Goal: Information Seeking & Learning: Find specific fact

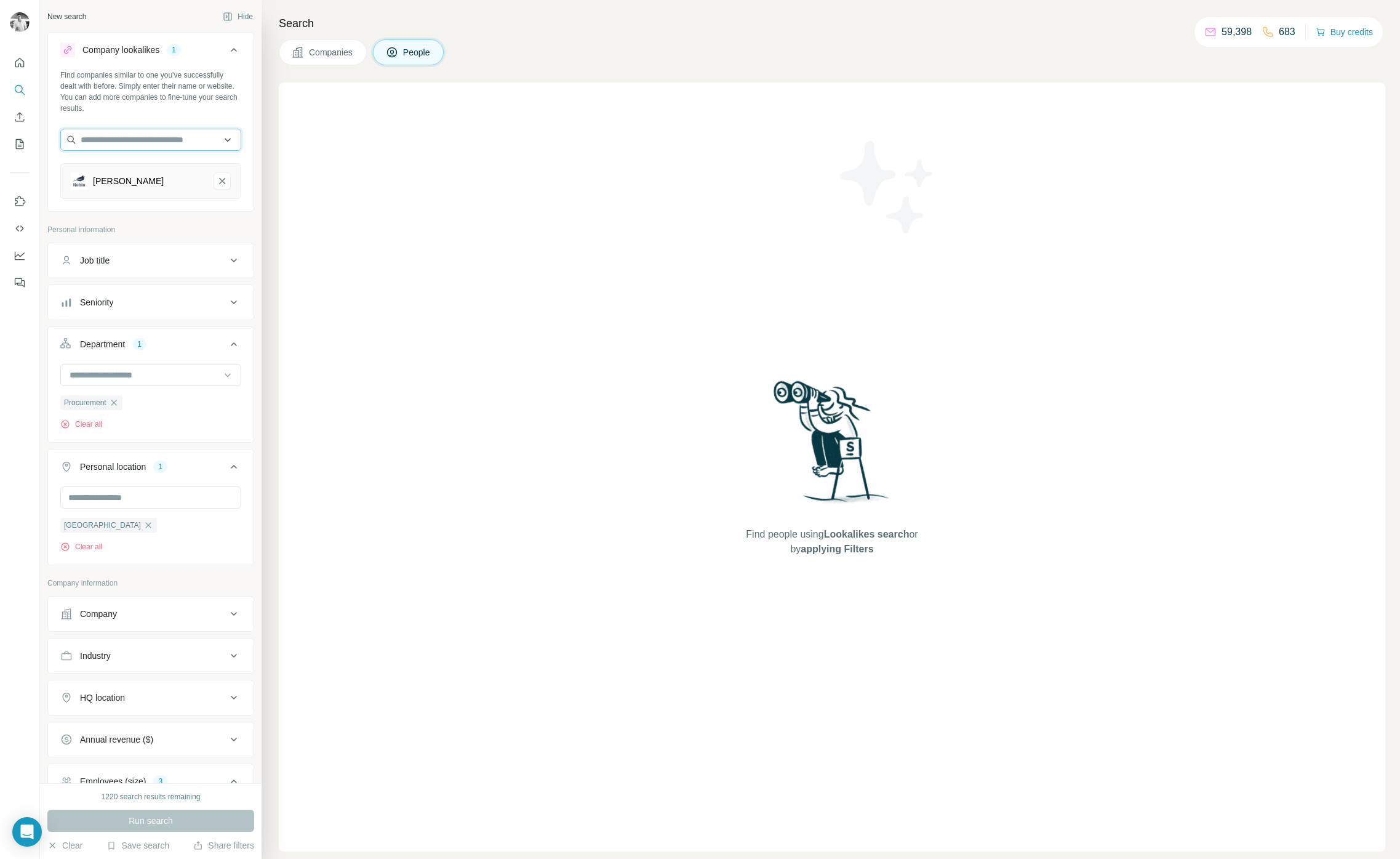
click at [180, 130] on input "text" at bounding box center [151, 139] width 181 height 22
type input "**********"
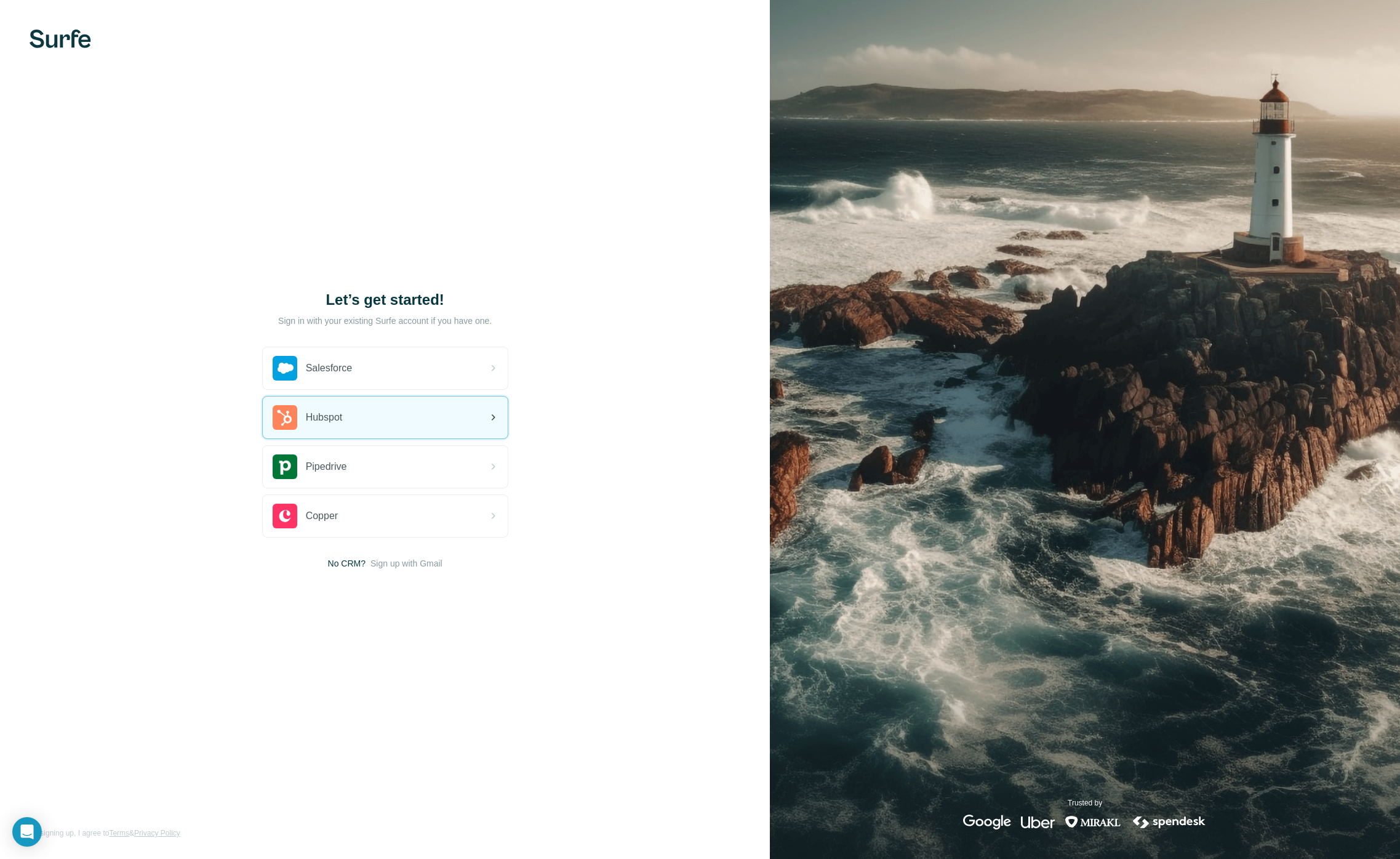
click at [439, 408] on div "Hubspot" at bounding box center [385, 417] width 245 height 42
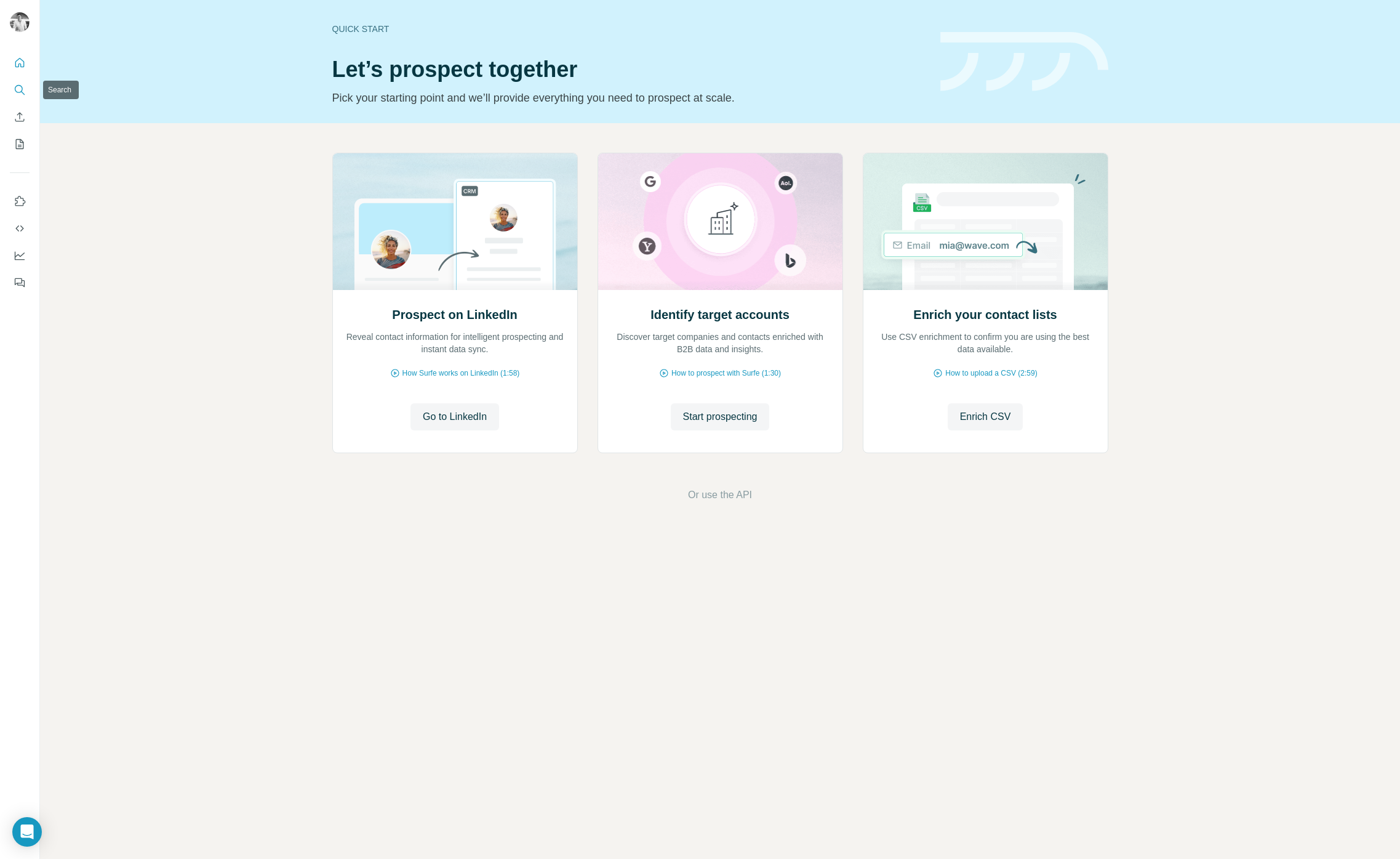
click at [23, 87] on icon "Search" at bounding box center [20, 90] width 12 height 12
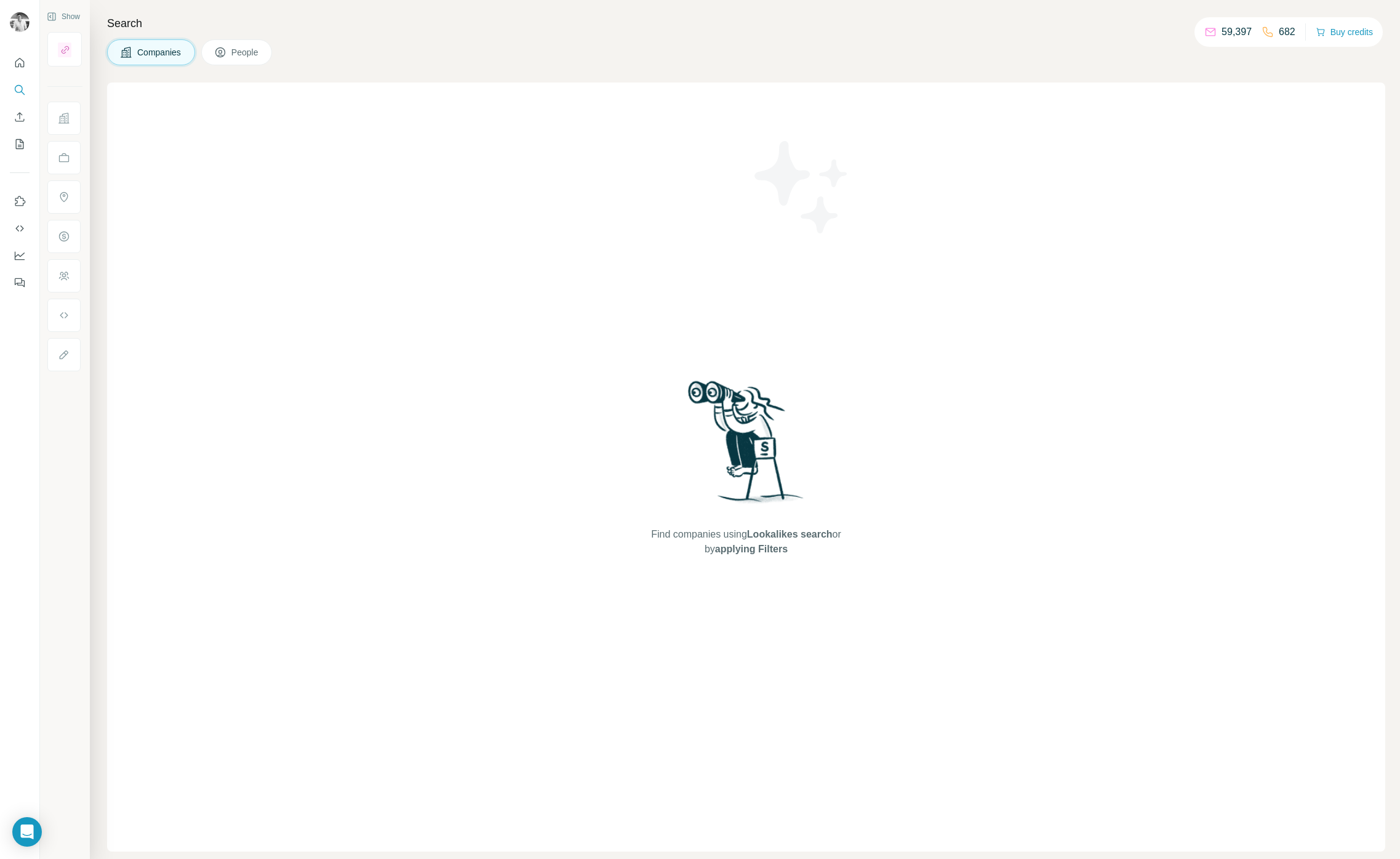
click at [230, 55] on button "People" at bounding box center [236, 52] width 72 height 26
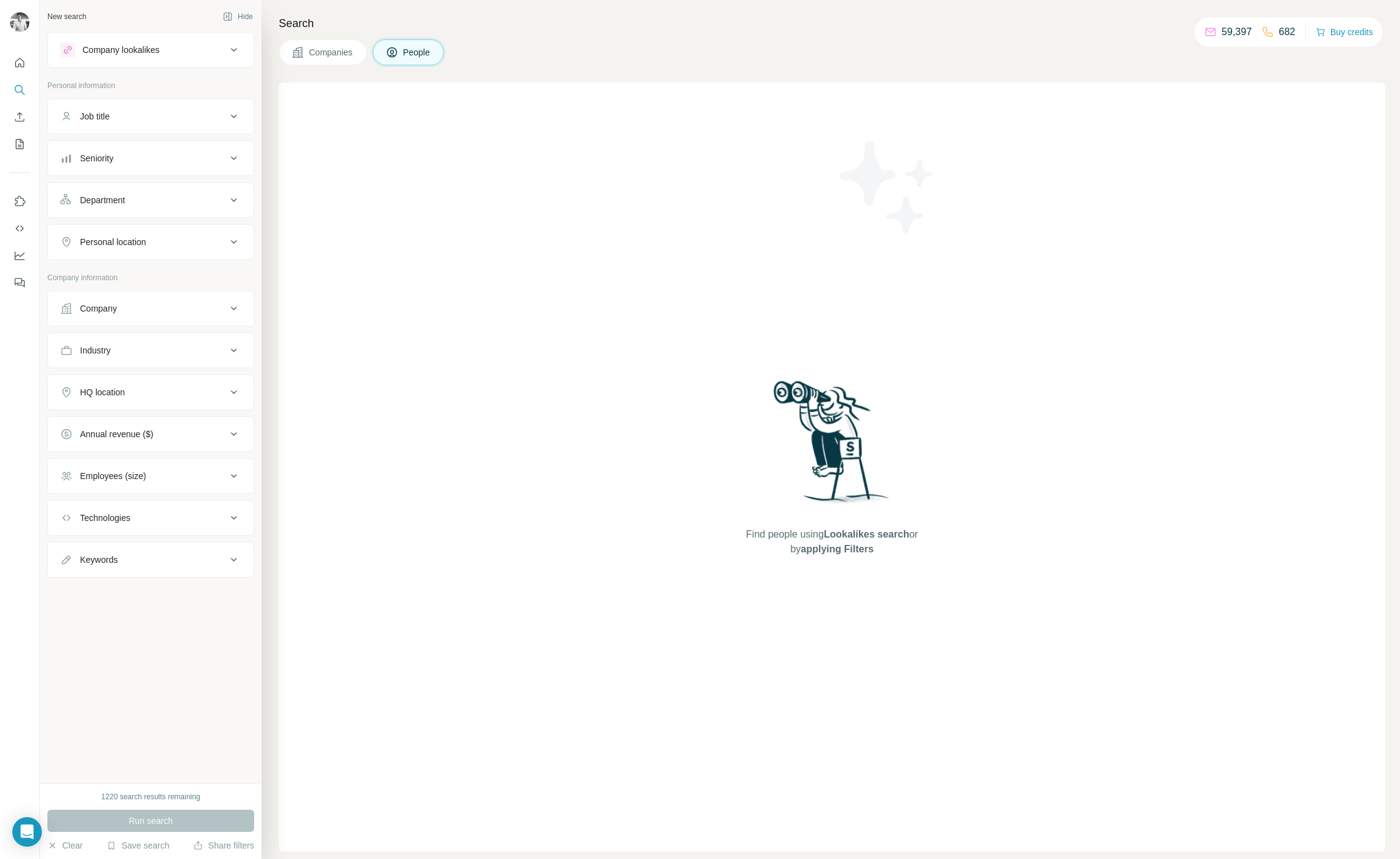
click at [105, 51] on div "Company lookalikes" at bounding box center [120, 50] width 77 height 12
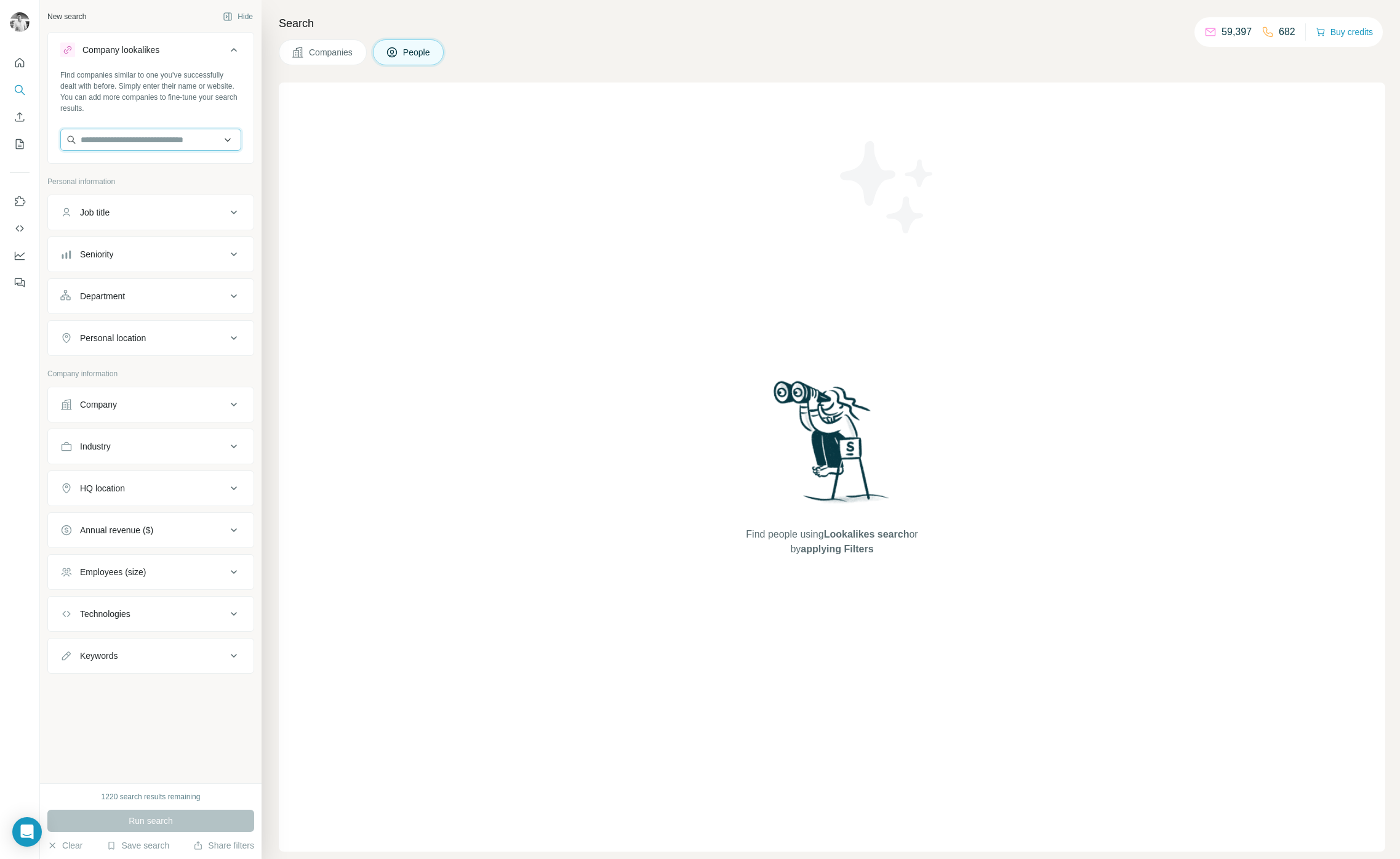
click at [124, 136] on input "text" at bounding box center [151, 139] width 181 height 22
type input "**********"
click at [177, 173] on div "Employment Hero [DOMAIN_NAME]" at bounding box center [151, 173] width 175 height 33
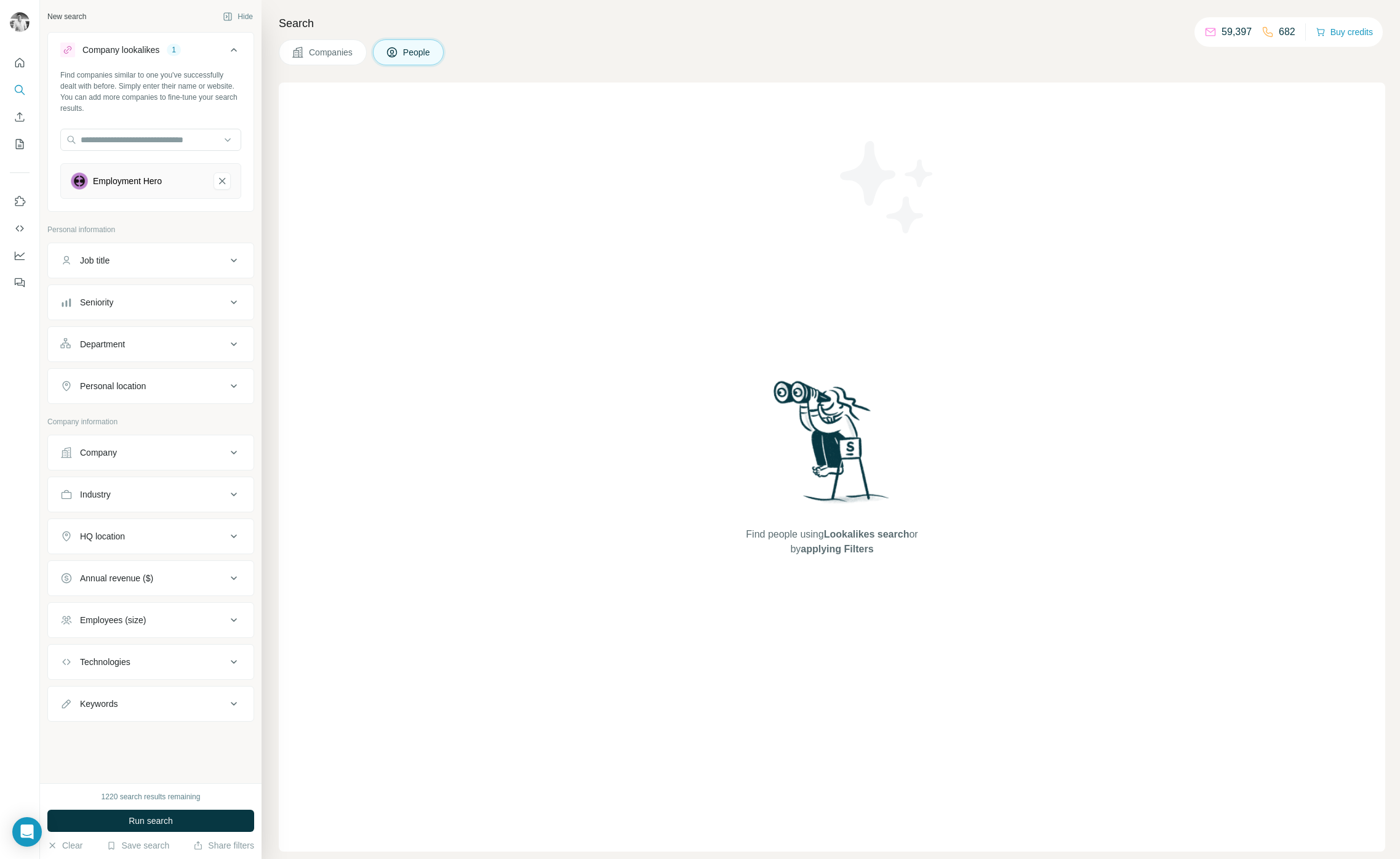
click at [161, 350] on button "Department" at bounding box center [151, 344] width 206 height 29
click at [137, 371] on input at bounding box center [145, 375] width 152 height 14
type input "**********"
click at [117, 392] on div "Procurement" at bounding box center [151, 402] width 175 height 22
drag, startPoint x: 133, startPoint y: 469, endPoint x: 146, endPoint y: 472, distance: 13.3
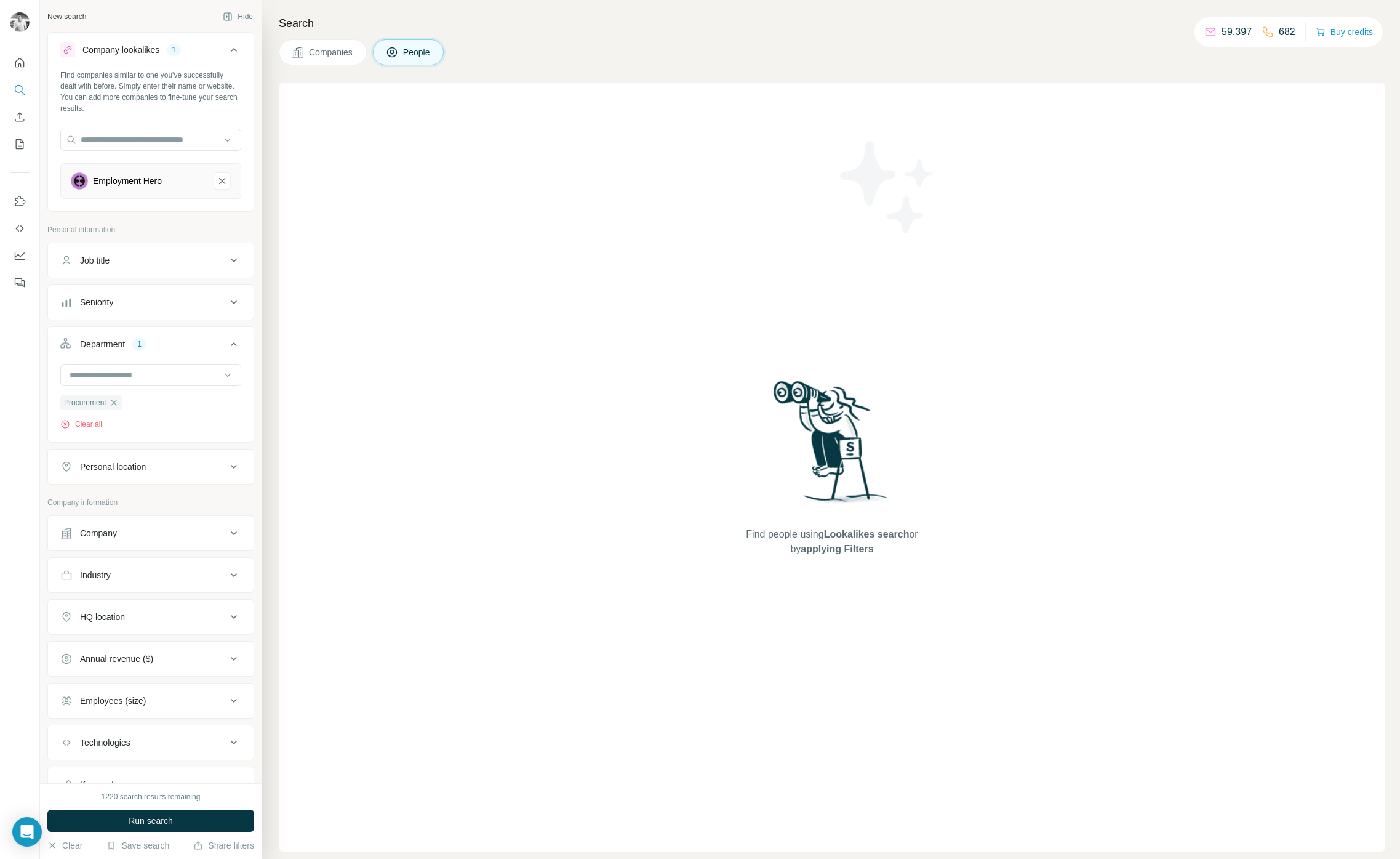
click at [133, 469] on div "Personal location" at bounding box center [112, 466] width 66 height 12
click at [163, 491] on input "text" at bounding box center [151, 497] width 181 height 22
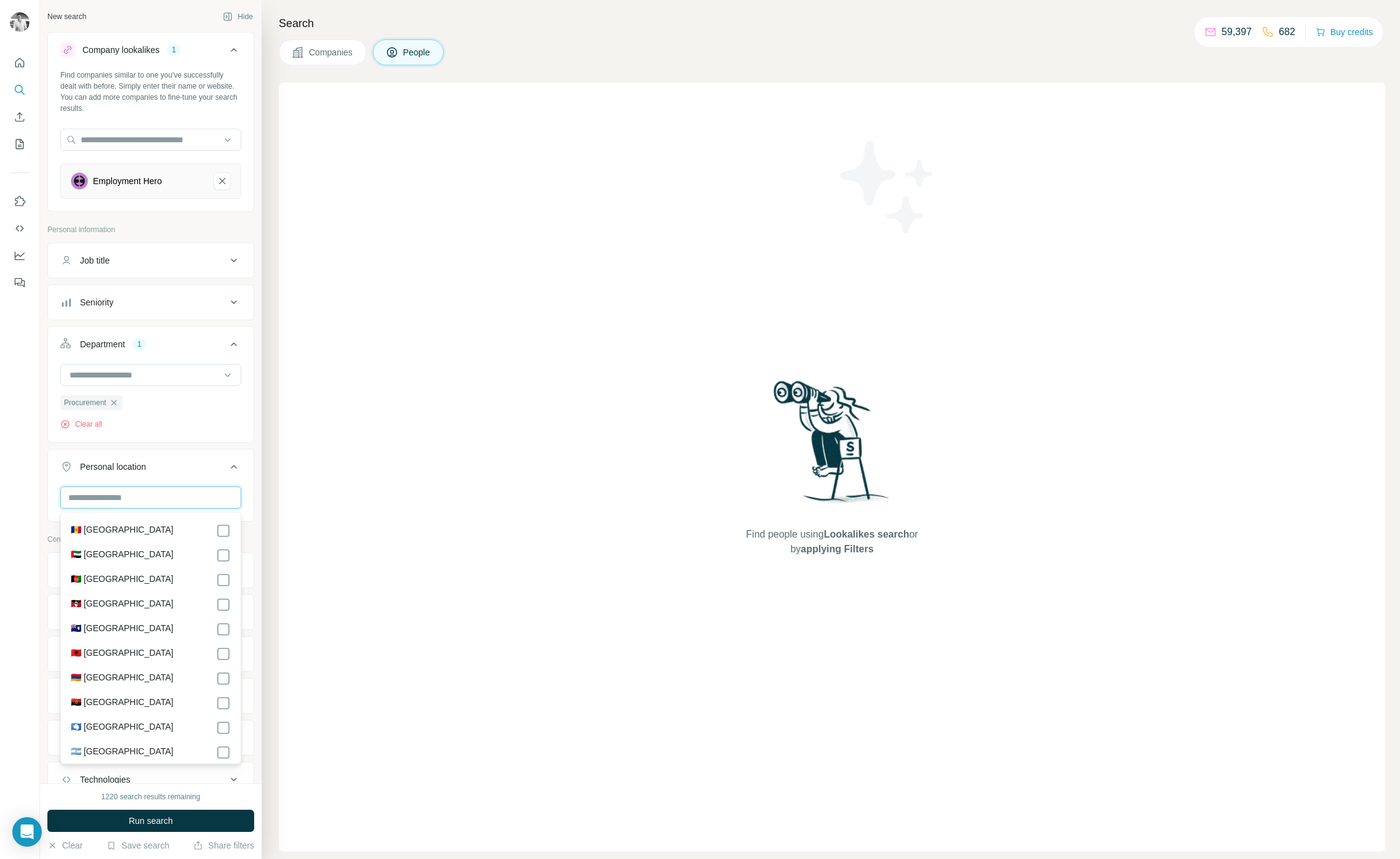
type input "*"
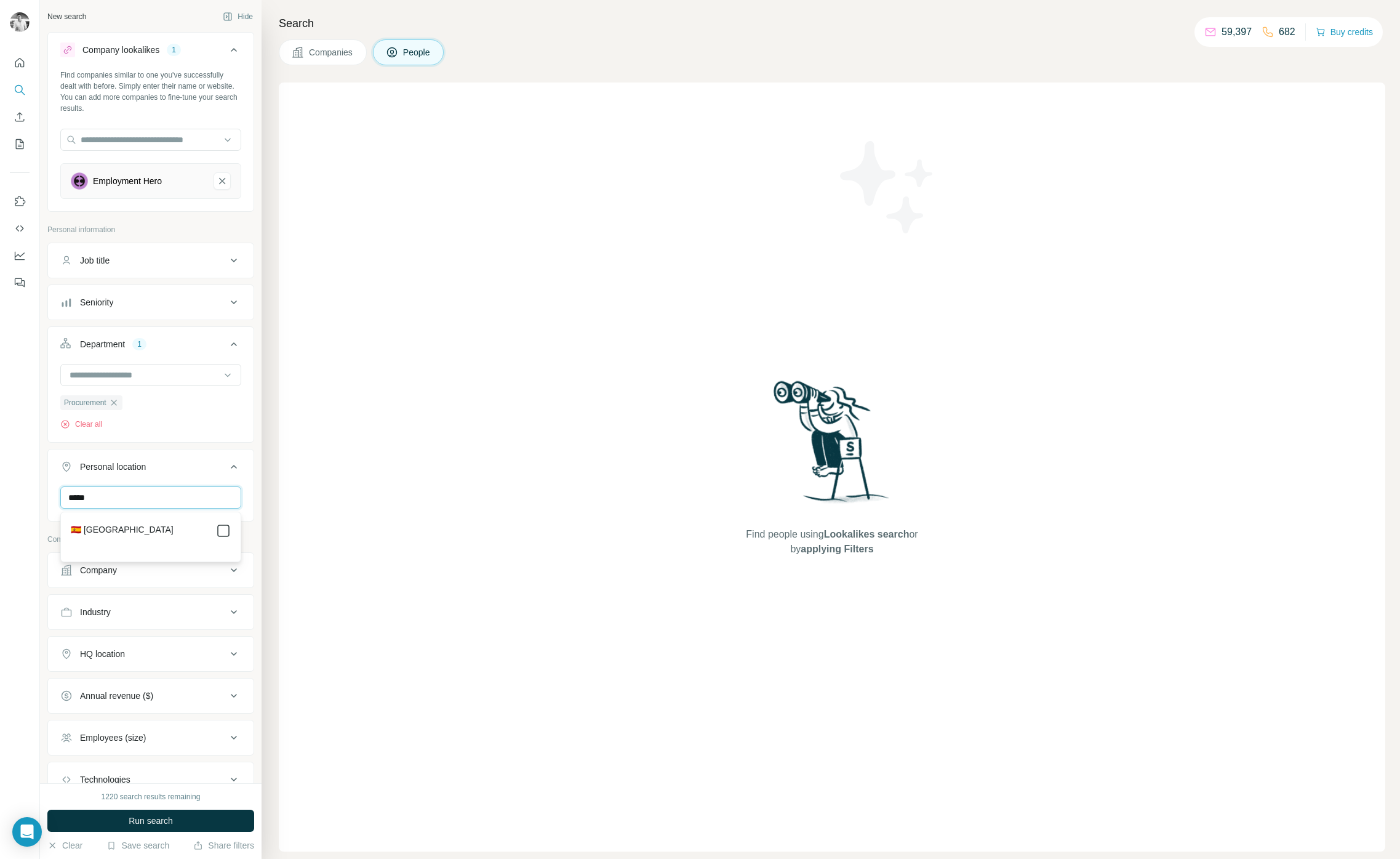
type input "*****"
drag, startPoint x: 356, startPoint y: 507, endPoint x: 291, endPoint y: 559, distance: 83.2
click at [355, 507] on div "Find people using Lookalikes search or by applying Filters" at bounding box center [831, 466] width 1106 height 769
click at [188, 816] on button "Run search" at bounding box center [151, 820] width 207 height 22
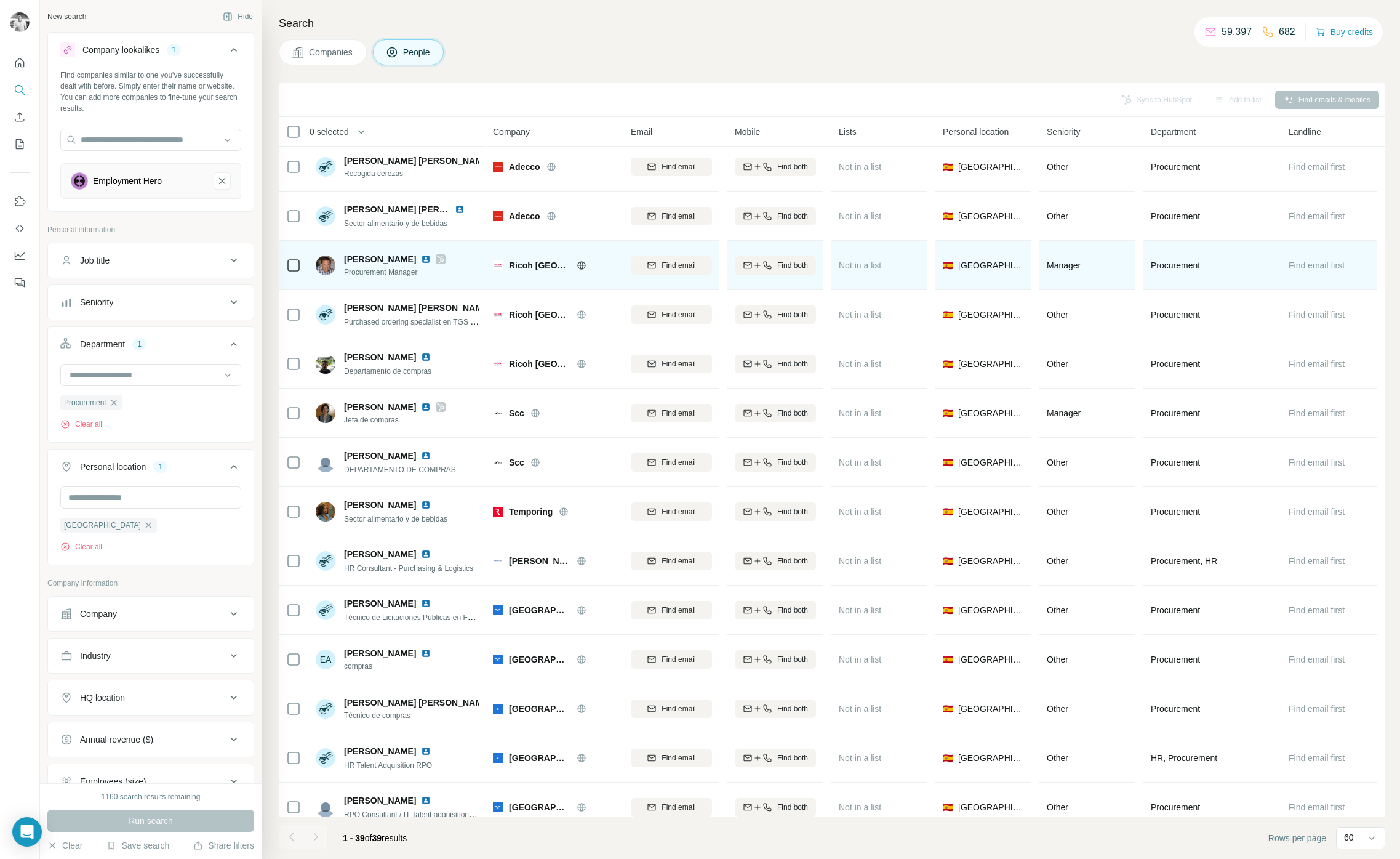
scroll to position [1135, 0]
click at [526, 264] on span "Ricoh [GEOGRAPHIC_DATA]" at bounding box center [540, 267] width 62 height 12
click at [526, 264] on span "Ricoh [GEOGRAPHIC_DATA]" at bounding box center [540, 267] width 62 height 12
copy div "Ricoh [GEOGRAPHIC_DATA]"
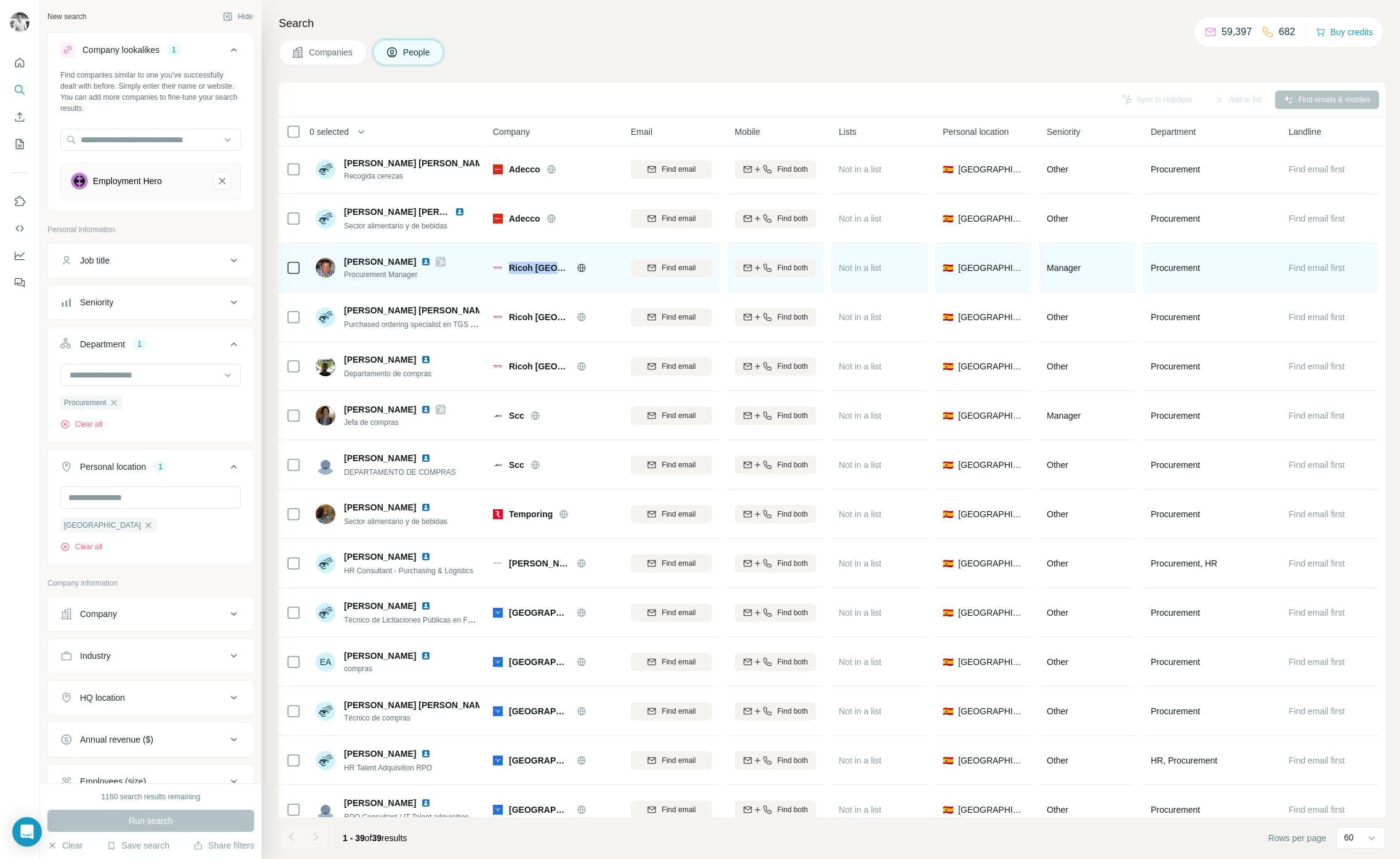
click at [421, 261] on img at bounding box center [425, 261] width 10 height 10
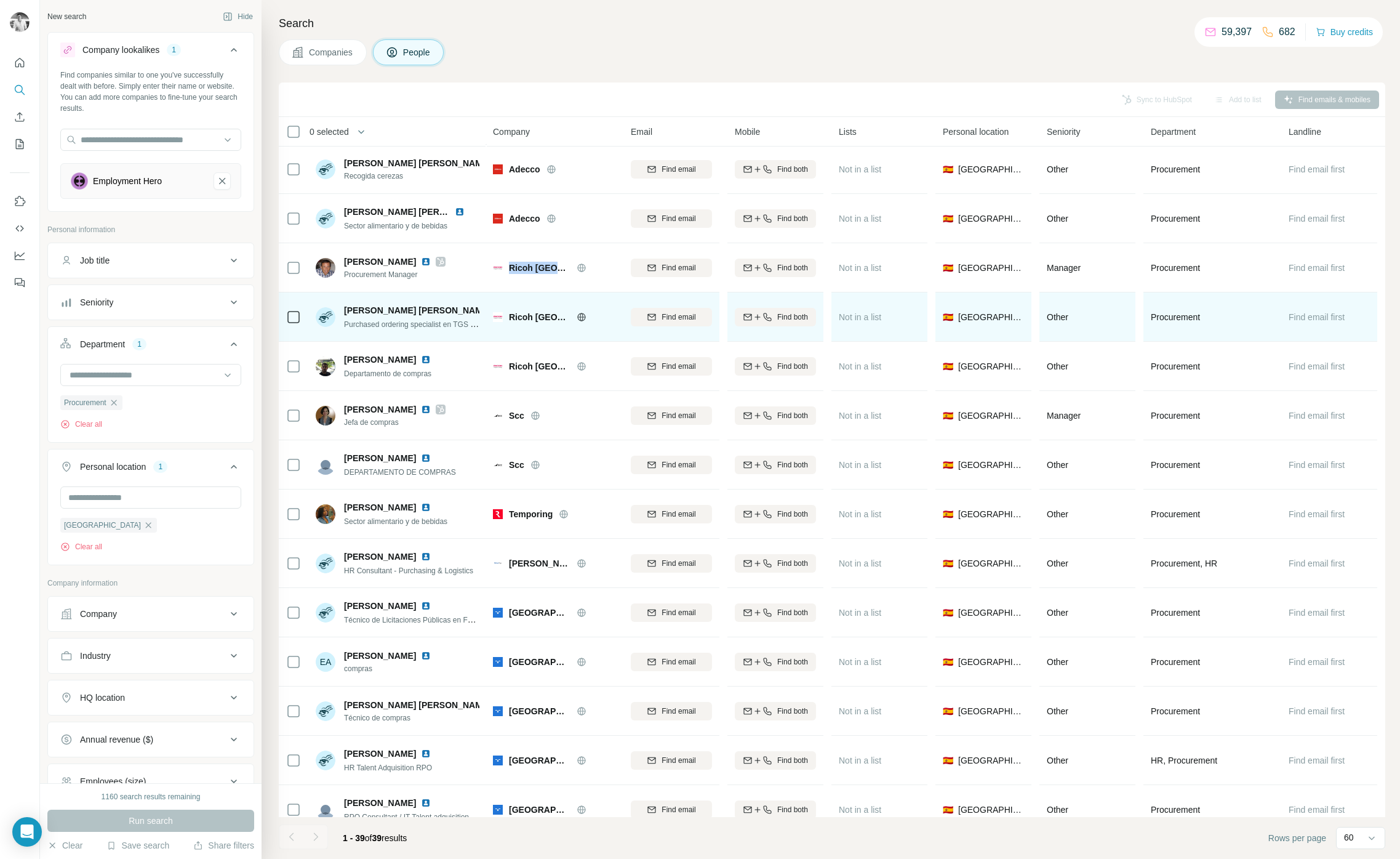
drag, startPoint x: 432, startPoint y: 311, endPoint x: 444, endPoint y: 329, distance: 21.6
click at [496, 311] on img at bounding box center [501, 310] width 10 height 10
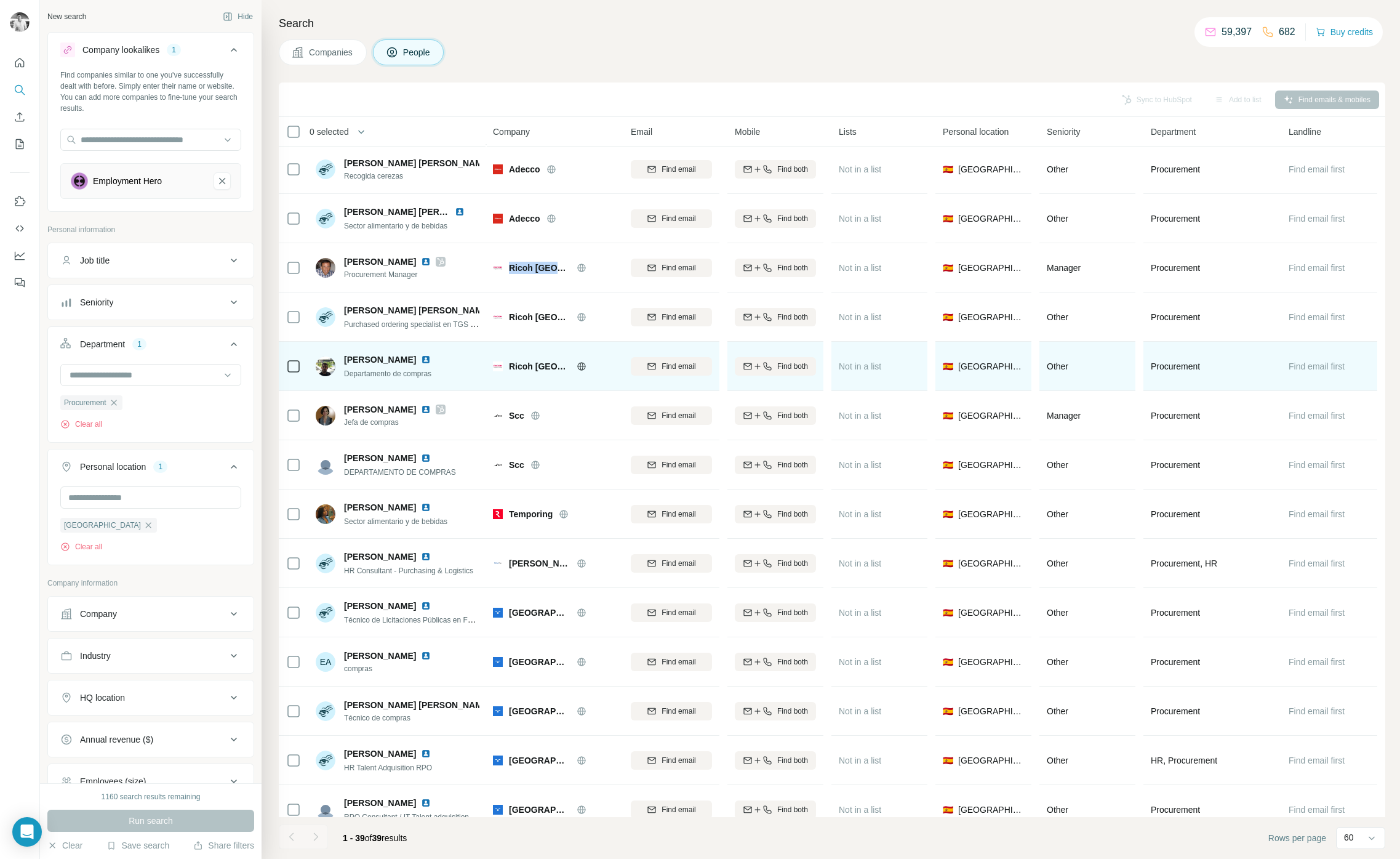
click at [431, 361] on img at bounding box center [425, 359] width 10 height 10
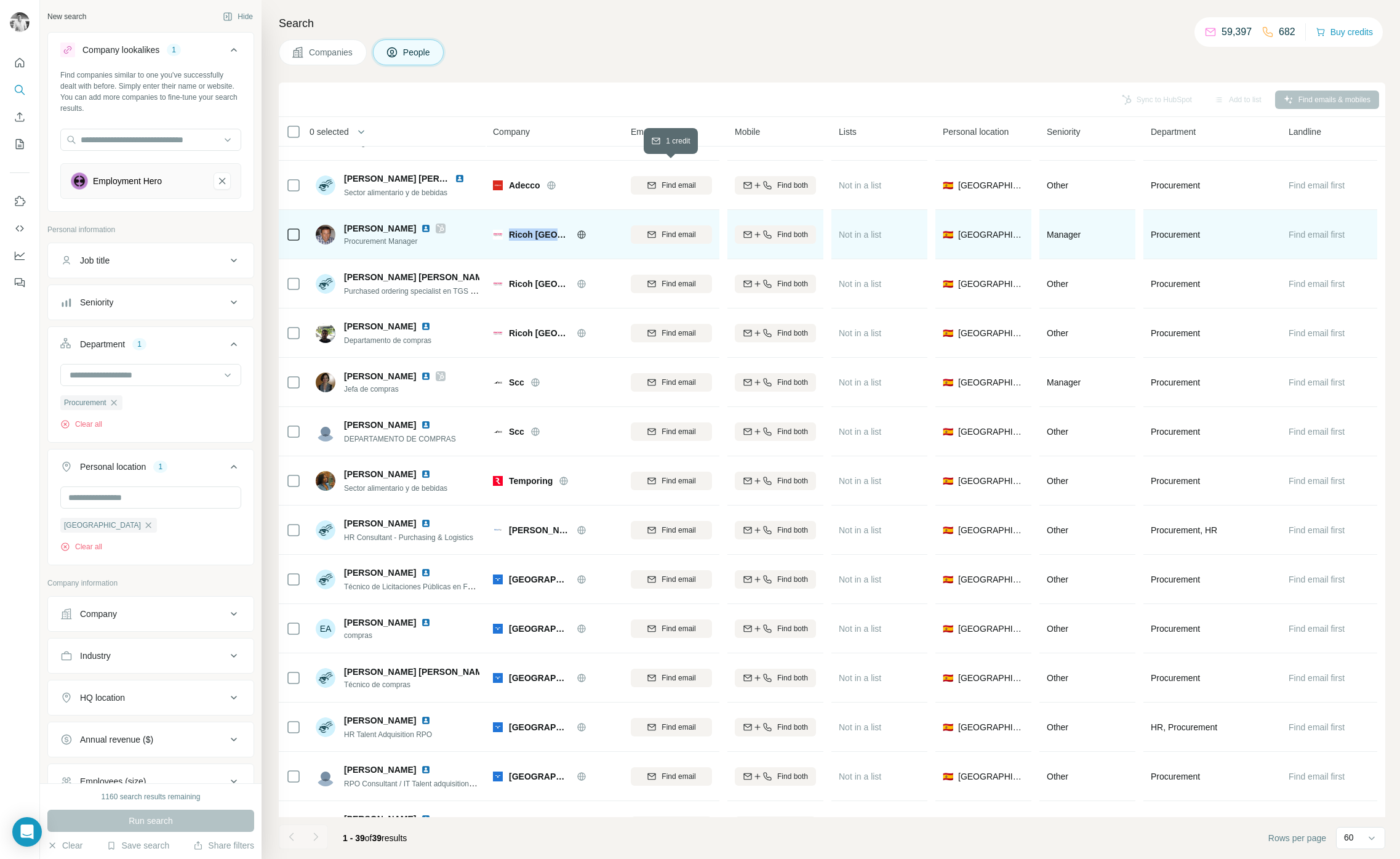
scroll to position [1237, 0]
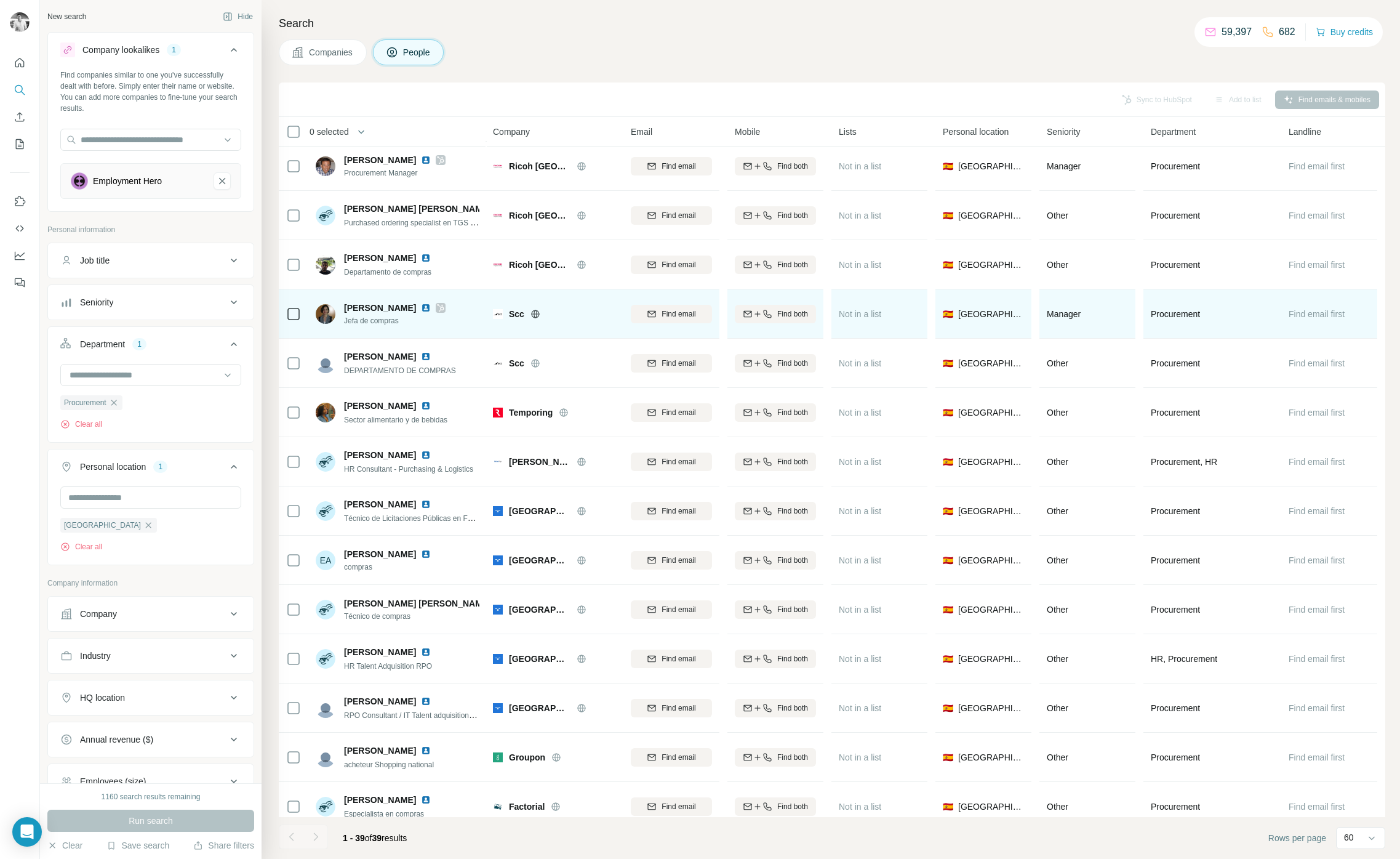
click at [518, 311] on span "Scc" at bounding box center [517, 314] width 15 height 12
copy span "Scc"
click at [421, 308] on img at bounding box center [425, 307] width 10 height 10
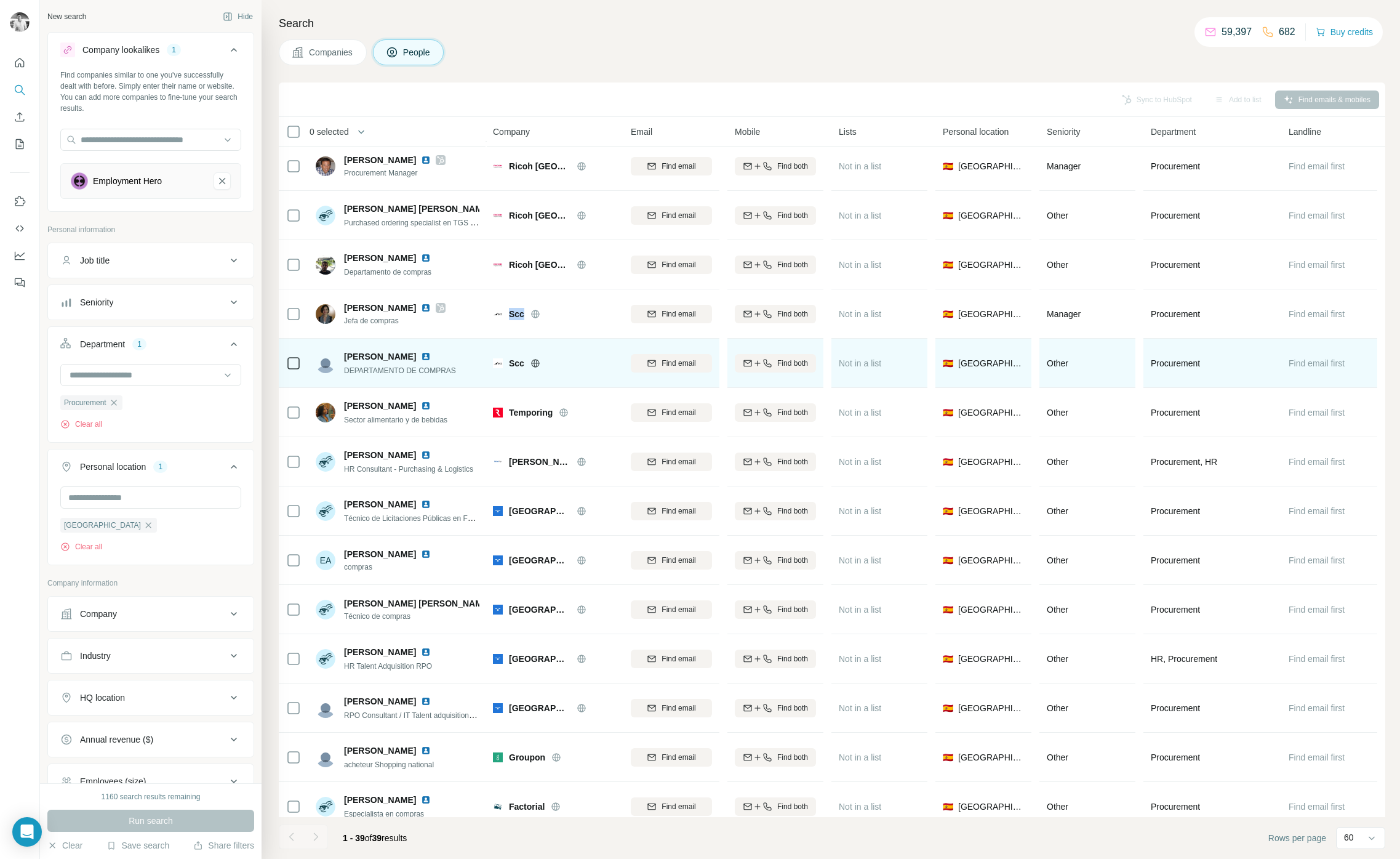
click at [421, 359] on img at bounding box center [425, 356] width 10 height 10
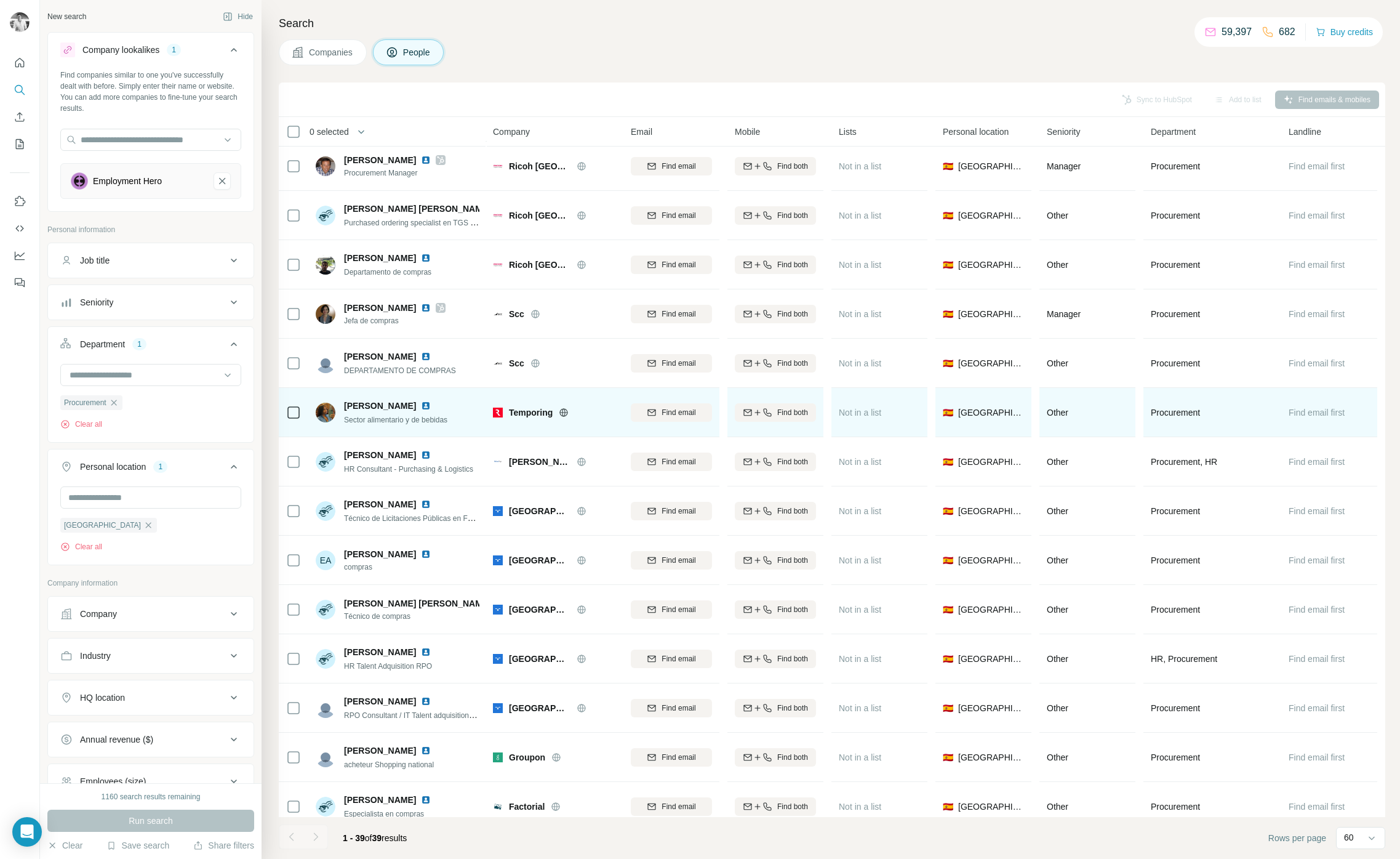
click at [529, 414] on span "Temporing" at bounding box center [531, 412] width 44 height 12
click at [529, 413] on span "Temporing" at bounding box center [531, 412] width 44 height 12
copy span "Temporing"
click at [421, 405] on img at bounding box center [425, 405] width 10 height 10
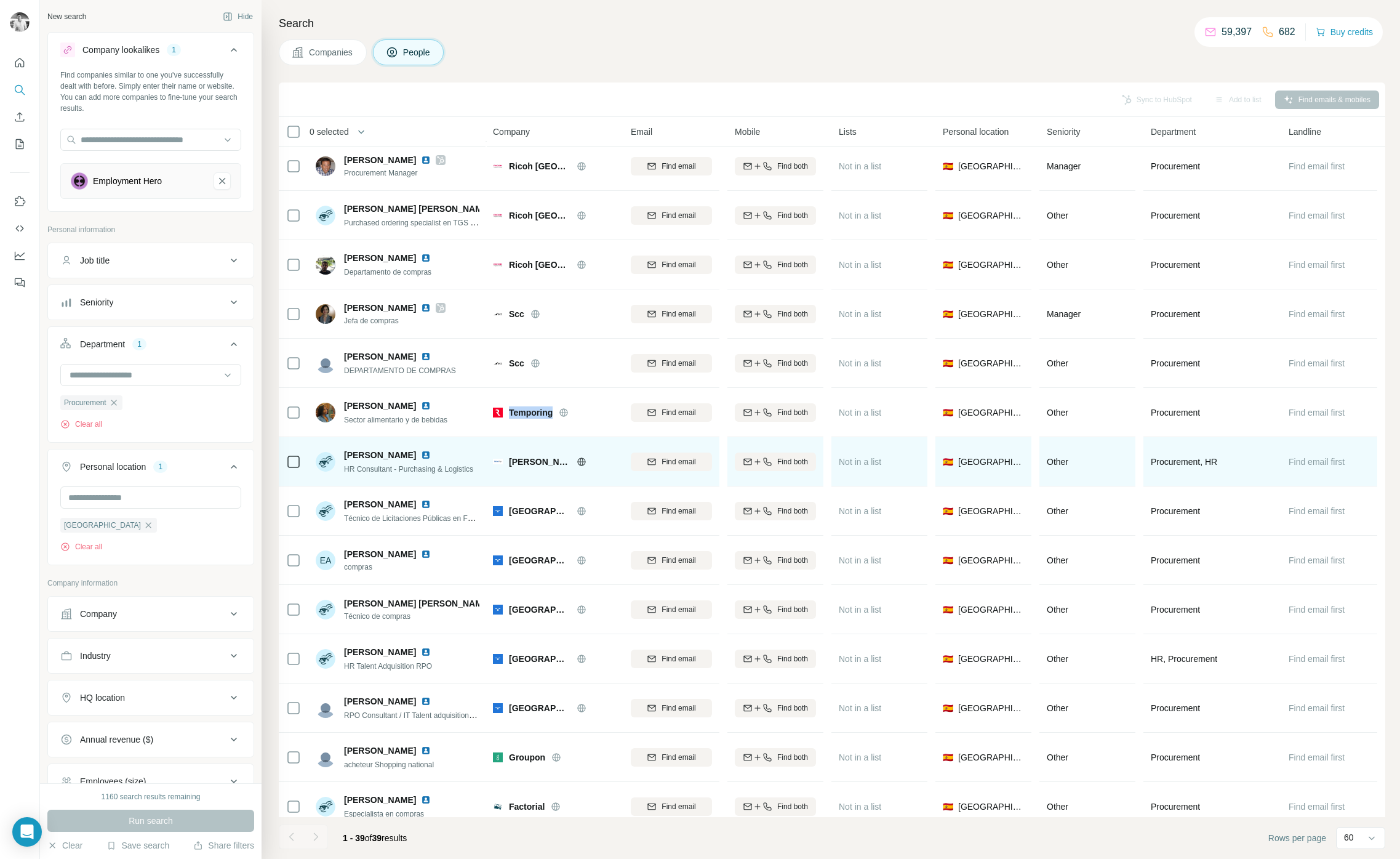
scroll to position [1250, 0]
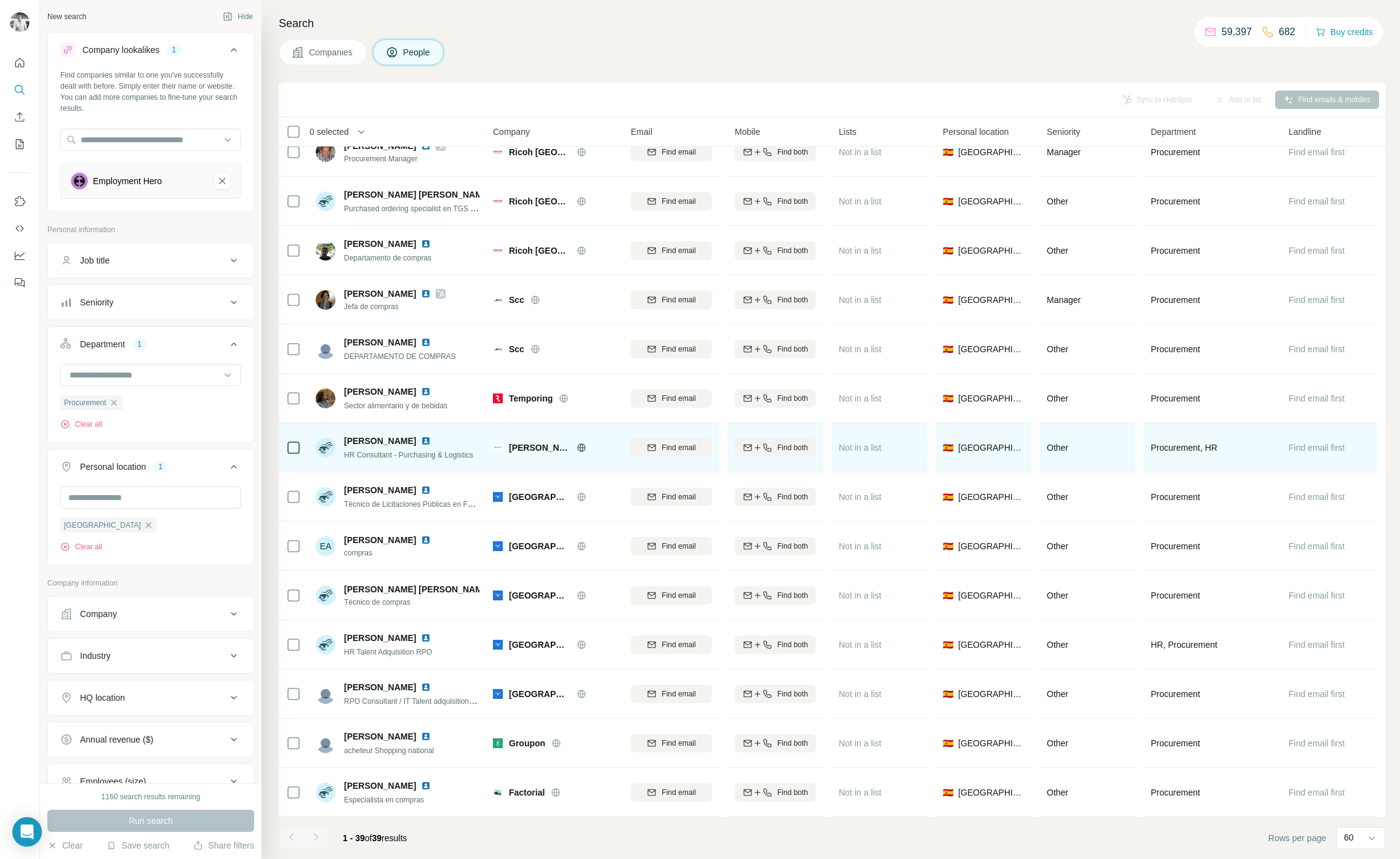
click at [535, 443] on span "[PERSON_NAME]" at bounding box center [540, 448] width 62 height 12
click at [534, 443] on span "[PERSON_NAME]" at bounding box center [540, 448] width 62 height 12
click at [534, 442] on span "[PERSON_NAME]" at bounding box center [540, 448] width 62 height 12
copy div "[PERSON_NAME]"
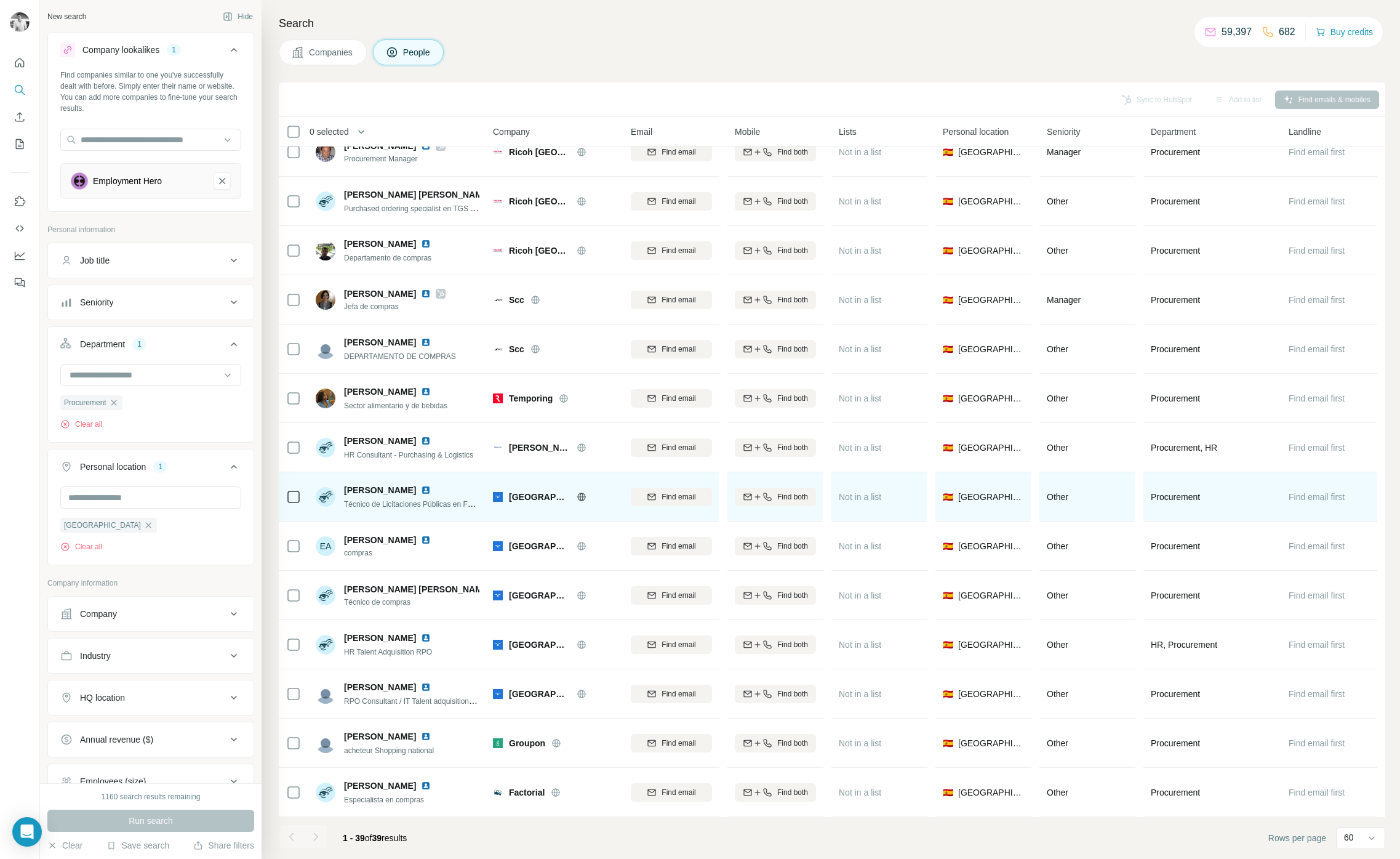
click at [538, 494] on span "[GEOGRAPHIC_DATA]" at bounding box center [540, 497] width 62 height 12
copy span "[GEOGRAPHIC_DATA]"
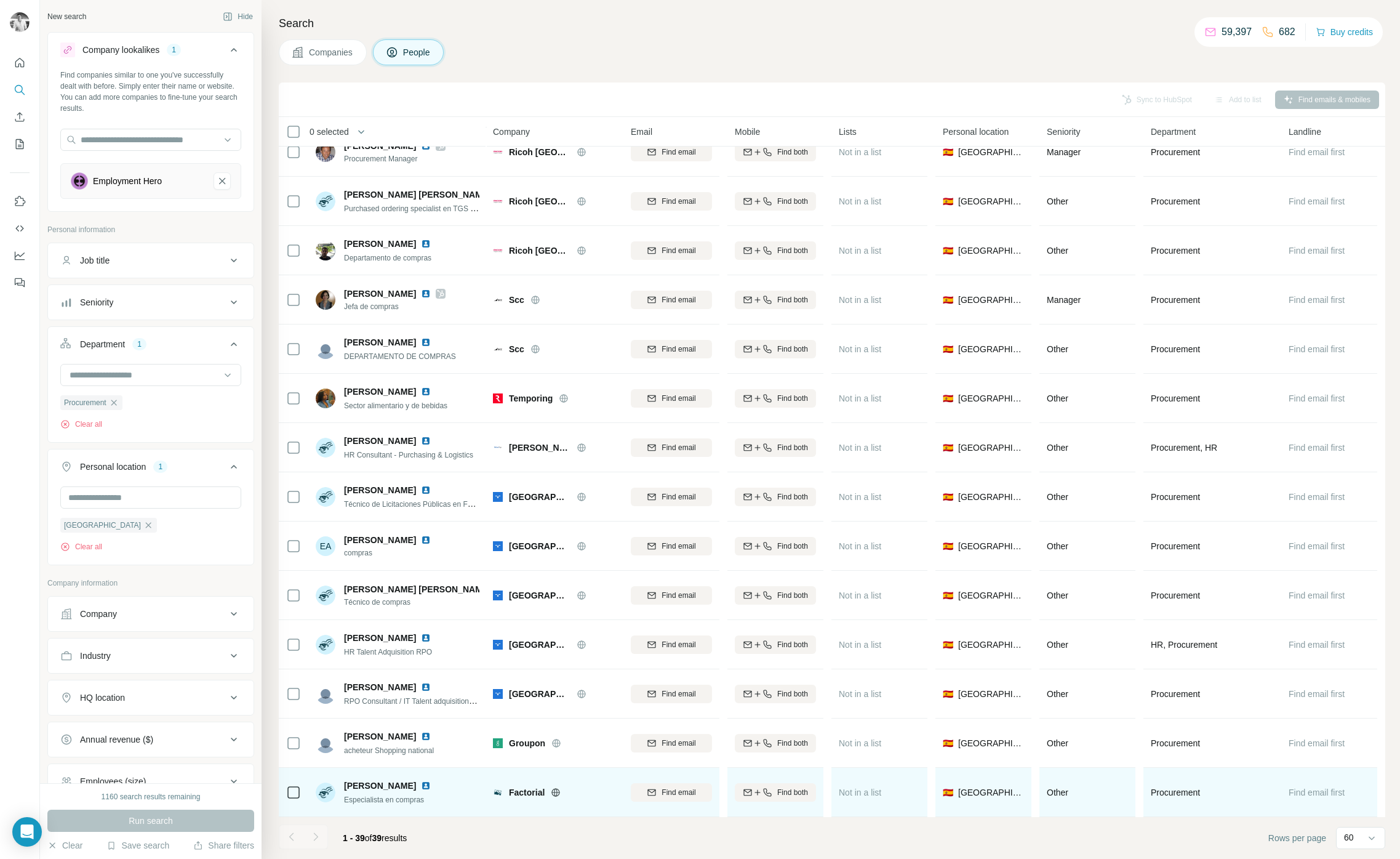
click at [533, 793] on span "Factorial" at bounding box center [526, 792] width 35 height 12
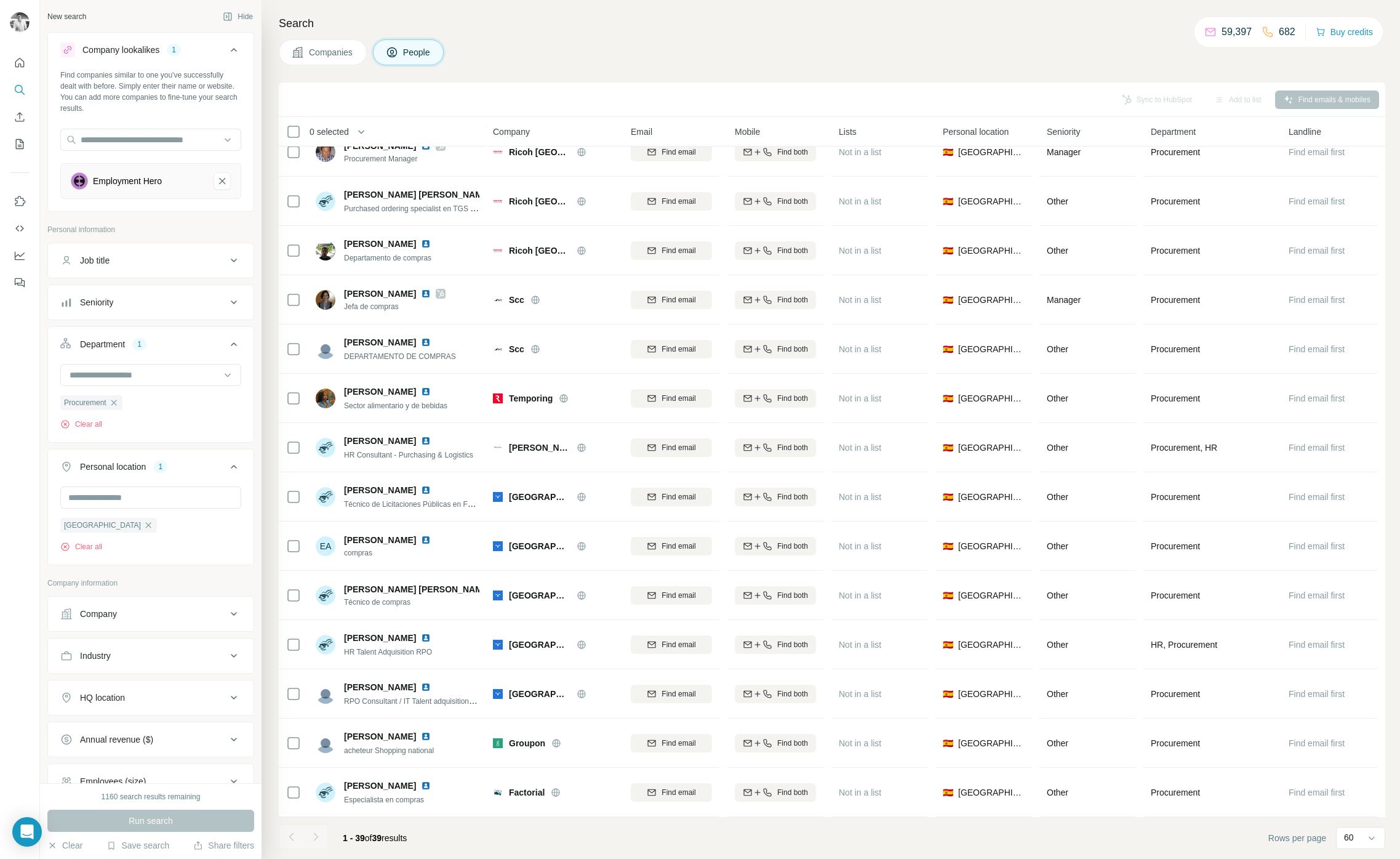
click at [309, 836] on div at bounding box center [316, 836] width 25 height 25
click at [169, 131] on input "text" at bounding box center [151, 139] width 181 height 22
type input "***"
click at [166, 178] on div "Tyk [DOMAIN_NAME]" at bounding box center [151, 173] width 175 height 33
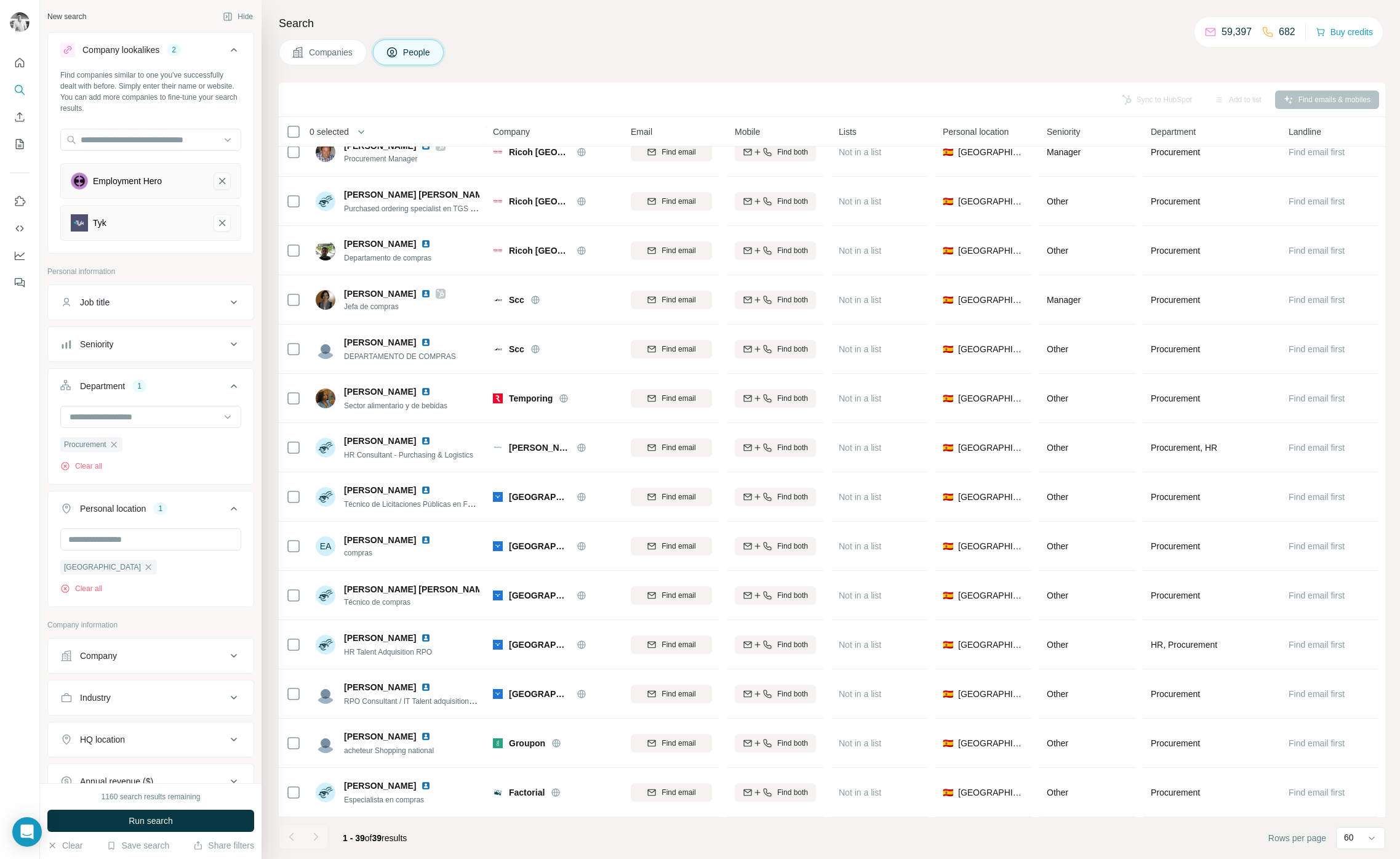
click at [227, 179] on icon "Employment Hero-remove-button" at bounding box center [222, 181] width 11 height 12
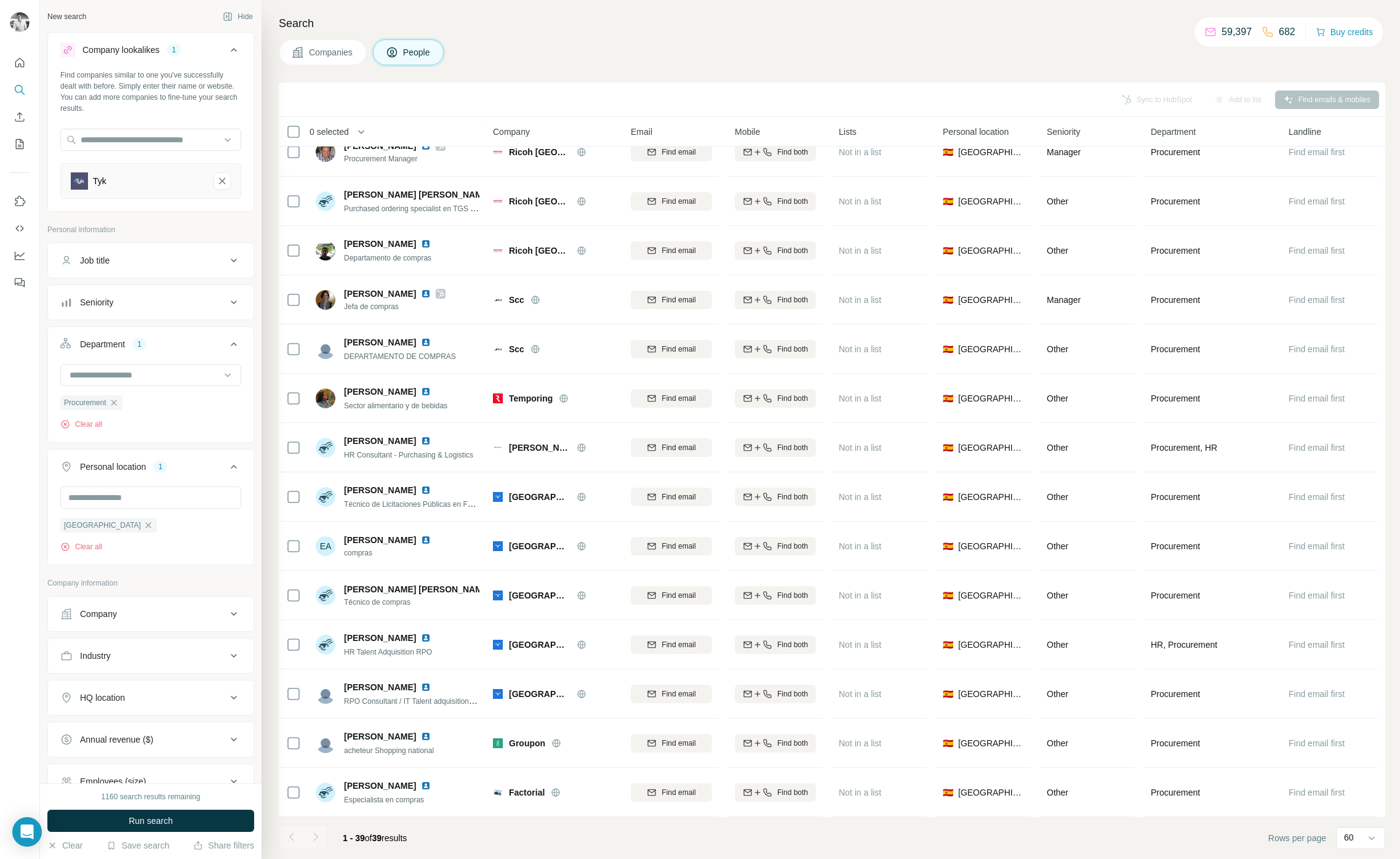
click at [202, 816] on button "Run search" at bounding box center [151, 820] width 207 height 22
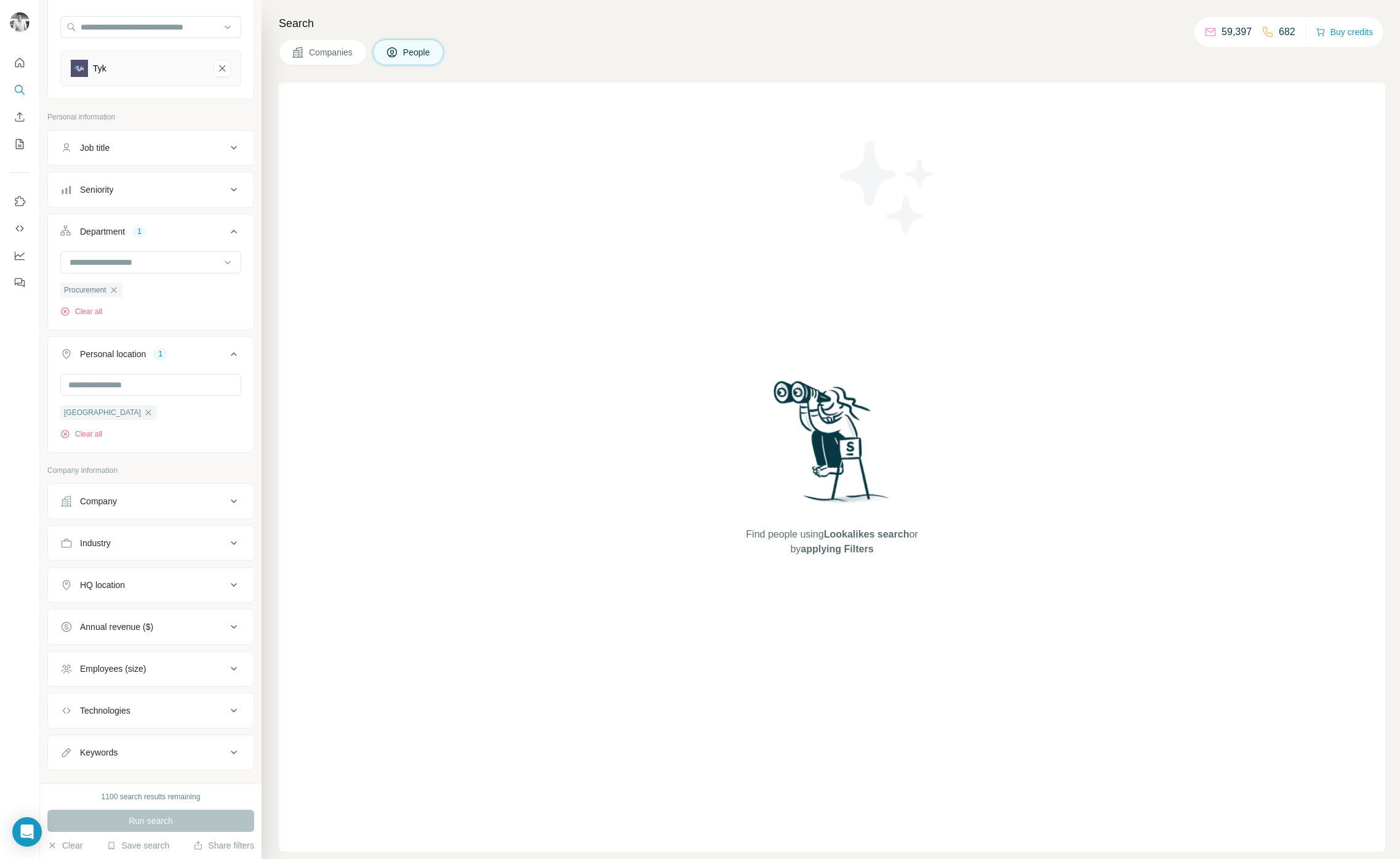
scroll to position [136, 0]
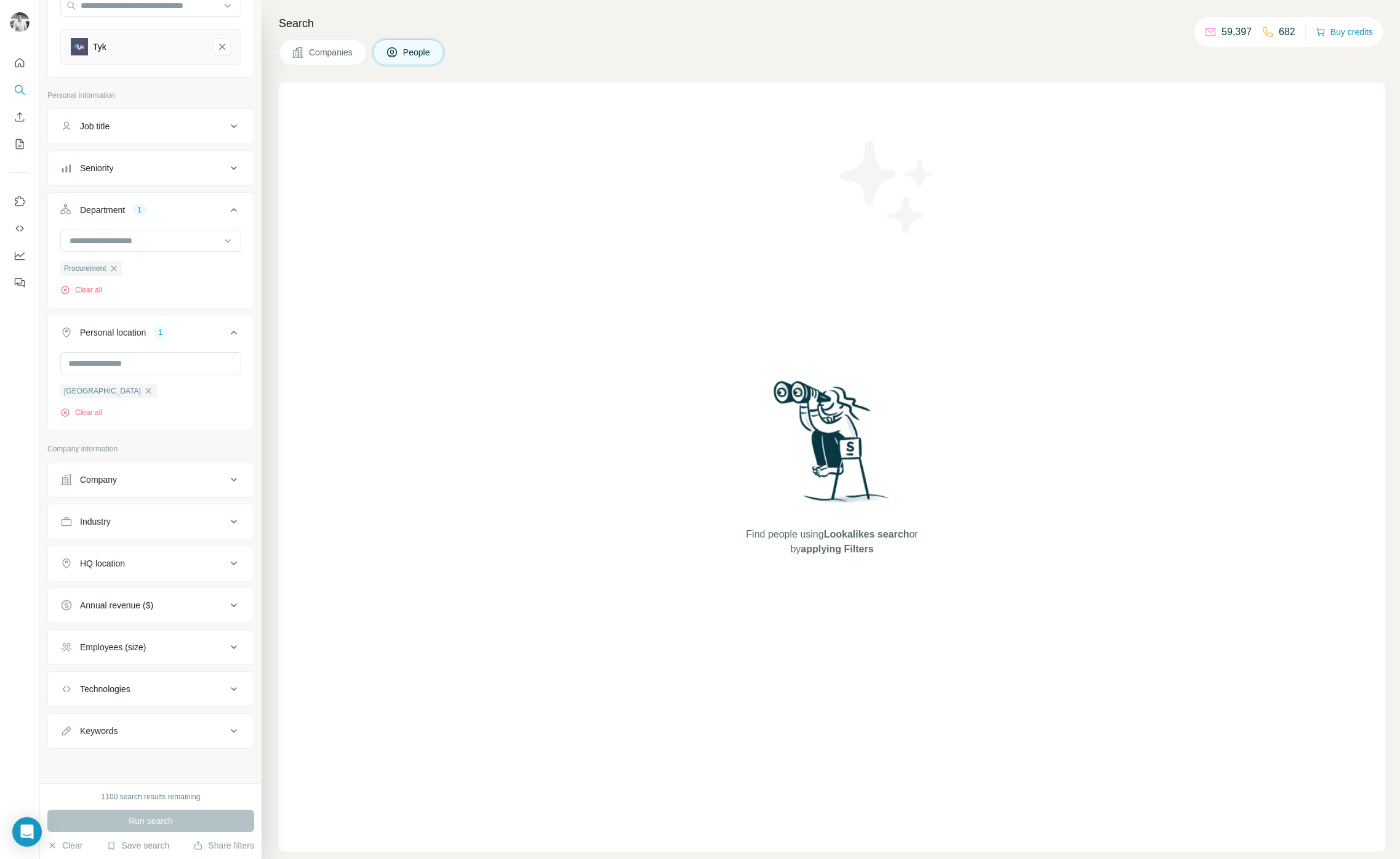
drag, startPoint x: 172, startPoint y: 816, endPoint x: 166, endPoint y: 743, distance: 73.2
click at [171, 816] on div "Run search" at bounding box center [151, 820] width 207 height 22
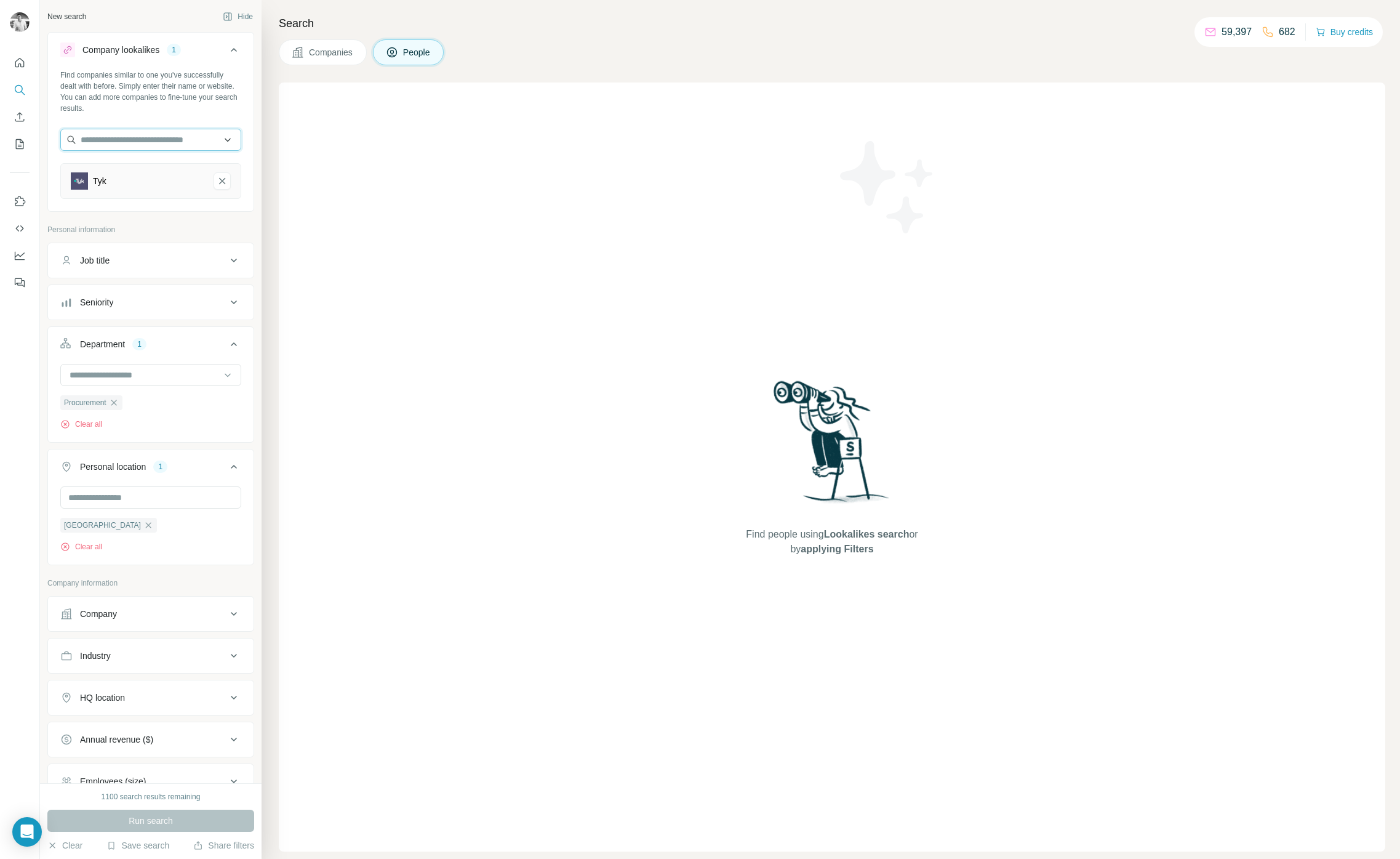
click at [133, 142] on input "text" at bounding box center [151, 139] width 181 height 22
type input "********"
click at [190, 167] on div "Leapwork [DOMAIN_NAME]" at bounding box center [151, 173] width 175 height 33
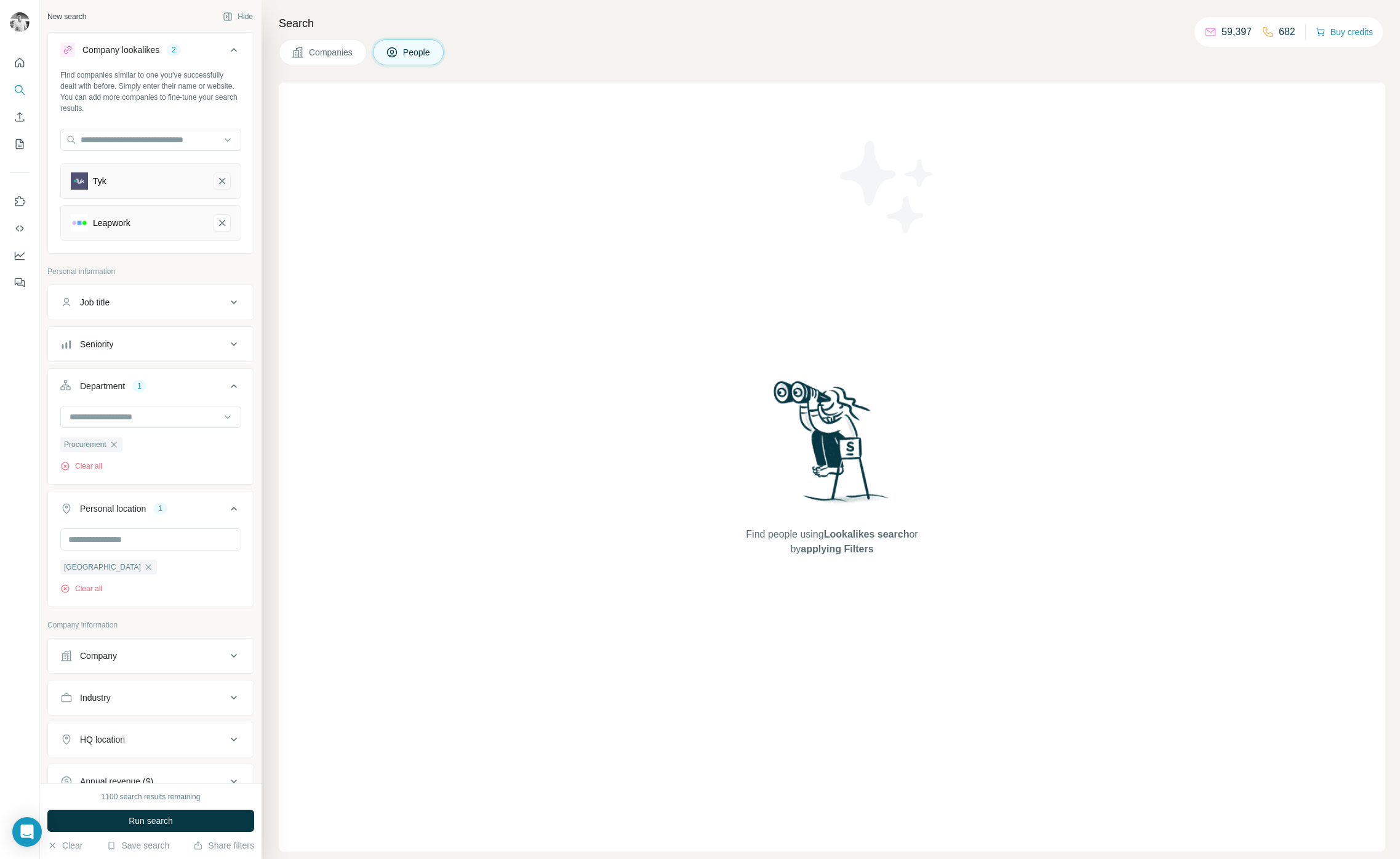
click at [221, 178] on icon "Tyk-remove-button" at bounding box center [222, 181] width 11 height 12
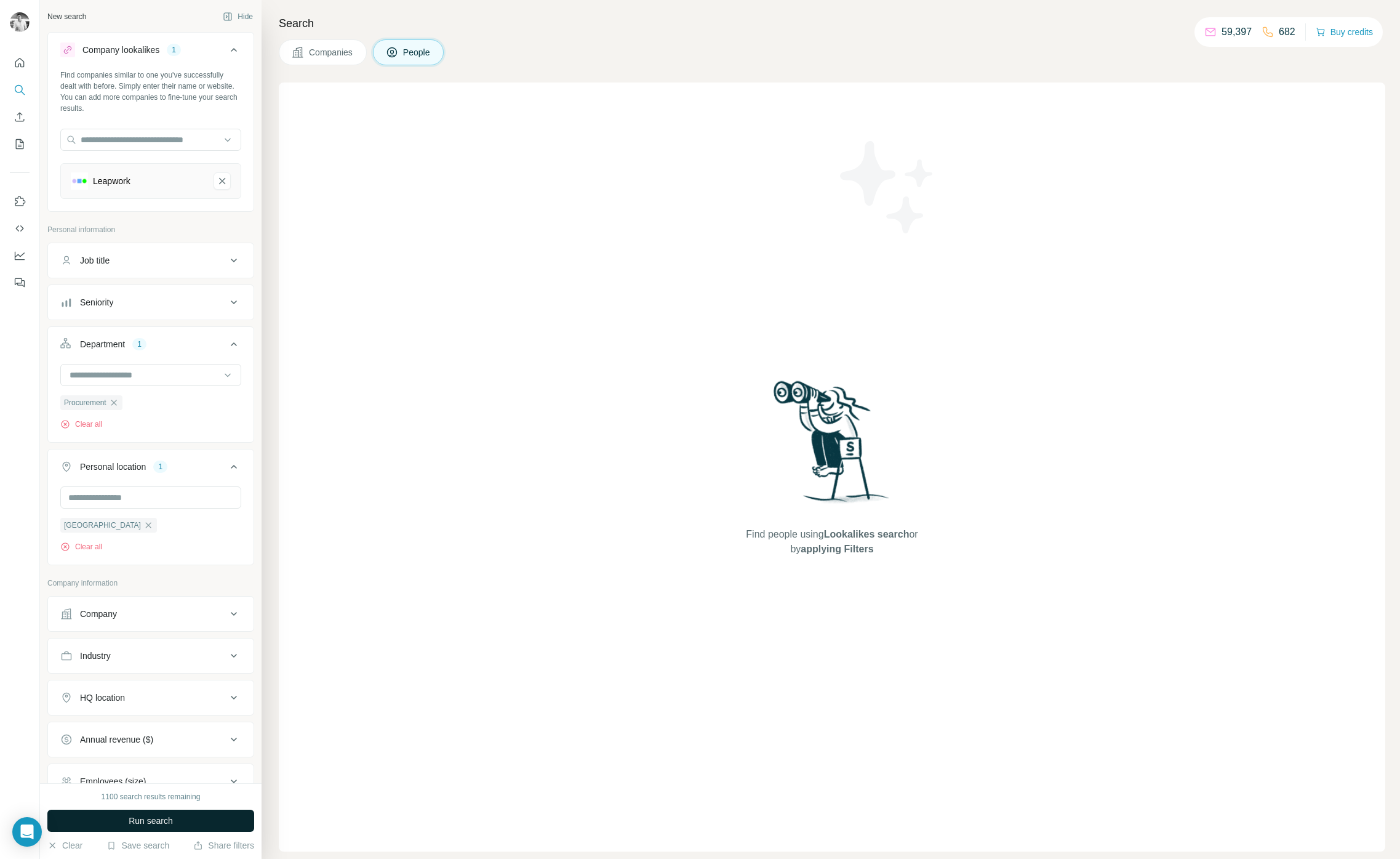
click at [190, 819] on button "Run search" at bounding box center [151, 820] width 207 height 22
drag, startPoint x: 469, startPoint y: 203, endPoint x: 370, endPoint y: 454, distance: 269.8
click at [469, 203] on div "Find people using Lookalikes search or by applying Filters" at bounding box center [831, 466] width 1106 height 769
drag, startPoint x: 181, startPoint y: 812, endPoint x: 184, endPoint y: 642, distance: 170.0
click at [181, 811] on div "Run search" at bounding box center [151, 820] width 207 height 22
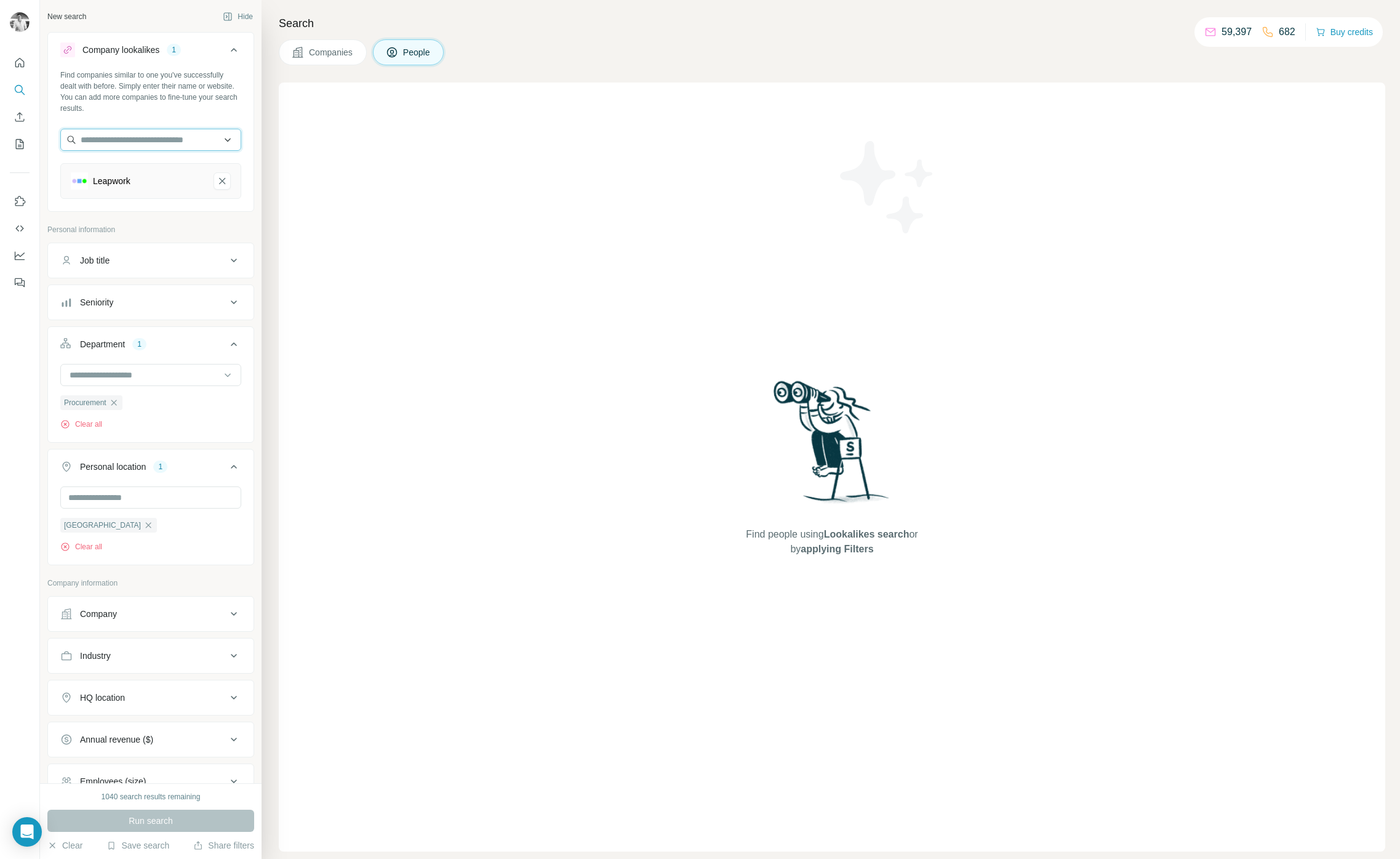
drag, startPoint x: 160, startPoint y: 148, endPoint x: 160, endPoint y: 139, distance: 9.0
click at [159, 145] on input "text" at bounding box center [151, 139] width 181 height 22
type input "**********"
click at [149, 167] on p "Trust Payments" at bounding box center [126, 167] width 60 height 12
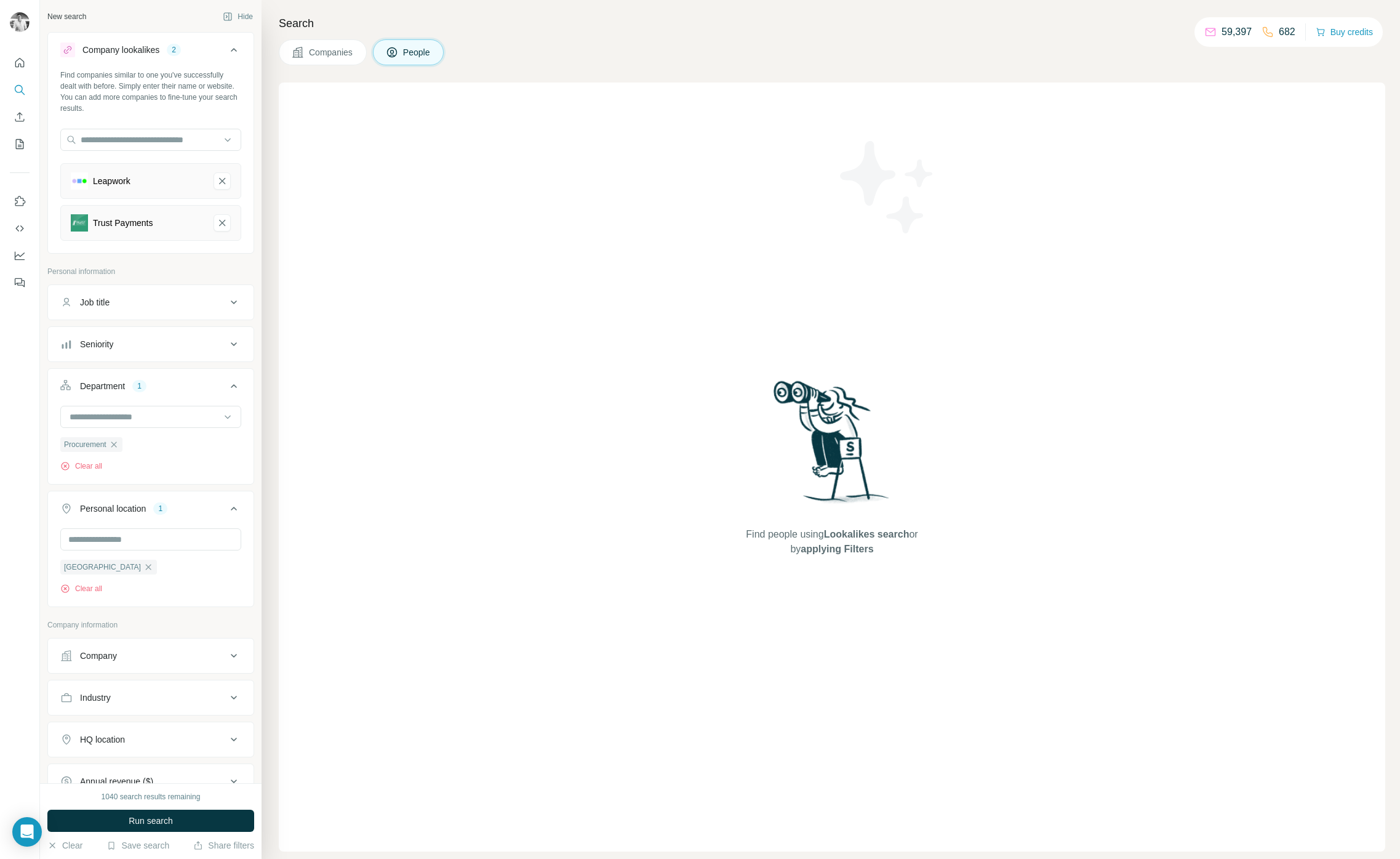
drag, startPoint x: 214, startPoint y: 177, endPoint x: 214, endPoint y: 200, distance: 23.0
click at [214, 177] on button "Leapwork-remove-button" at bounding box center [222, 181] width 17 height 17
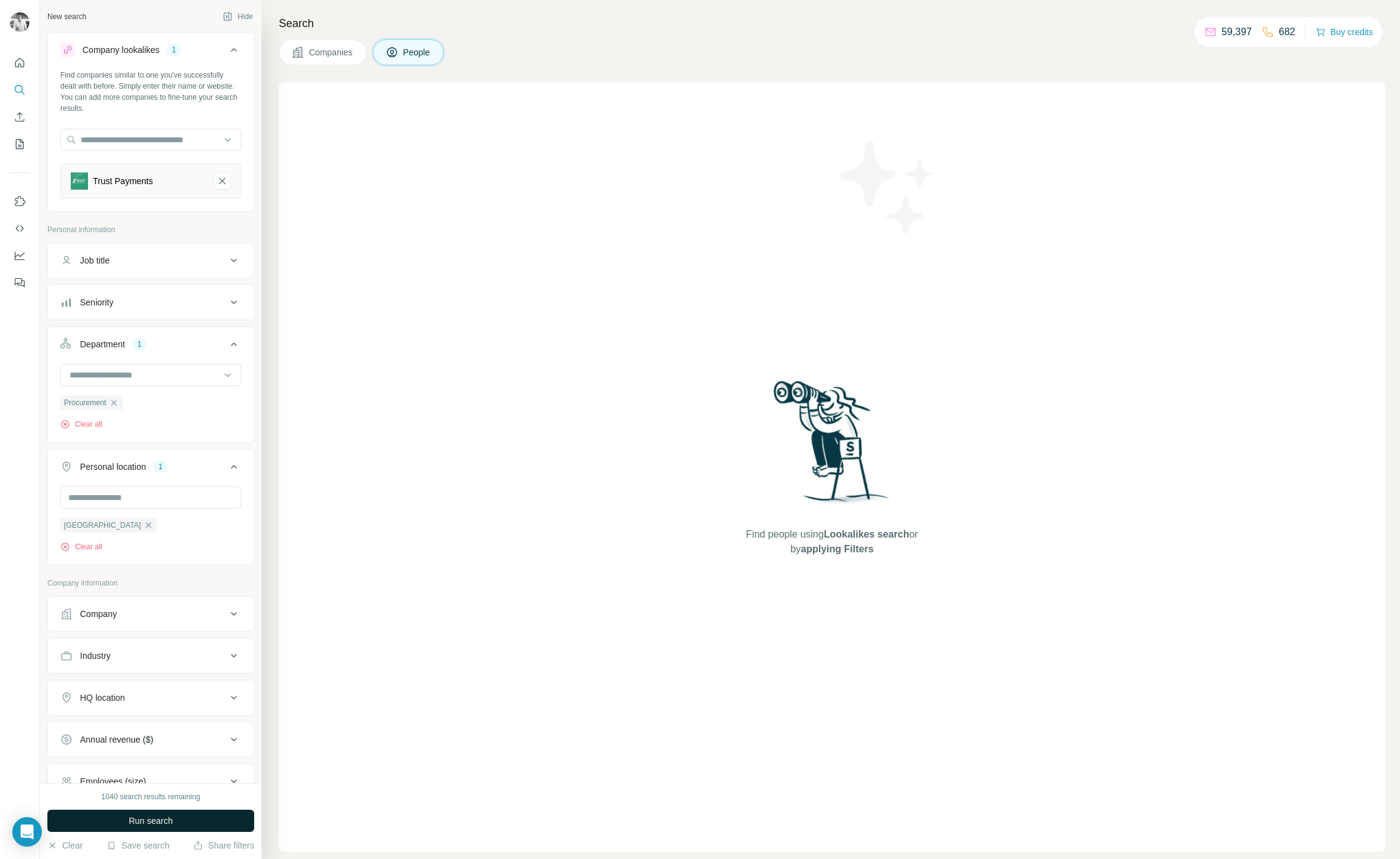
click at [119, 819] on button "Run search" at bounding box center [151, 820] width 207 height 22
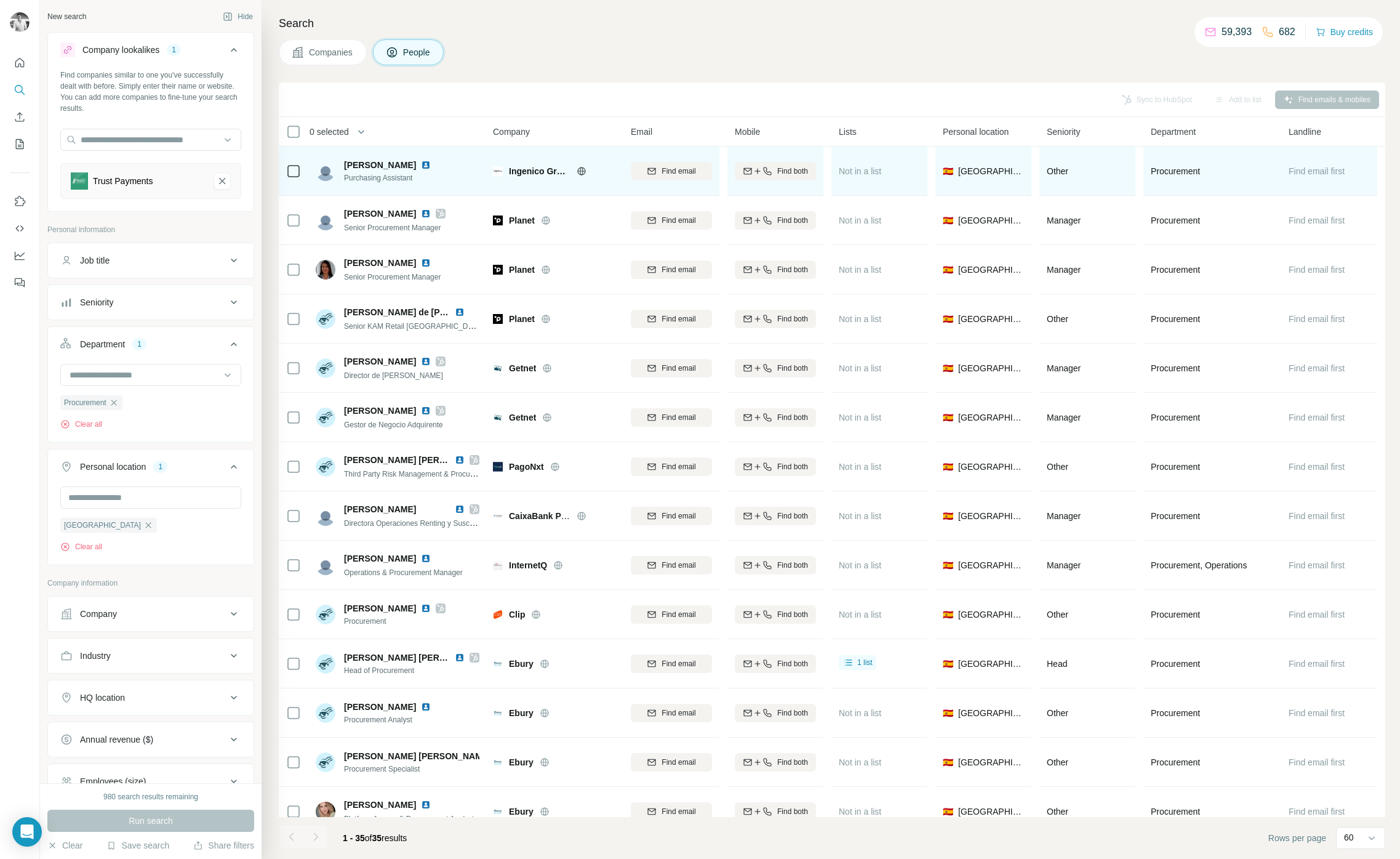
click at [535, 169] on span "Ingenico Group" at bounding box center [540, 171] width 62 height 12
copy div "Ingenico Group"
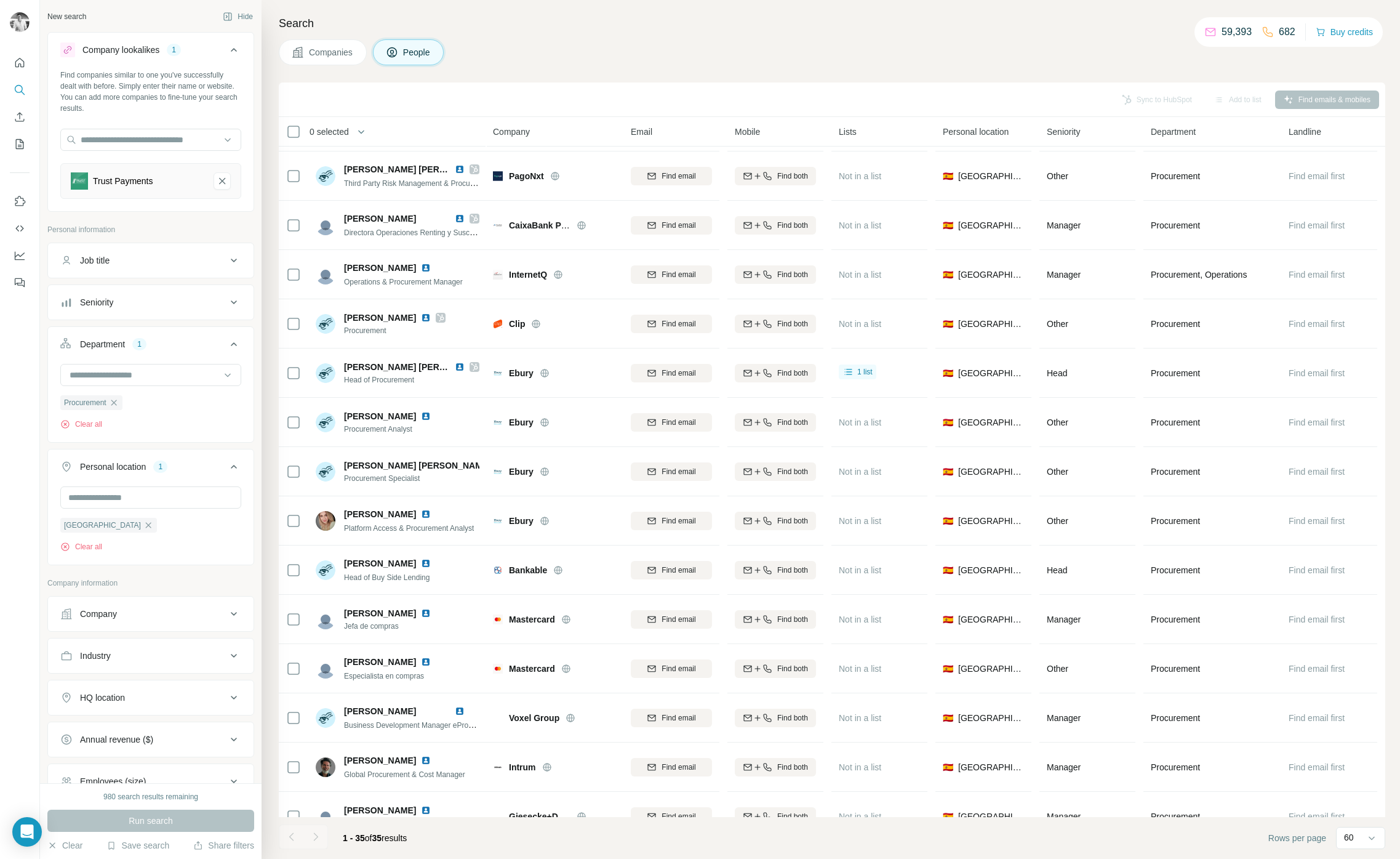
scroll to position [415, 0]
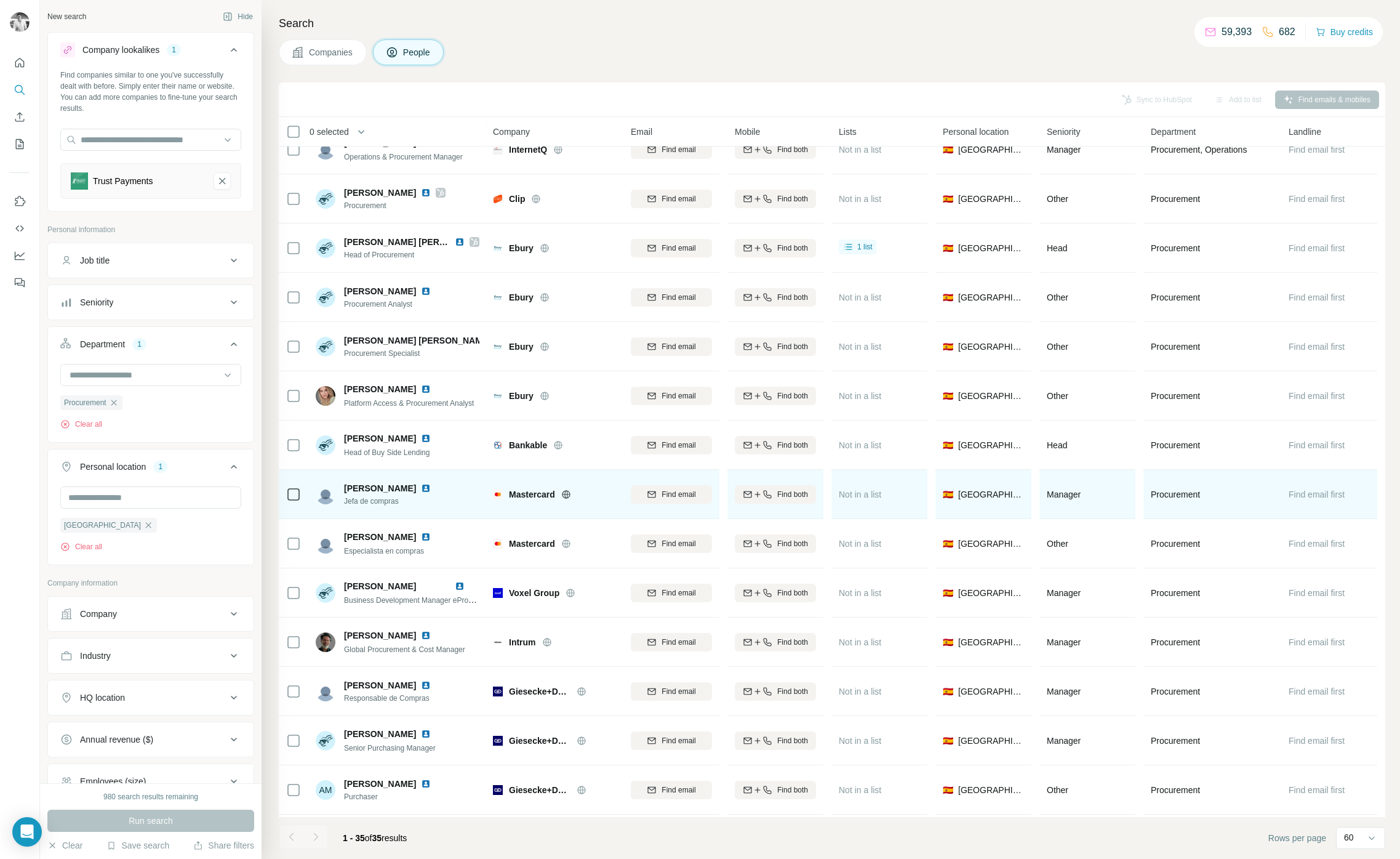
click at [538, 488] on span "Mastercard" at bounding box center [532, 494] width 46 height 12
click at [538, 491] on span "Mastercard" at bounding box center [532, 494] width 46 height 12
click at [538, 491] on span "Mastercard" at bounding box center [532, 494] width 46 height 12
drag, startPoint x: 397, startPoint y: 485, endPoint x: 425, endPoint y: 504, distance: 33.8
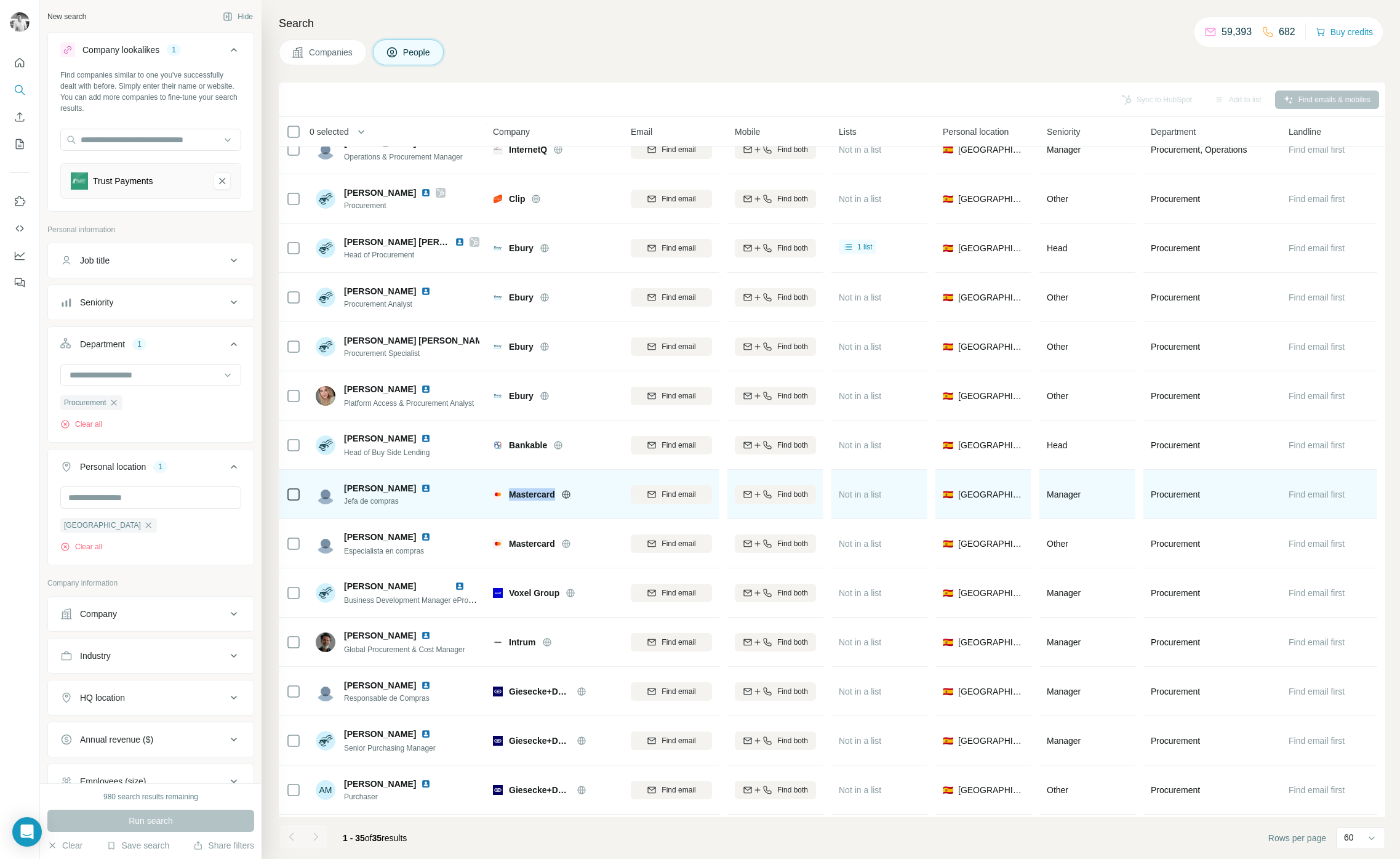
click at [421, 485] on img at bounding box center [425, 488] width 10 height 10
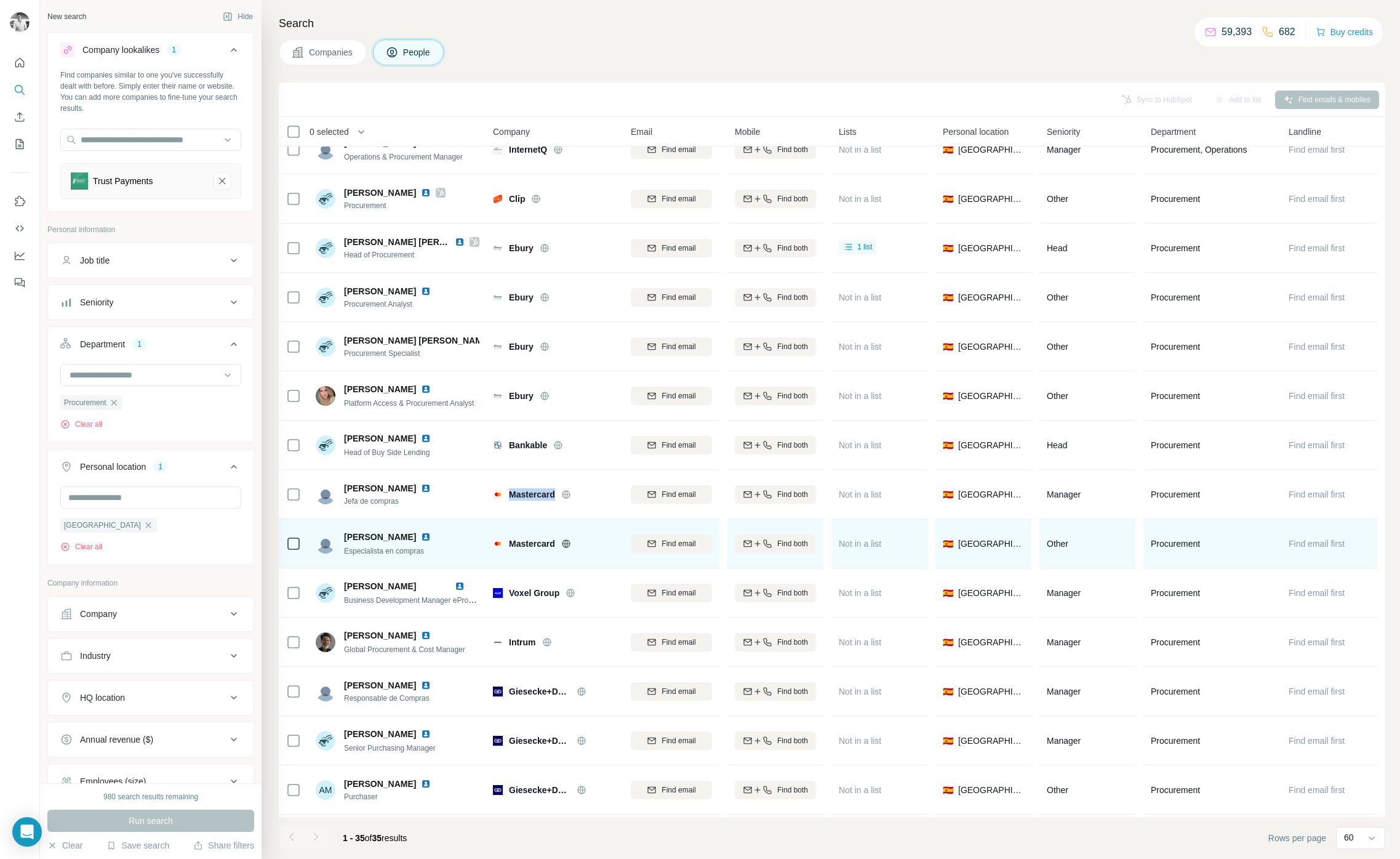
click at [421, 533] on img at bounding box center [425, 536] width 10 height 10
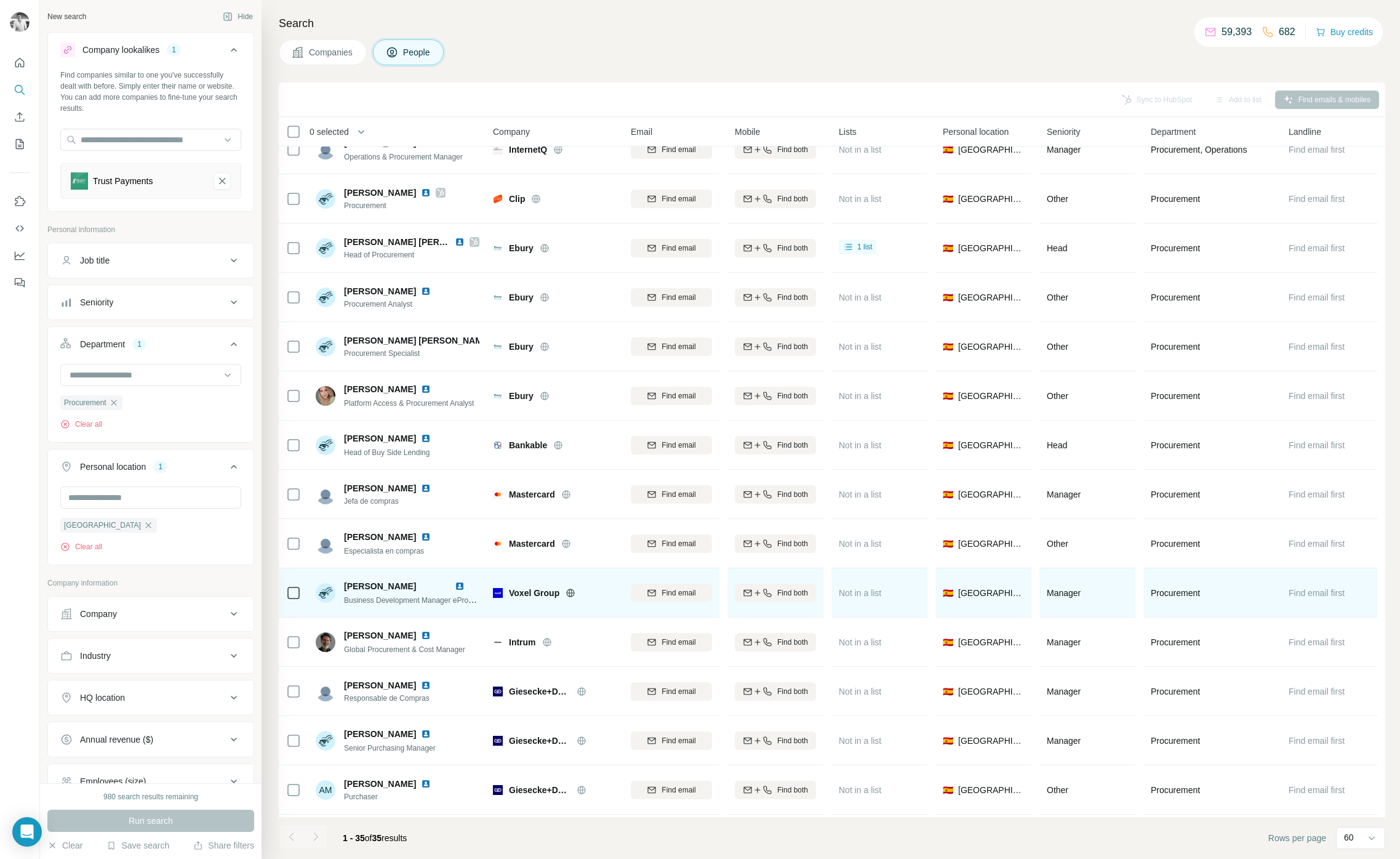
click at [520, 600] on div "Voxel Group" at bounding box center [554, 592] width 123 height 34
click at [527, 591] on span "Voxel Group" at bounding box center [534, 593] width 50 height 12
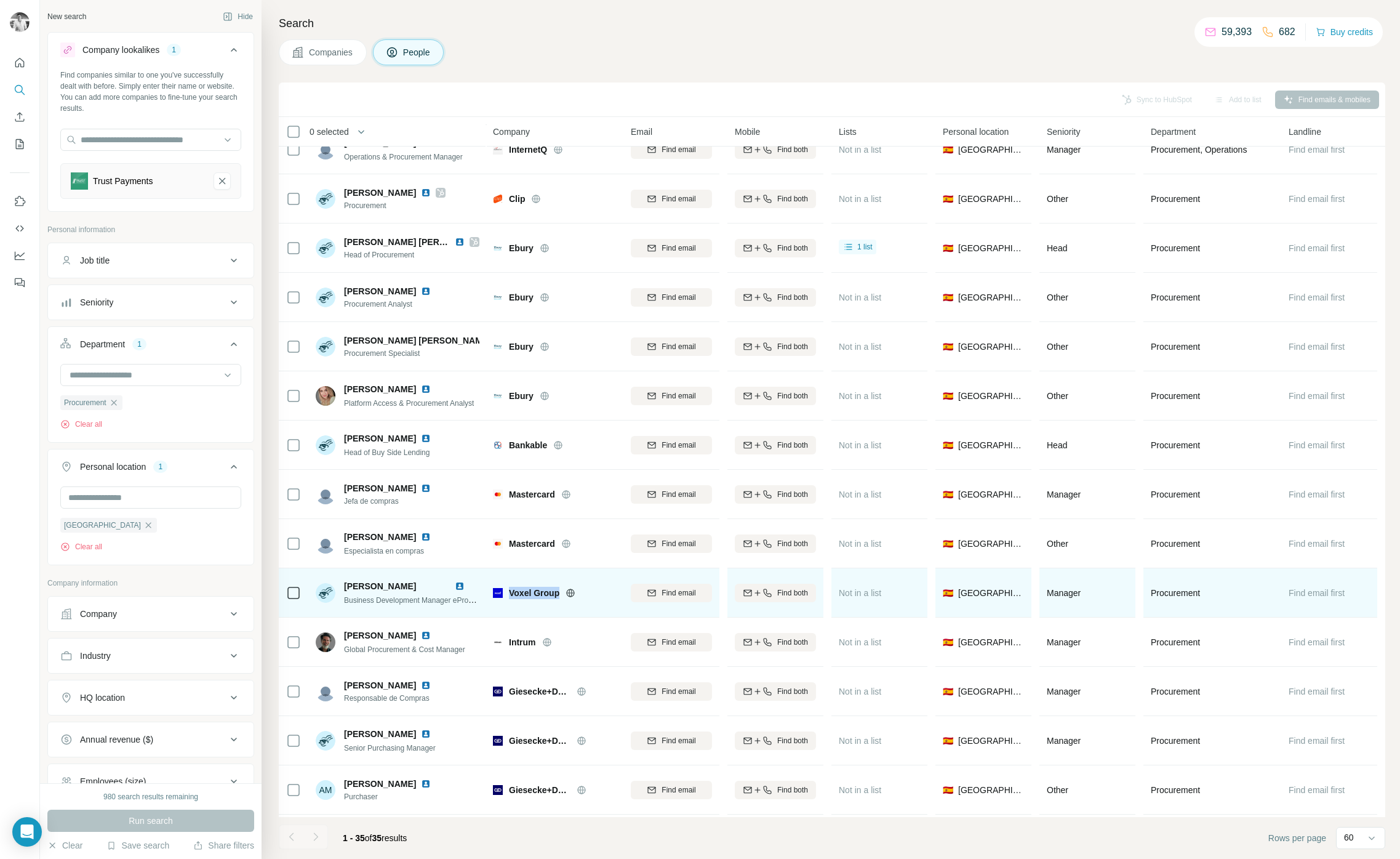
copy div "Voxel Group"
click at [460, 586] on img at bounding box center [459, 585] width 10 height 10
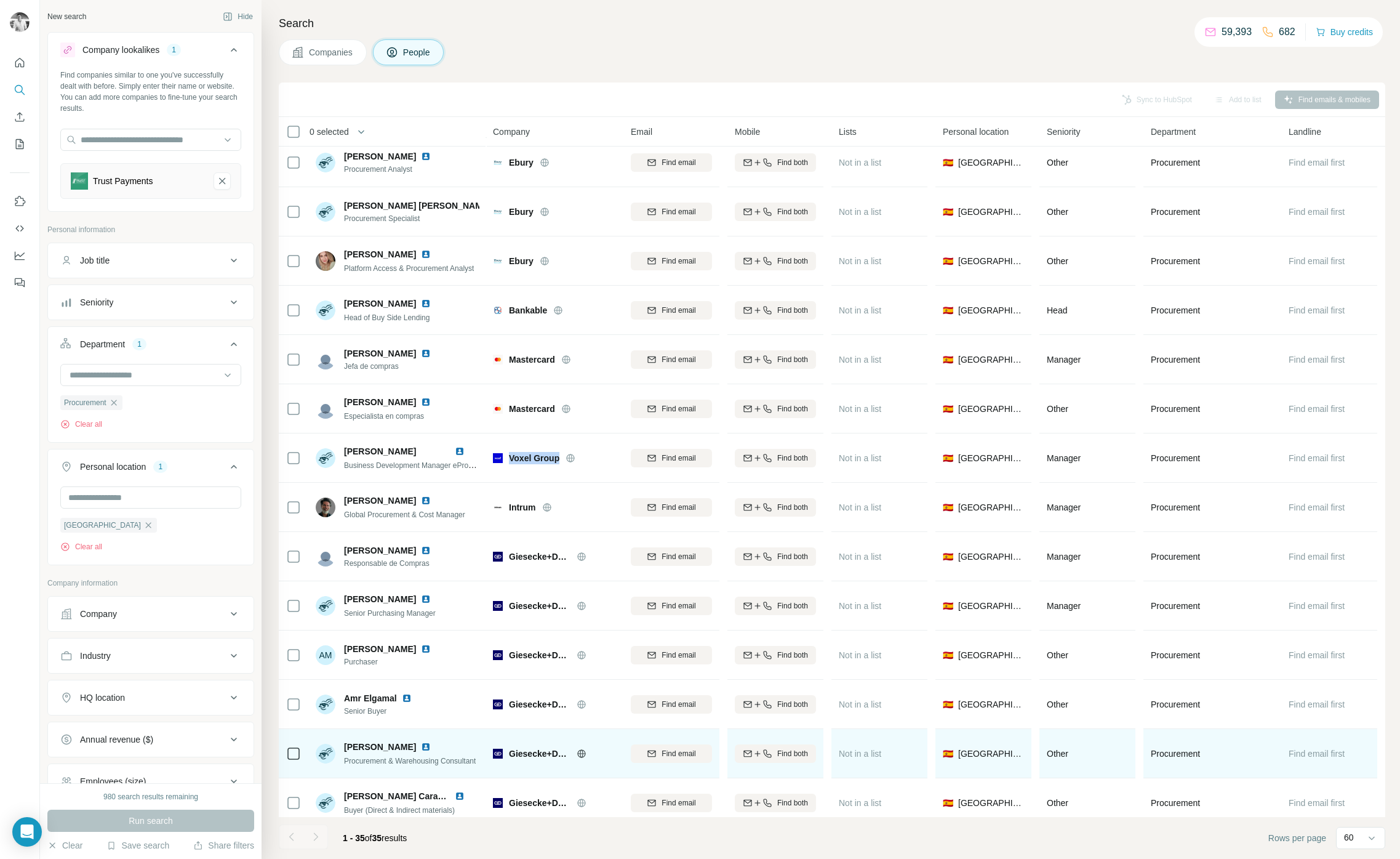
scroll to position [635, 0]
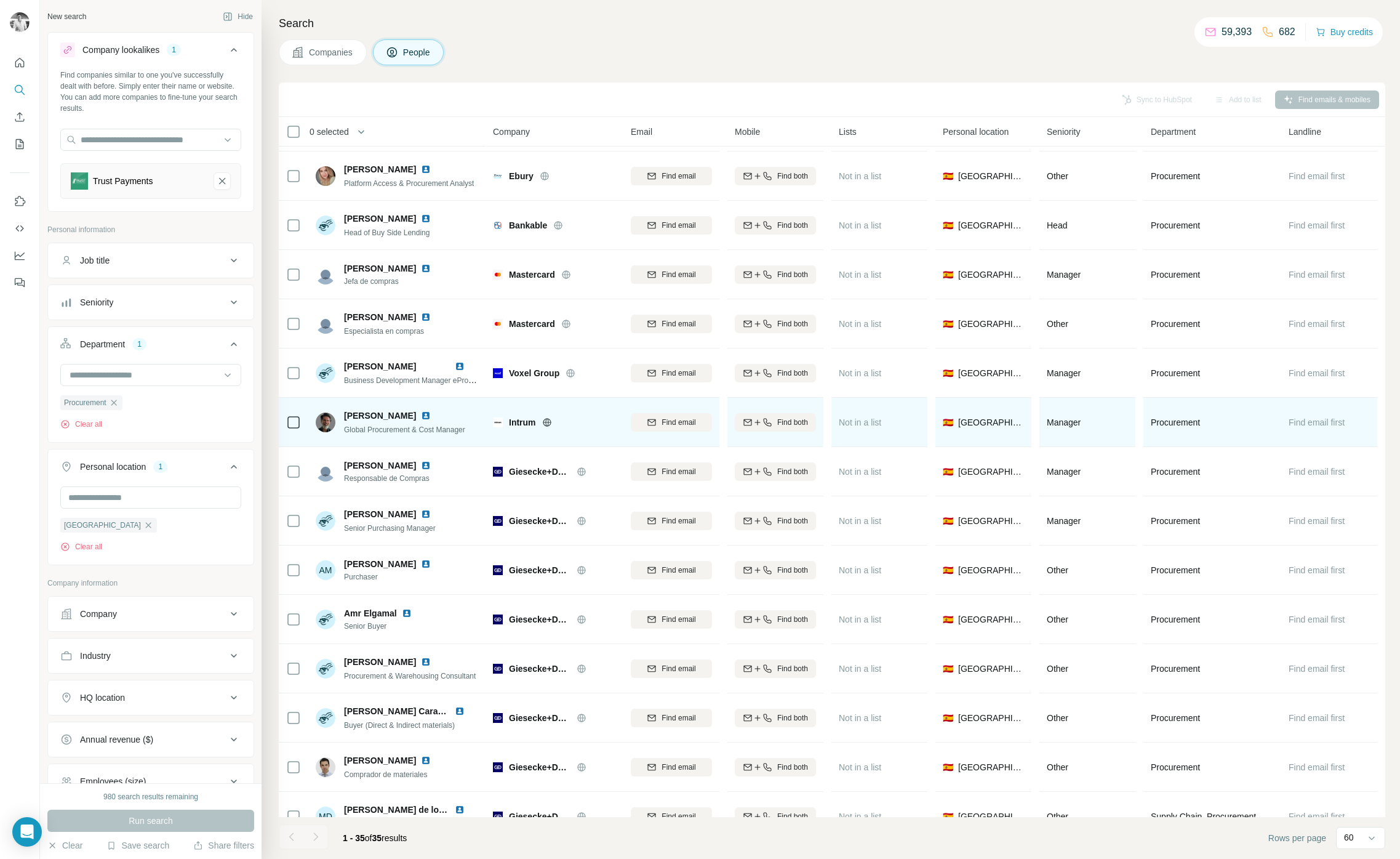
click at [522, 419] on span "Intrum" at bounding box center [523, 422] width 27 height 12
copy span "Intrum"
click at [431, 417] on img at bounding box center [425, 415] width 10 height 10
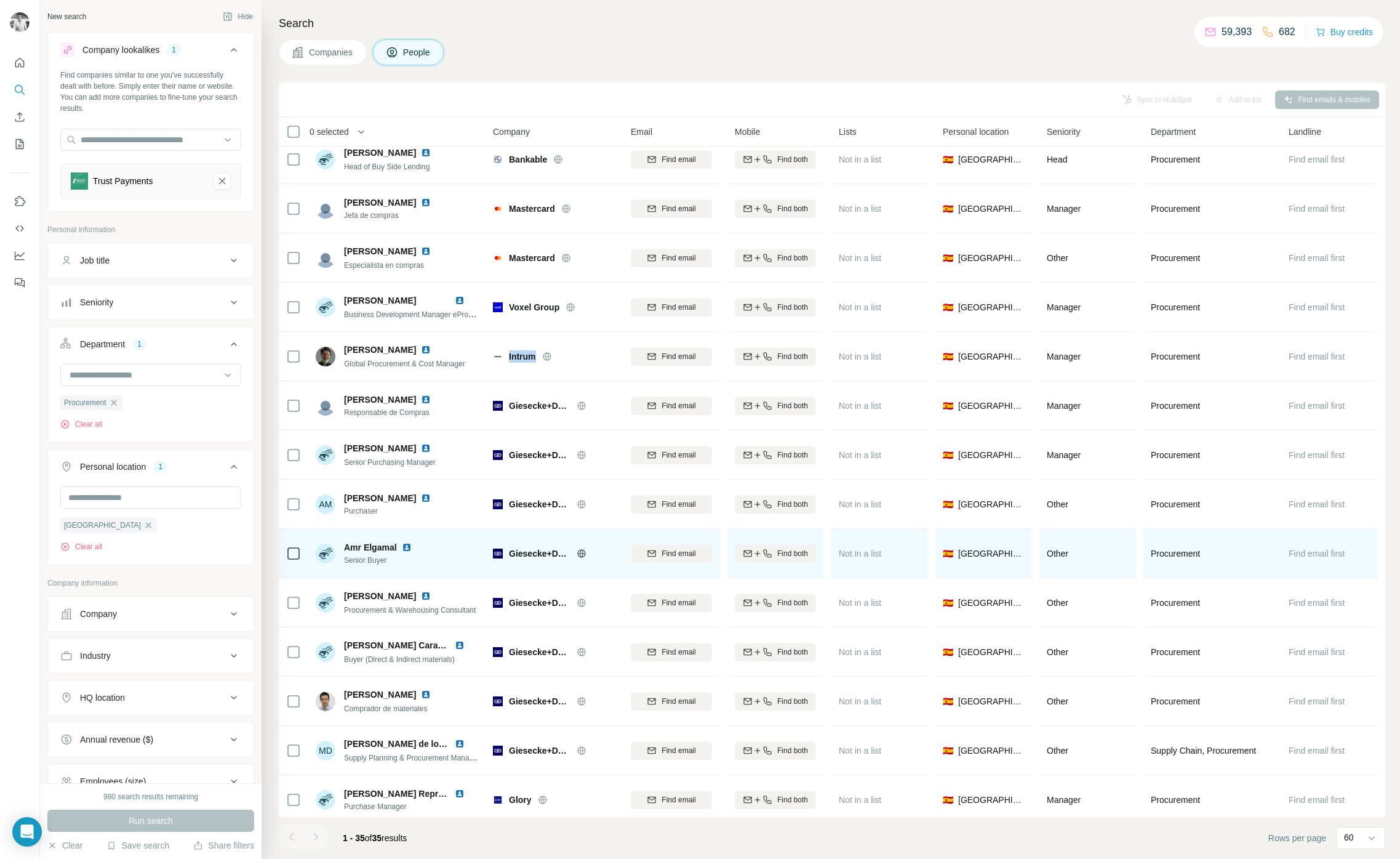
scroll to position [796, 0]
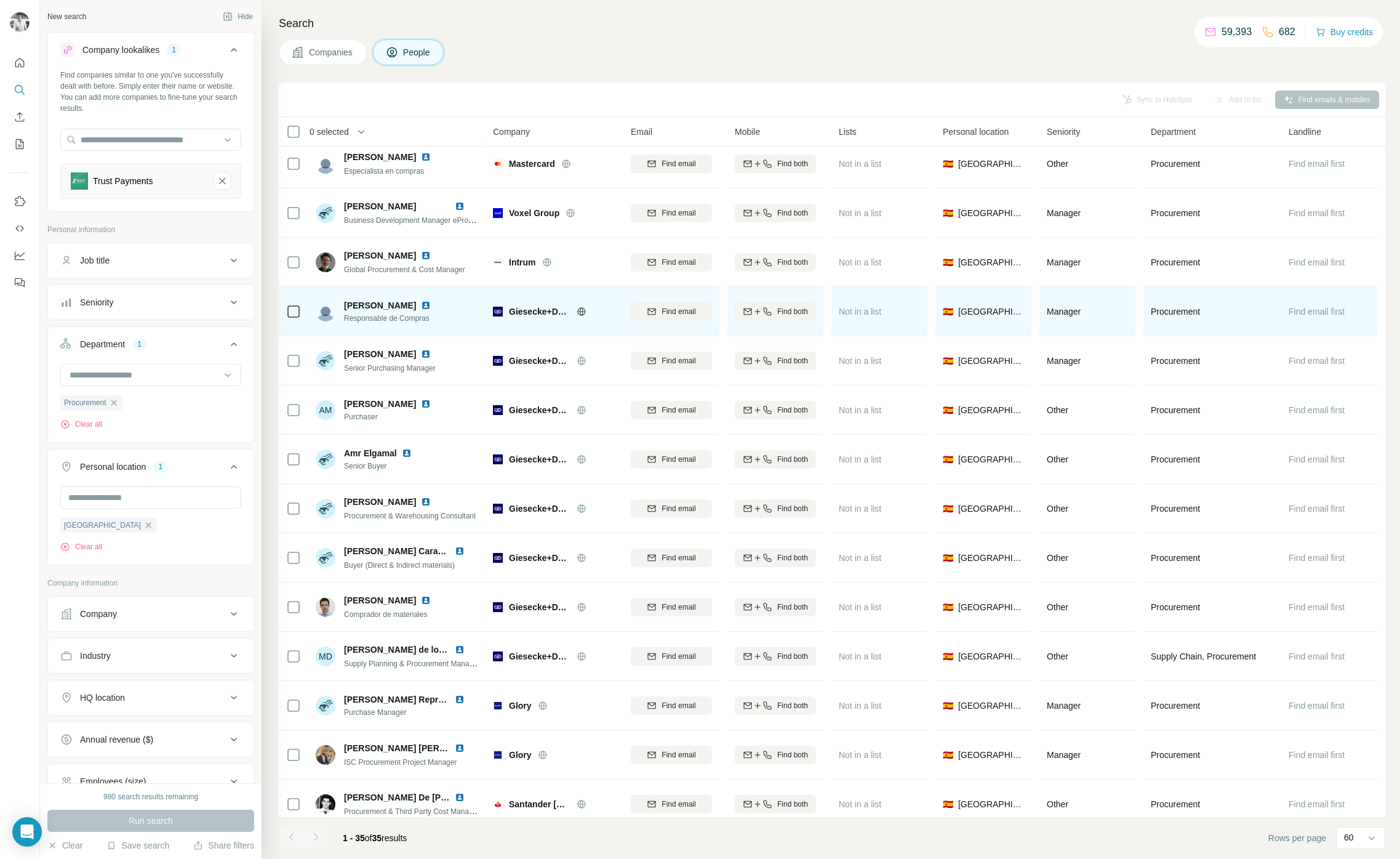
click at [536, 308] on span "Giesecke+Devrient" at bounding box center [540, 311] width 62 height 12
copy div "Giesecke+Devrient"
click at [431, 305] on img at bounding box center [425, 305] width 10 height 10
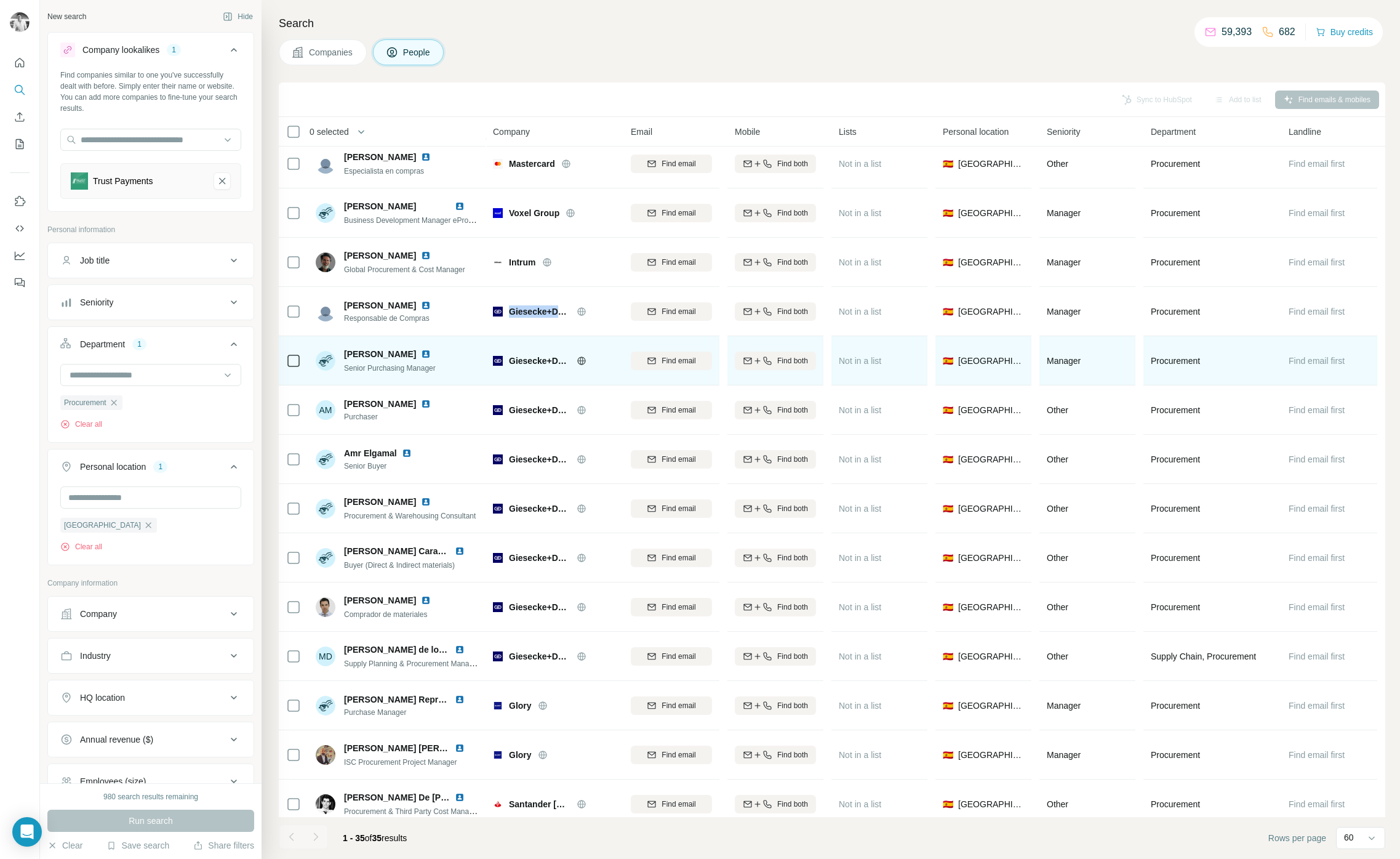
drag, startPoint x: 406, startPoint y: 353, endPoint x: 410, endPoint y: 359, distance: 7.2
click at [421, 353] on img at bounding box center [425, 353] width 10 height 10
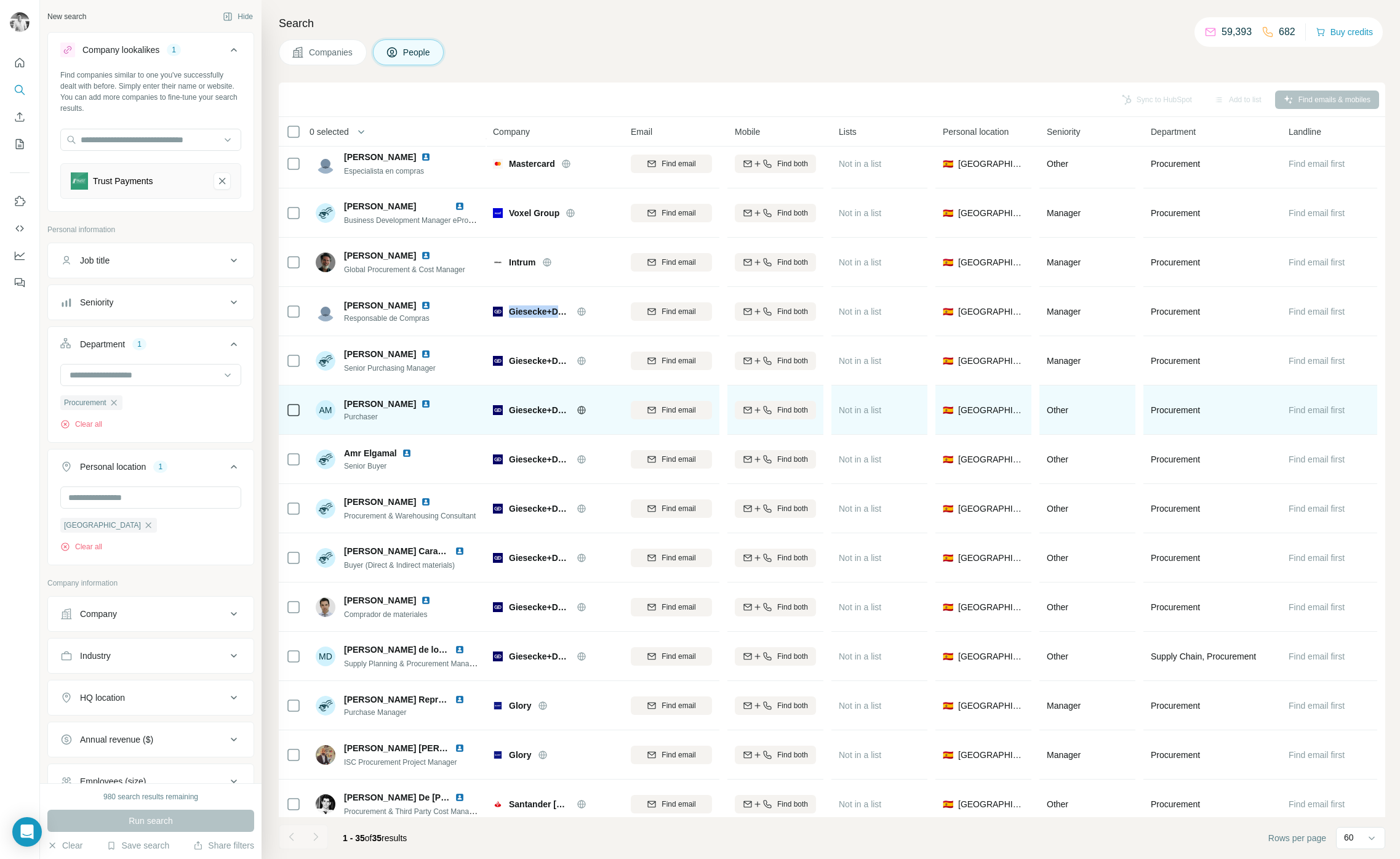
click at [431, 405] on img at bounding box center [425, 403] width 10 height 10
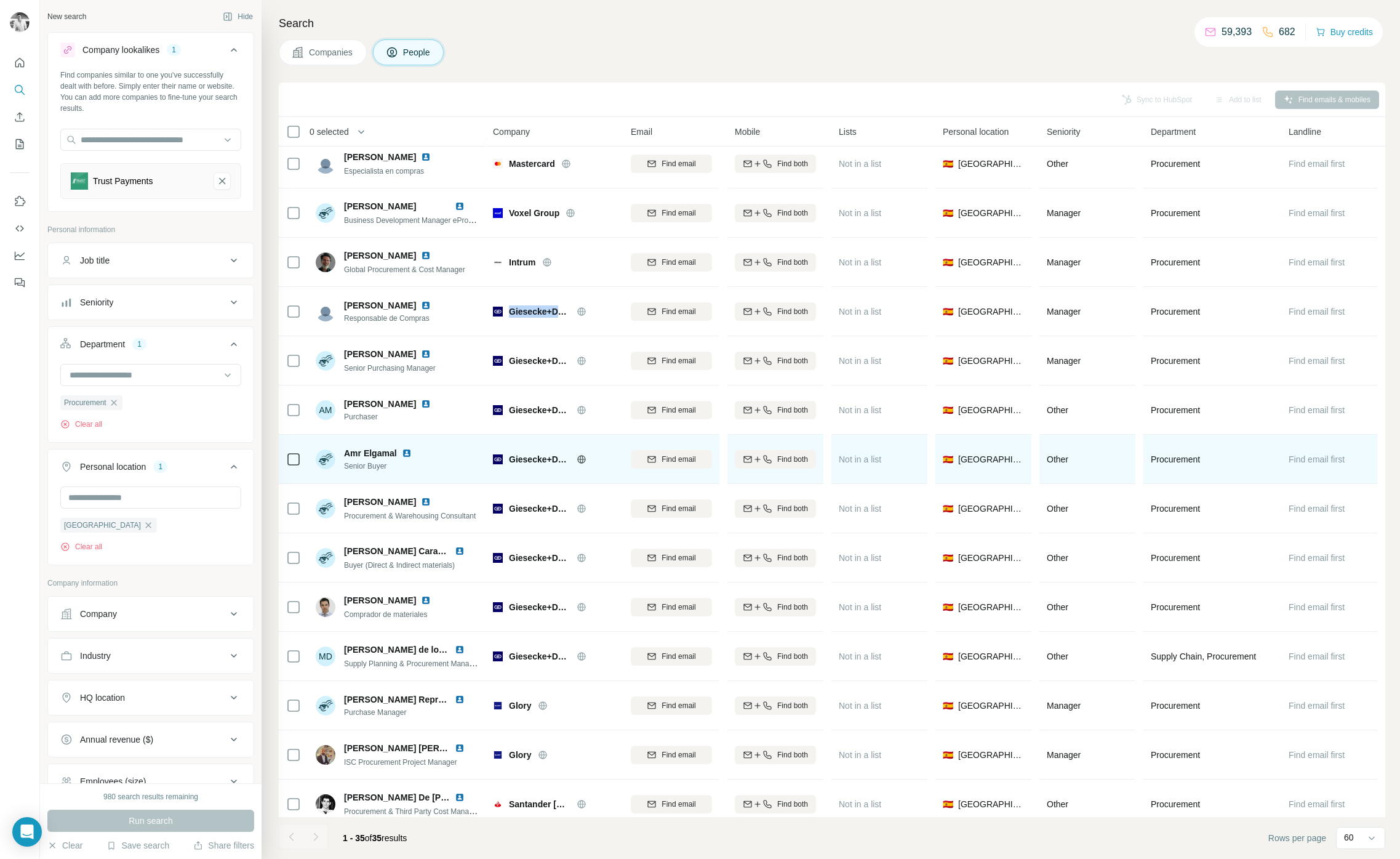
drag, startPoint x: 406, startPoint y: 451, endPoint x: 416, endPoint y: 475, distance: 26.0
click at [406, 451] on img at bounding box center [407, 453] width 10 height 10
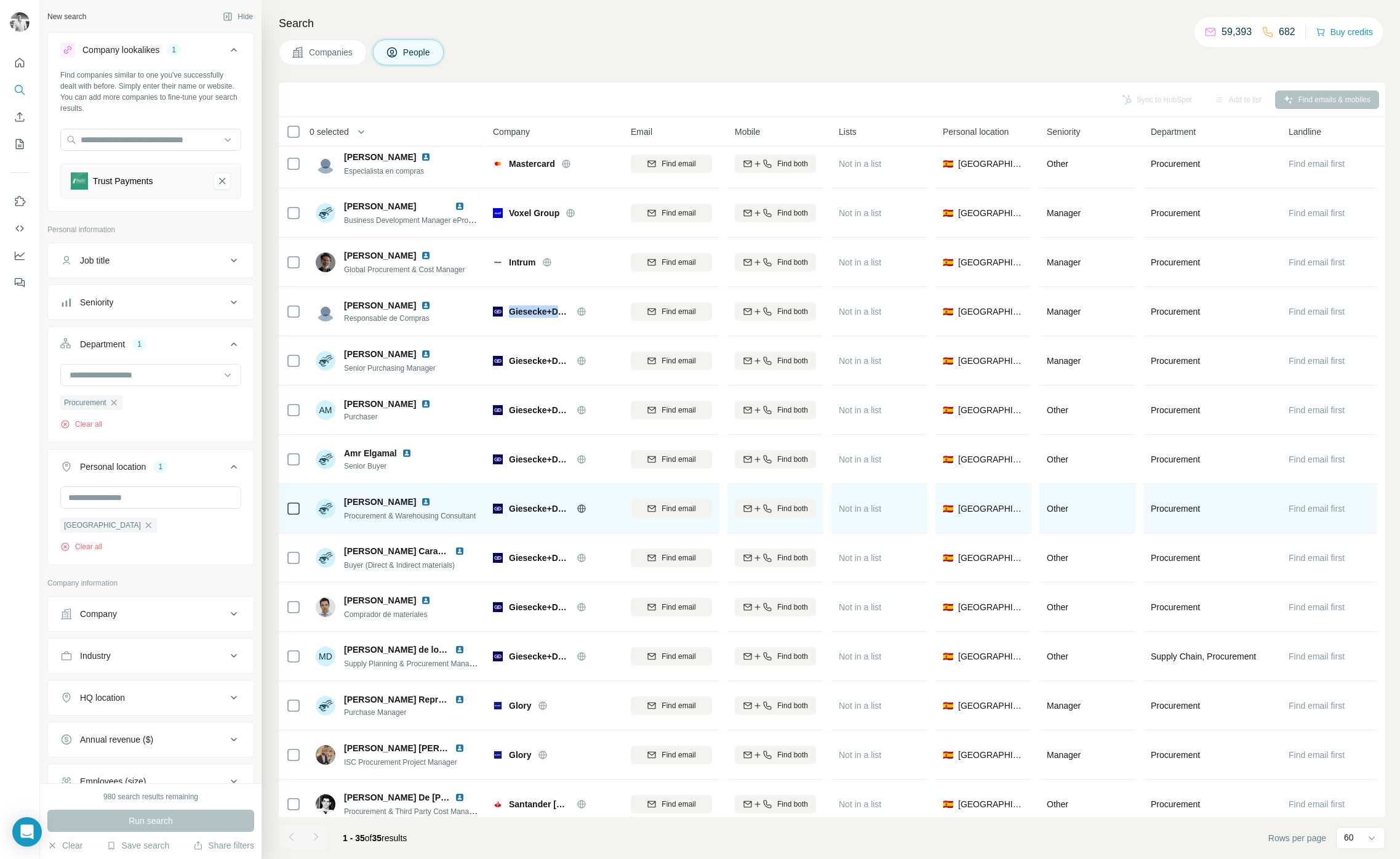
click at [421, 500] on img at bounding box center [425, 501] width 10 height 10
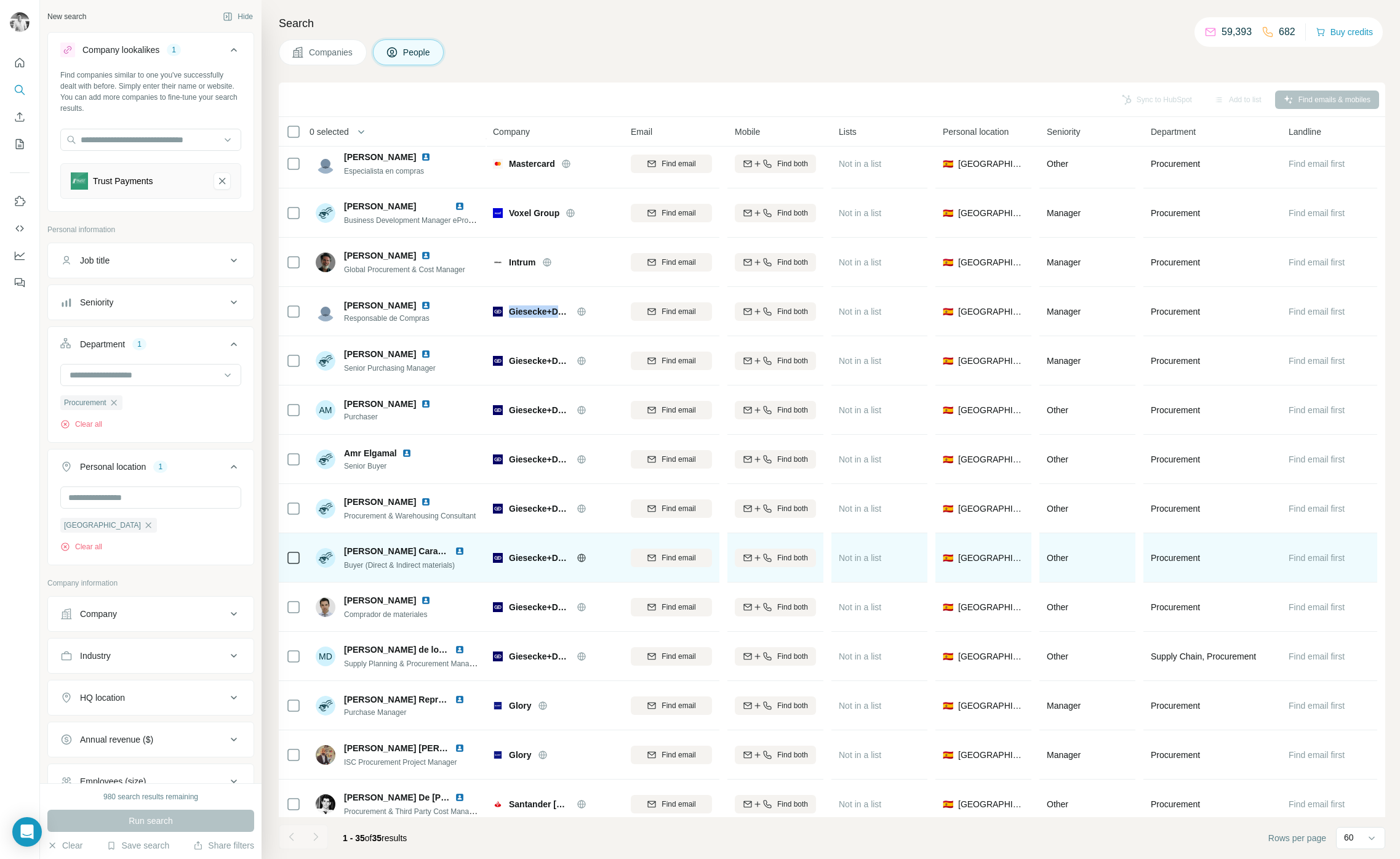
click at [455, 550] on img at bounding box center [459, 551] width 10 height 10
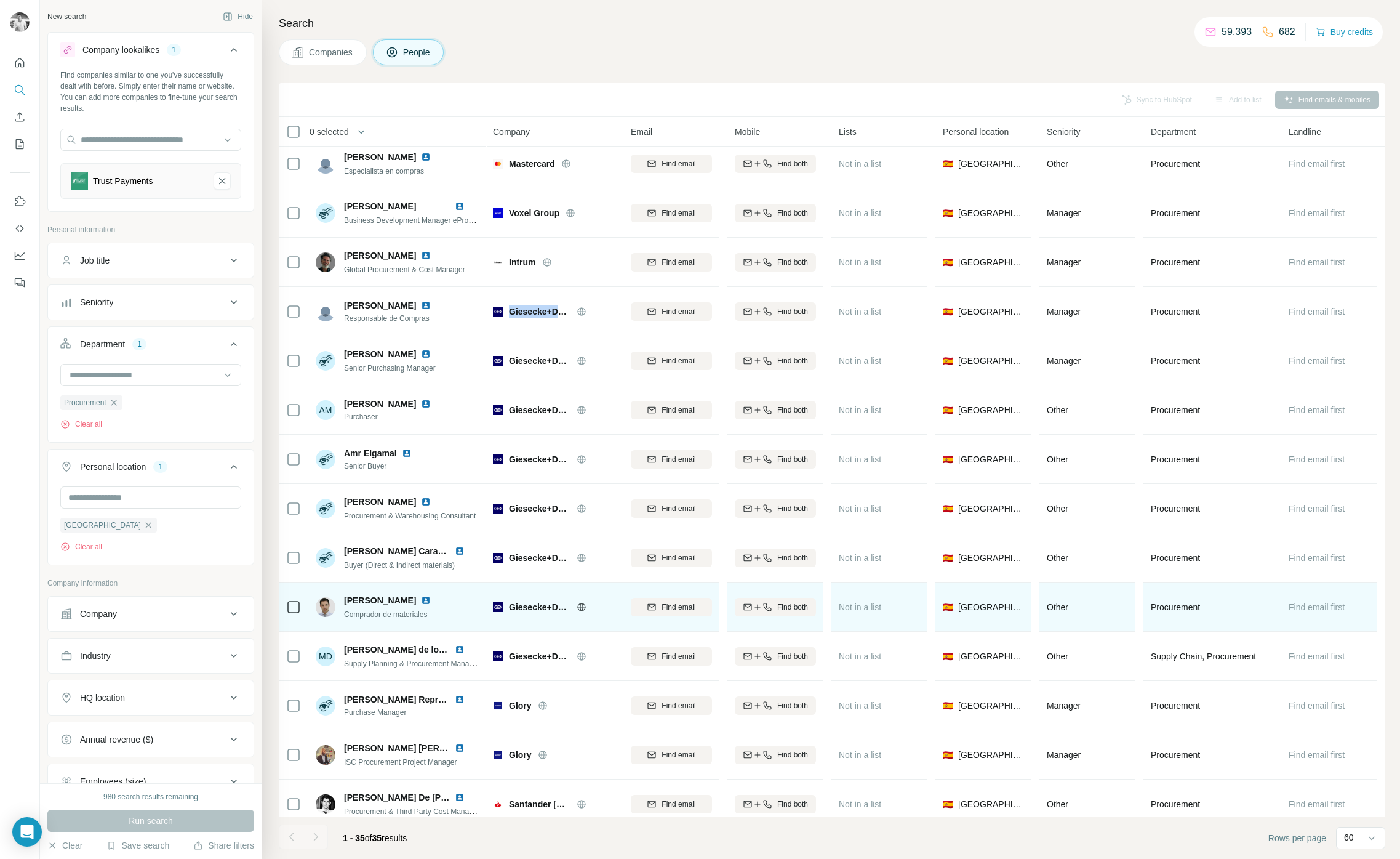
click at [431, 601] on img at bounding box center [425, 600] width 10 height 10
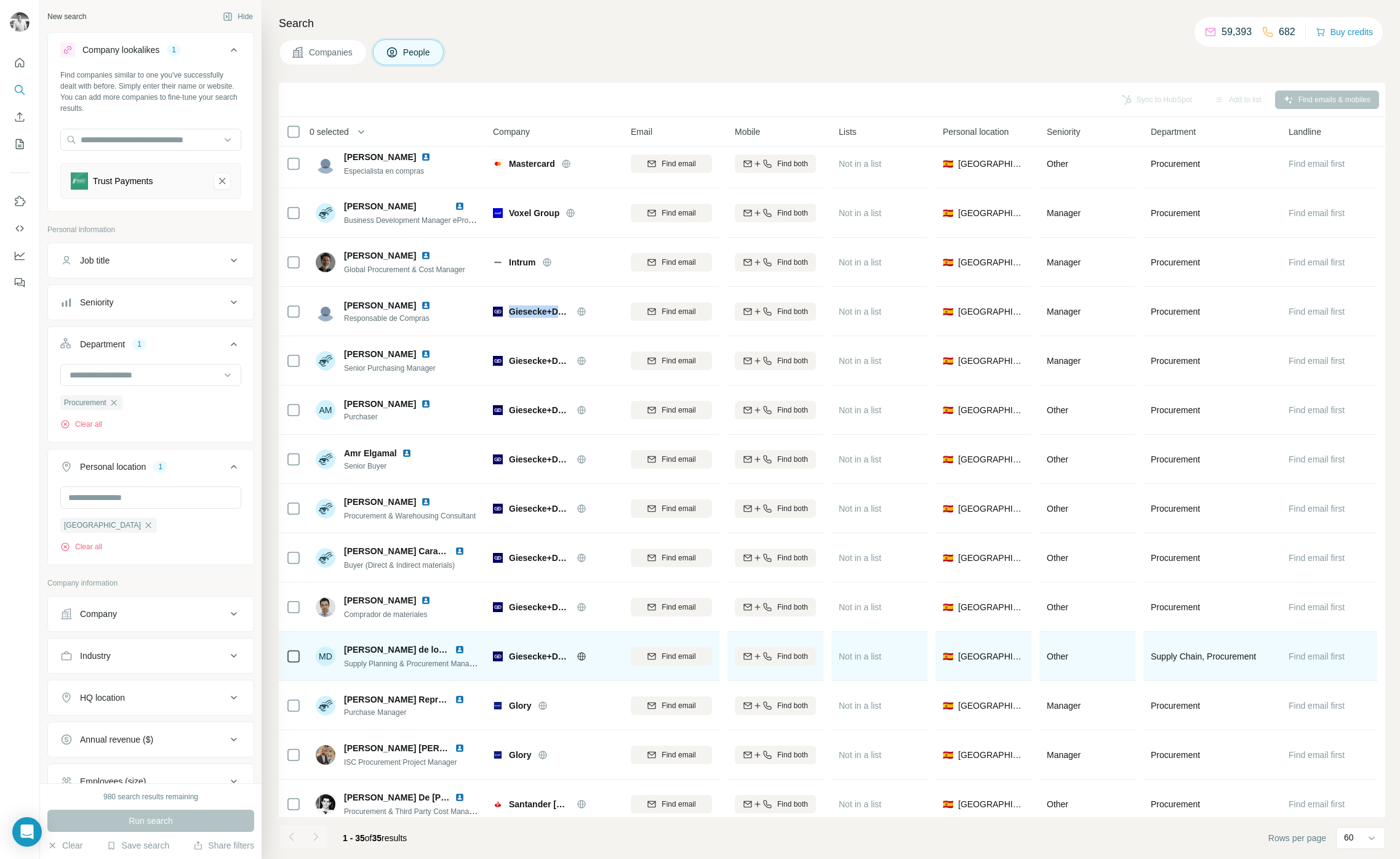
click at [455, 648] on img at bounding box center [459, 649] width 10 height 10
click at [459, 648] on img at bounding box center [459, 649] width 10 height 10
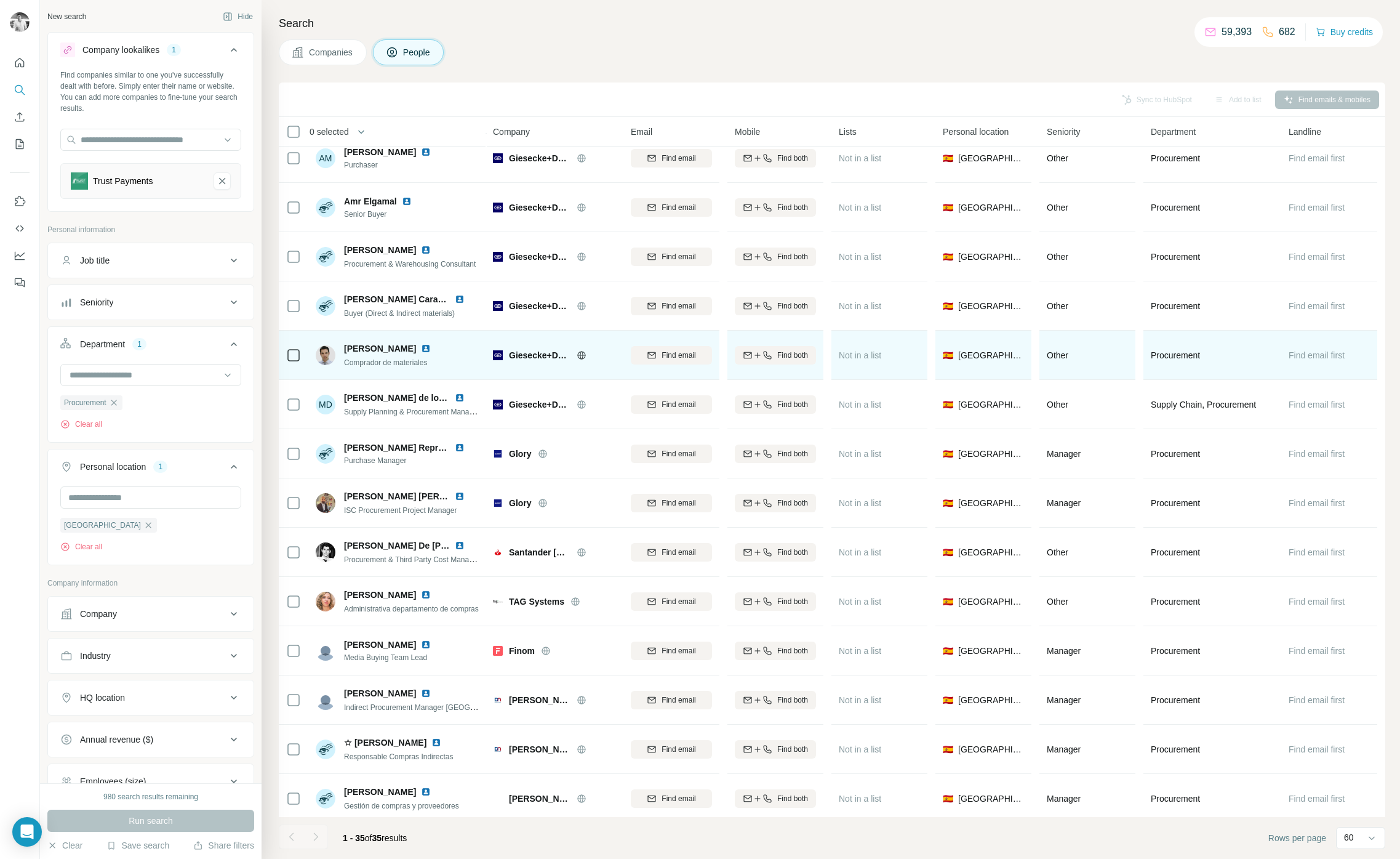
scroll to position [1053, 0]
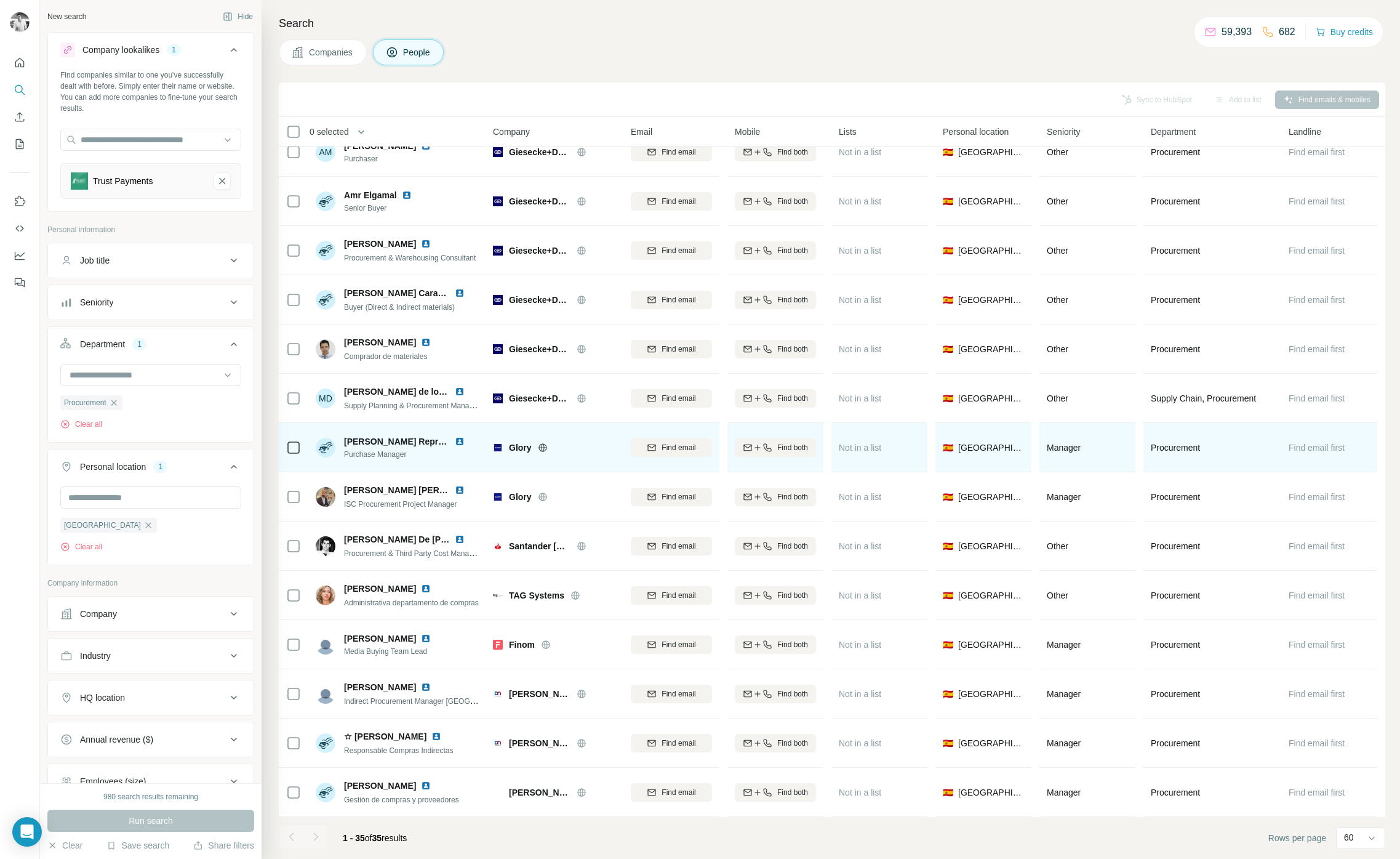
click at [520, 448] on span "Glory" at bounding box center [520, 448] width 23 height 12
copy span "Glory"
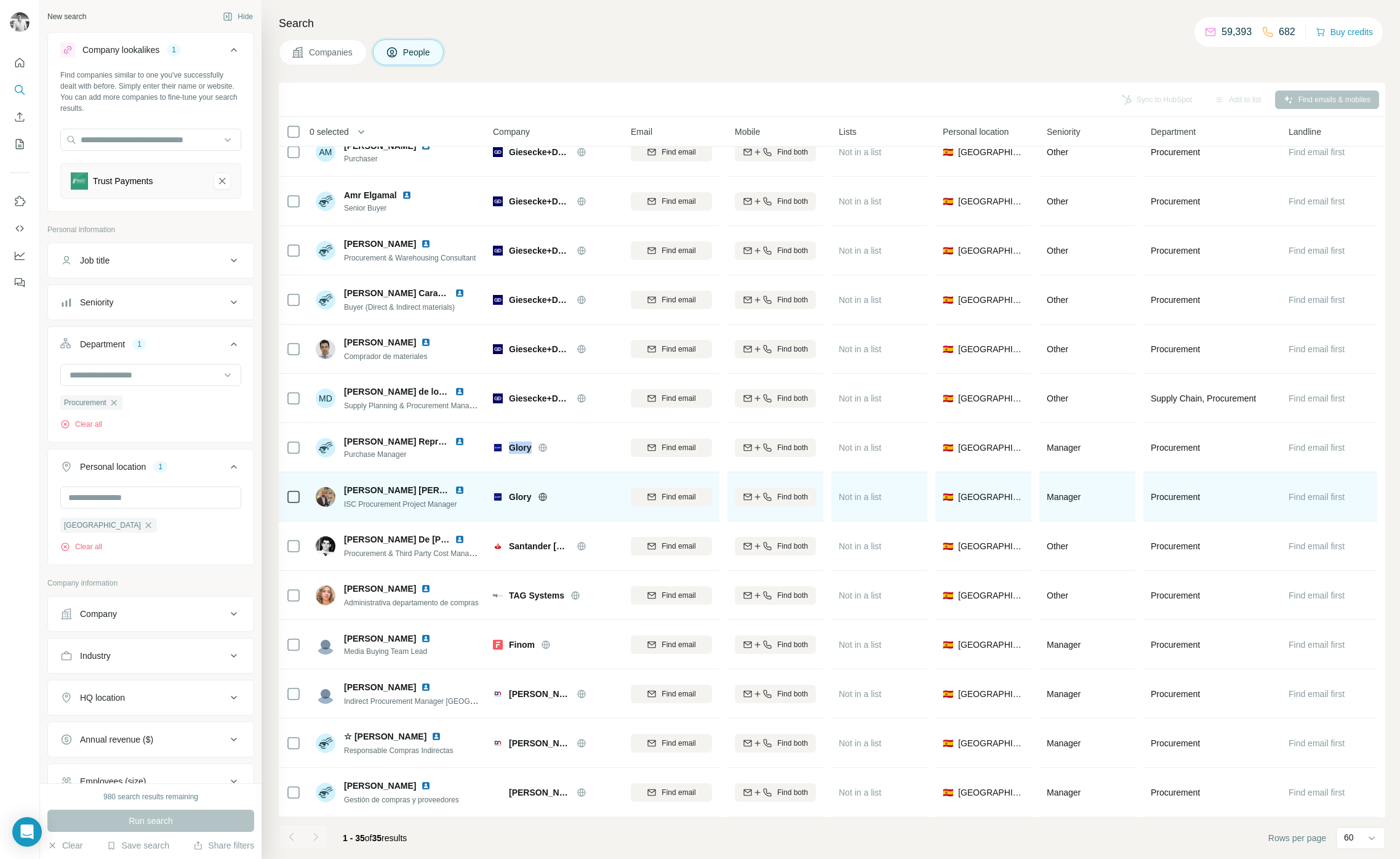
drag, startPoint x: 459, startPoint y: 439, endPoint x: 465, endPoint y: 478, distance: 39.5
click at [459, 439] on img at bounding box center [459, 441] width 10 height 10
click at [459, 488] on img at bounding box center [459, 490] width 10 height 10
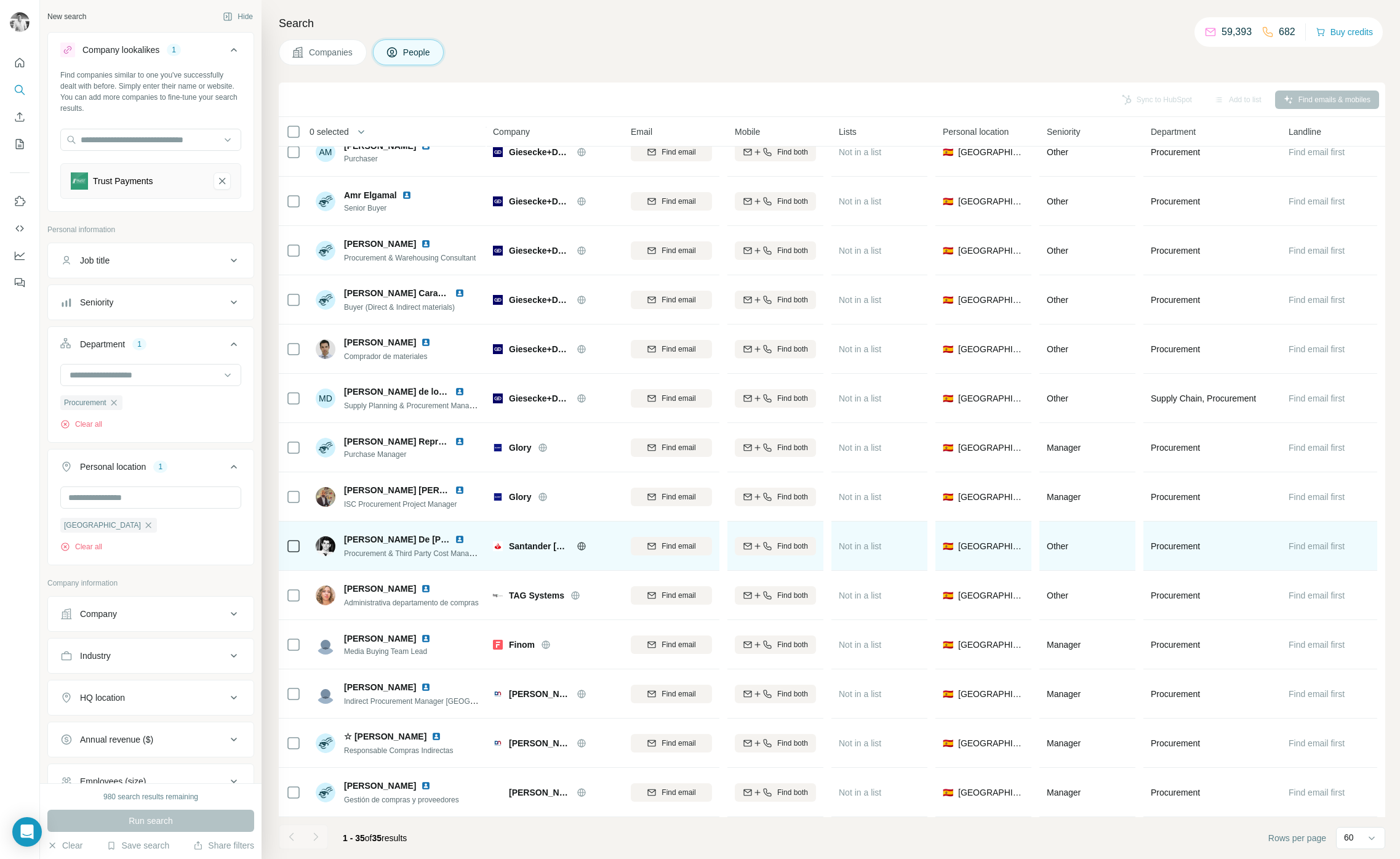
click at [530, 546] on span "Santander [GEOGRAPHIC_DATA]" at bounding box center [540, 546] width 62 height 12
click at [529, 546] on span "Santander [GEOGRAPHIC_DATA]" at bounding box center [540, 546] width 62 height 12
drag, startPoint x: 460, startPoint y: 540, endPoint x: 443, endPoint y: 531, distance: 19.2
click at [460, 540] on img at bounding box center [459, 539] width 10 height 10
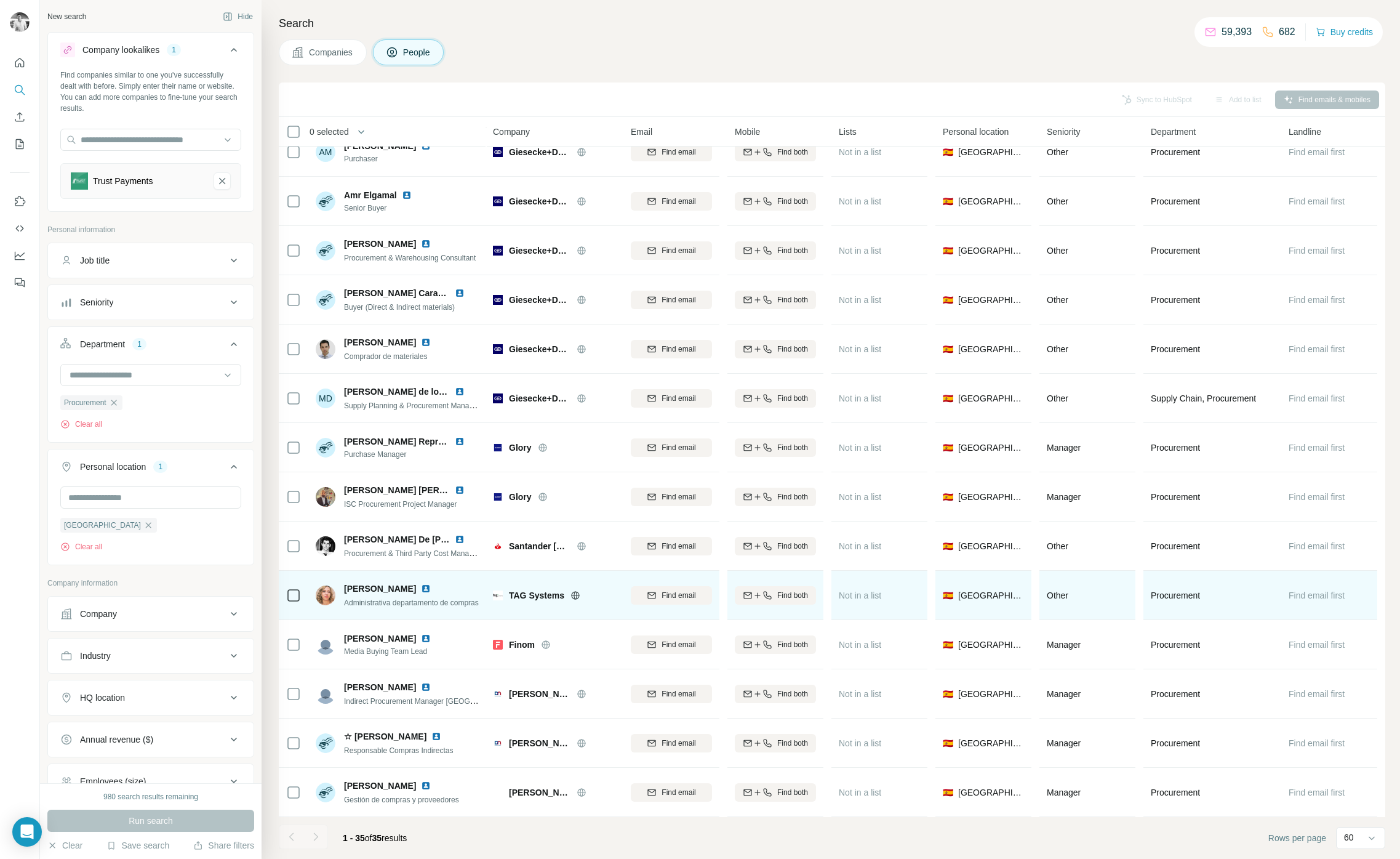
click at [540, 595] on span "TAG Systems" at bounding box center [537, 595] width 56 height 12
click at [421, 592] on img at bounding box center [425, 588] width 10 height 10
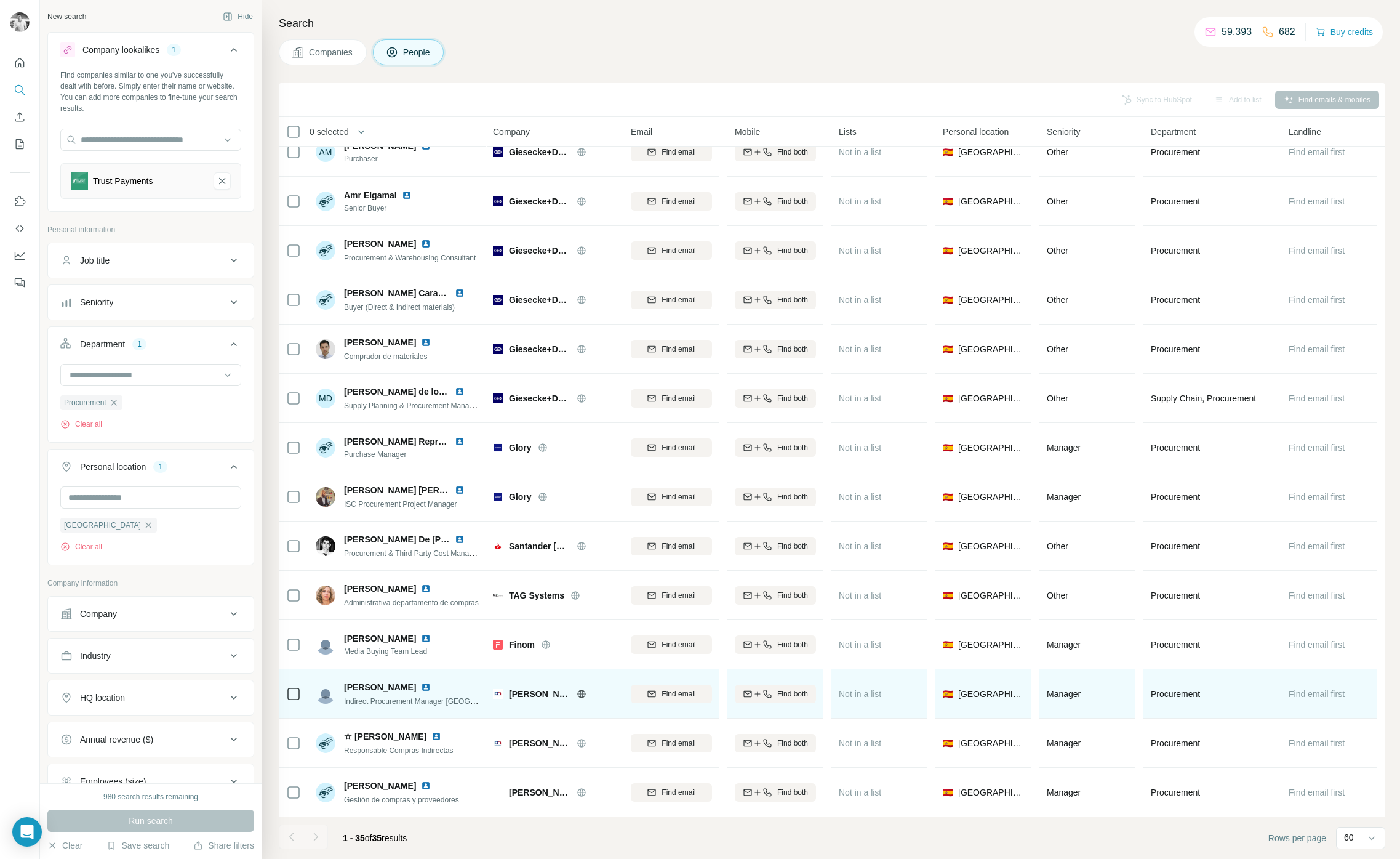
click at [525, 692] on span "[PERSON_NAME] [PERSON_NAME]" at bounding box center [540, 694] width 62 height 12
click at [524, 692] on span "[PERSON_NAME] [PERSON_NAME]" at bounding box center [540, 694] width 62 height 12
click at [523, 692] on span "[PERSON_NAME] [PERSON_NAME]" at bounding box center [540, 694] width 62 height 12
click at [421, 686] on img at bounding box center [425, 686] width 10 height 10
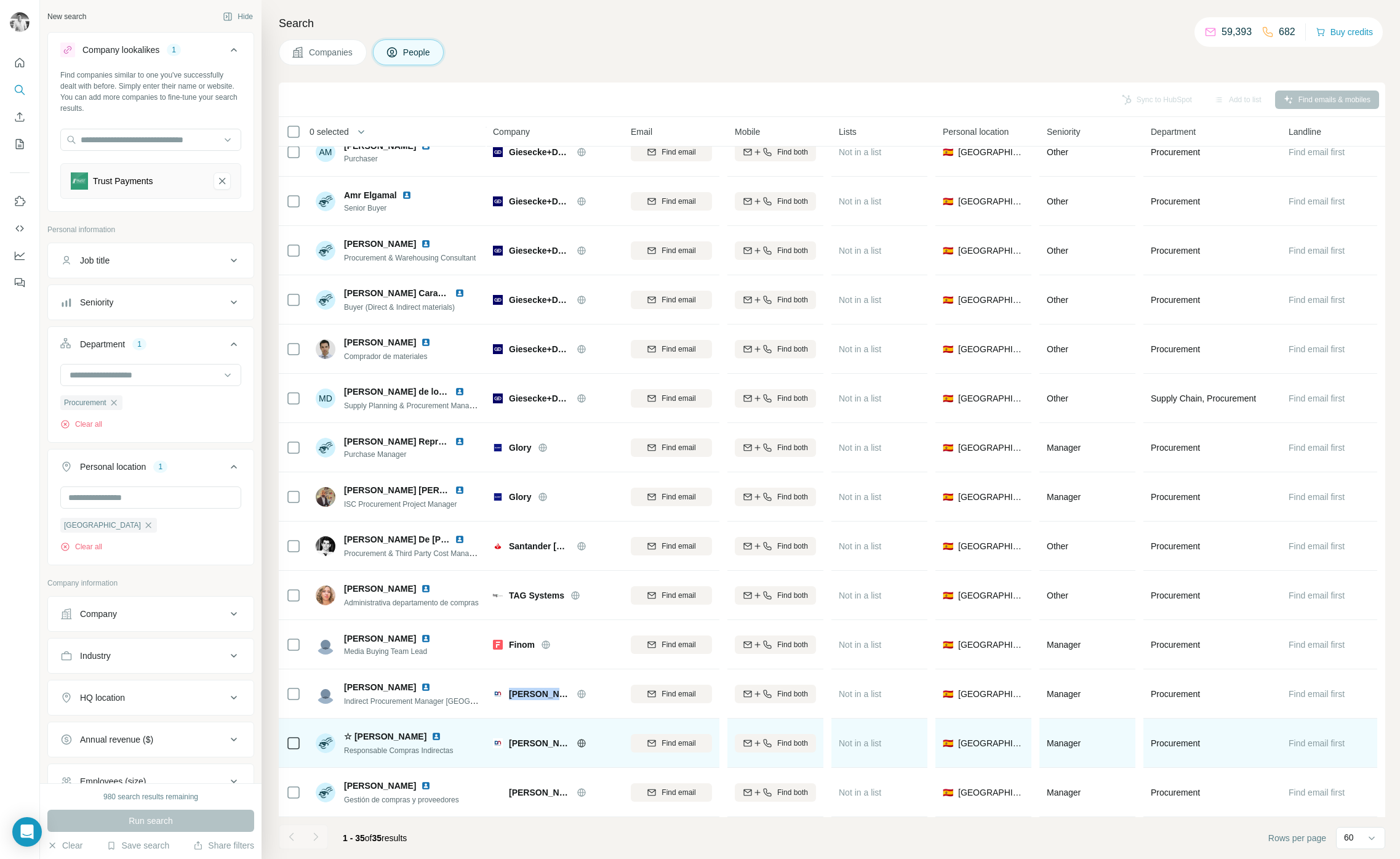
click at [432, 735] on img at bounding box center [436, 736] width 10 height 10
